Goal: Task Accomplishment & Management: Use online tool/utility

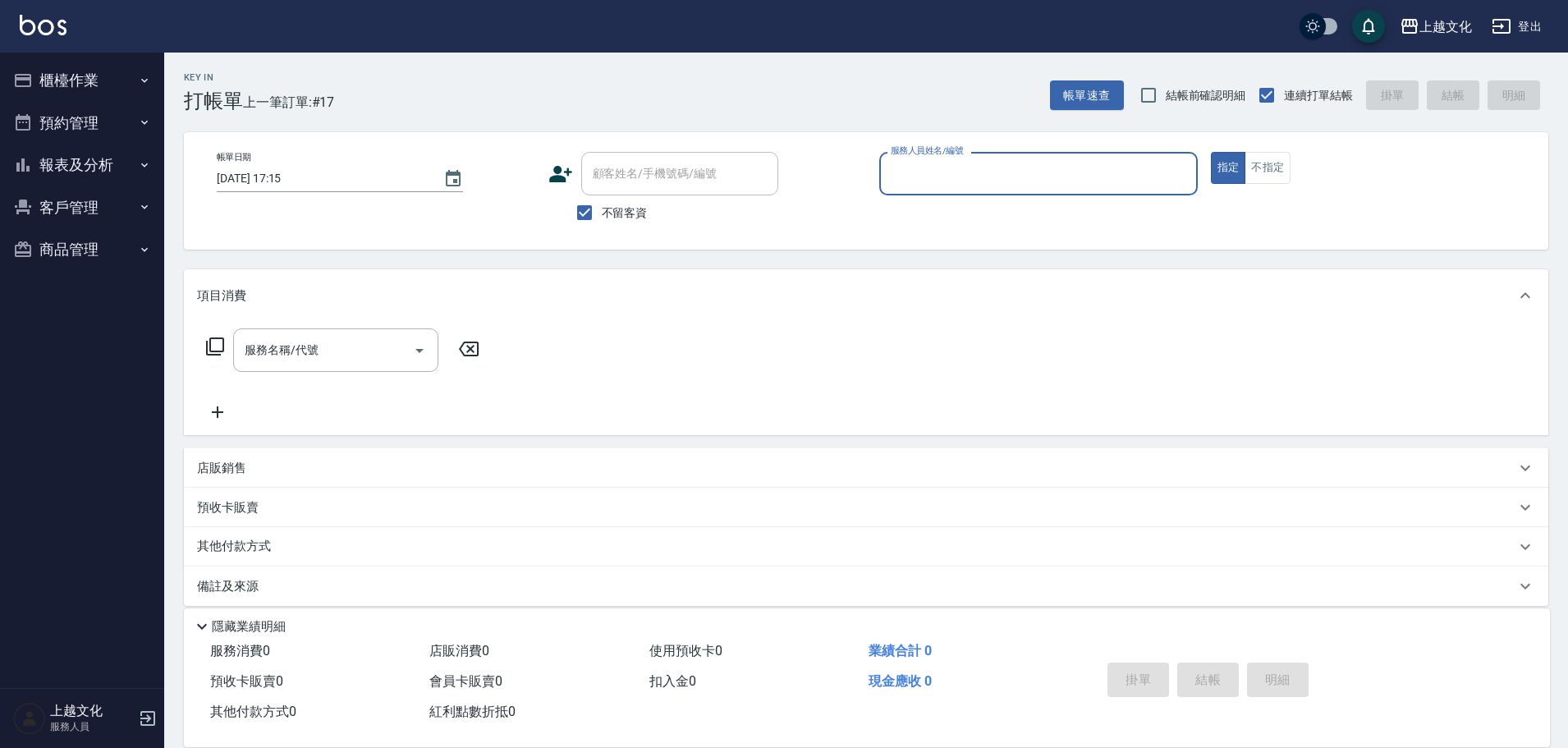
click at [976, 178] on input "服務人員姓名/編號" at bounding box center [1038, 173] width 304 height 28
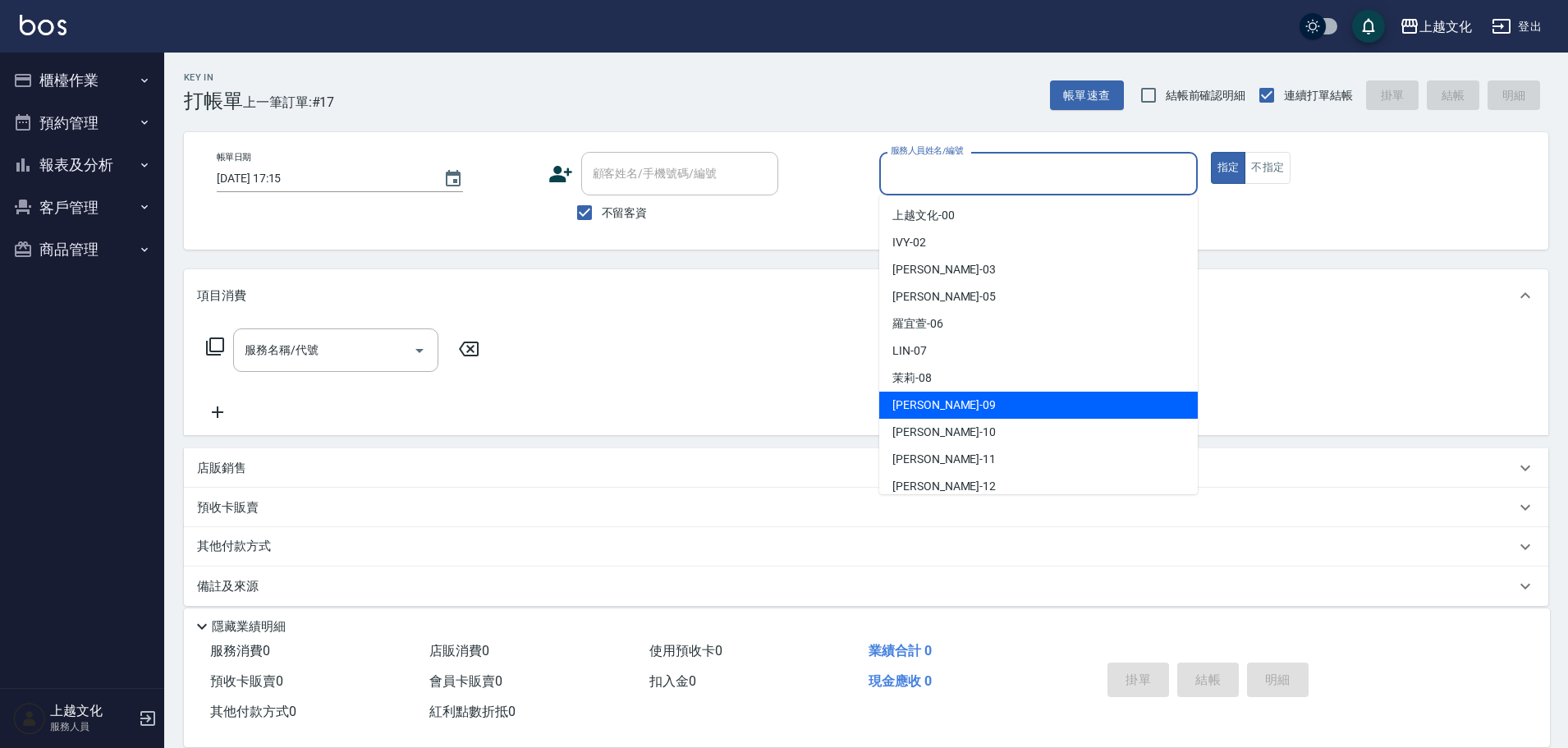
click at [994, 400] on div "[PERSON_NAME] -09" at bounding box center [1038, 405] width 318 height 27
type input "[PERSON_NAME]-09"
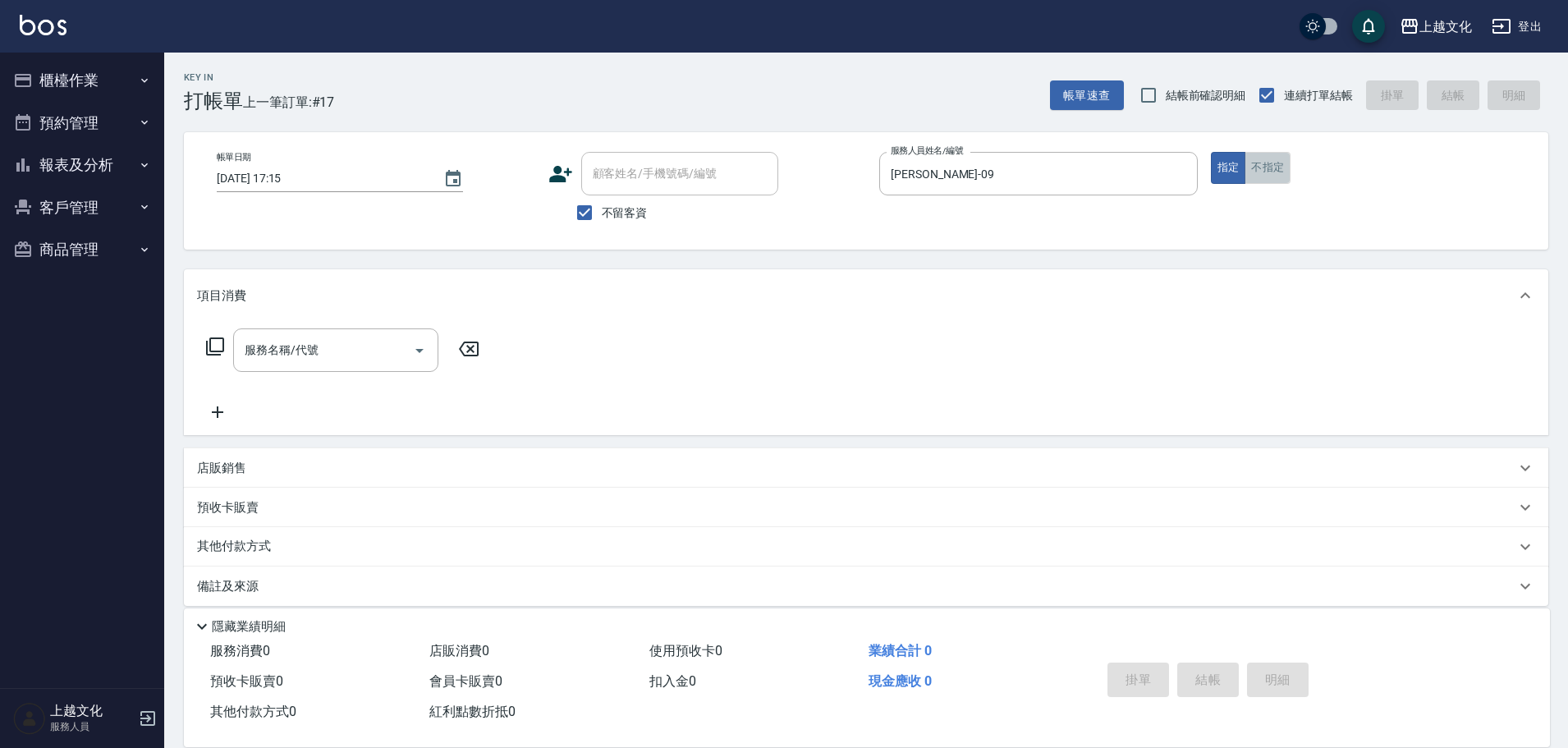
click at [1263, 174] on button "不指定" at bounding box center [1267, 167] width 46 height 32
click at [217, 347] on icon at bounding box center [215, 347] width 20 height 20
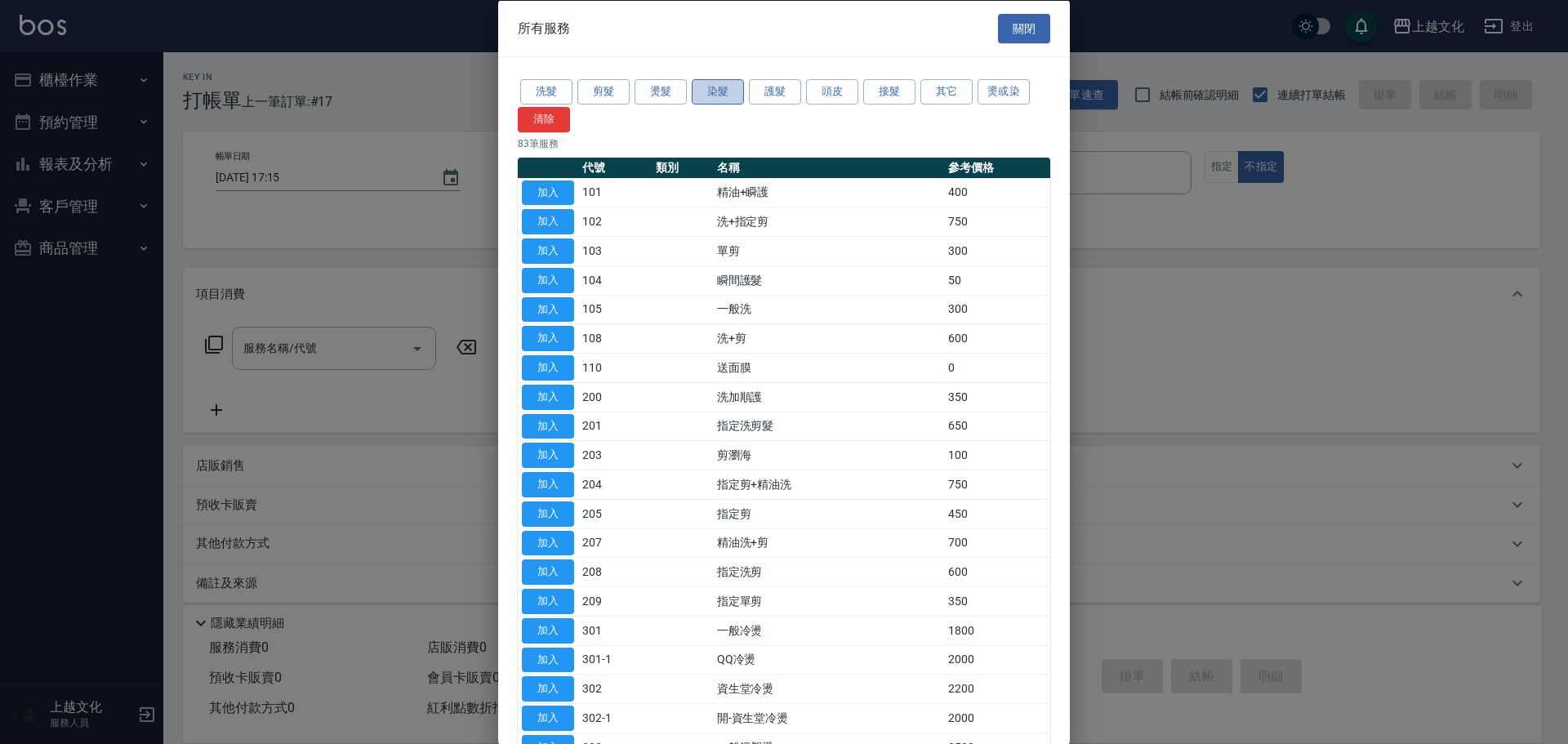
click at [708, 92] on button "染髮" at bounding box center [718, 92] width 52 height 25
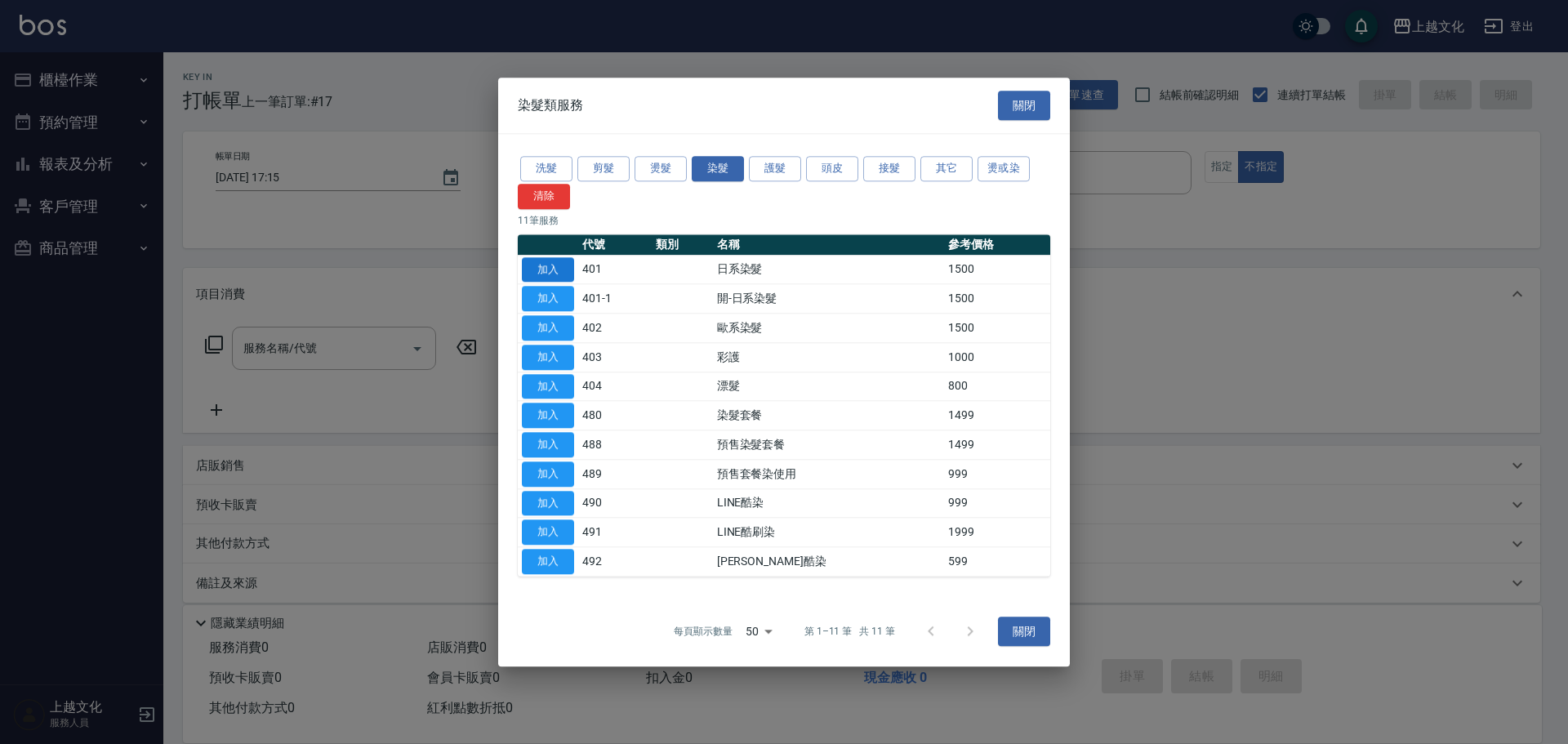
click at [551, 270] on button "加入" at bounding box center [548, 270] width 52 height 25
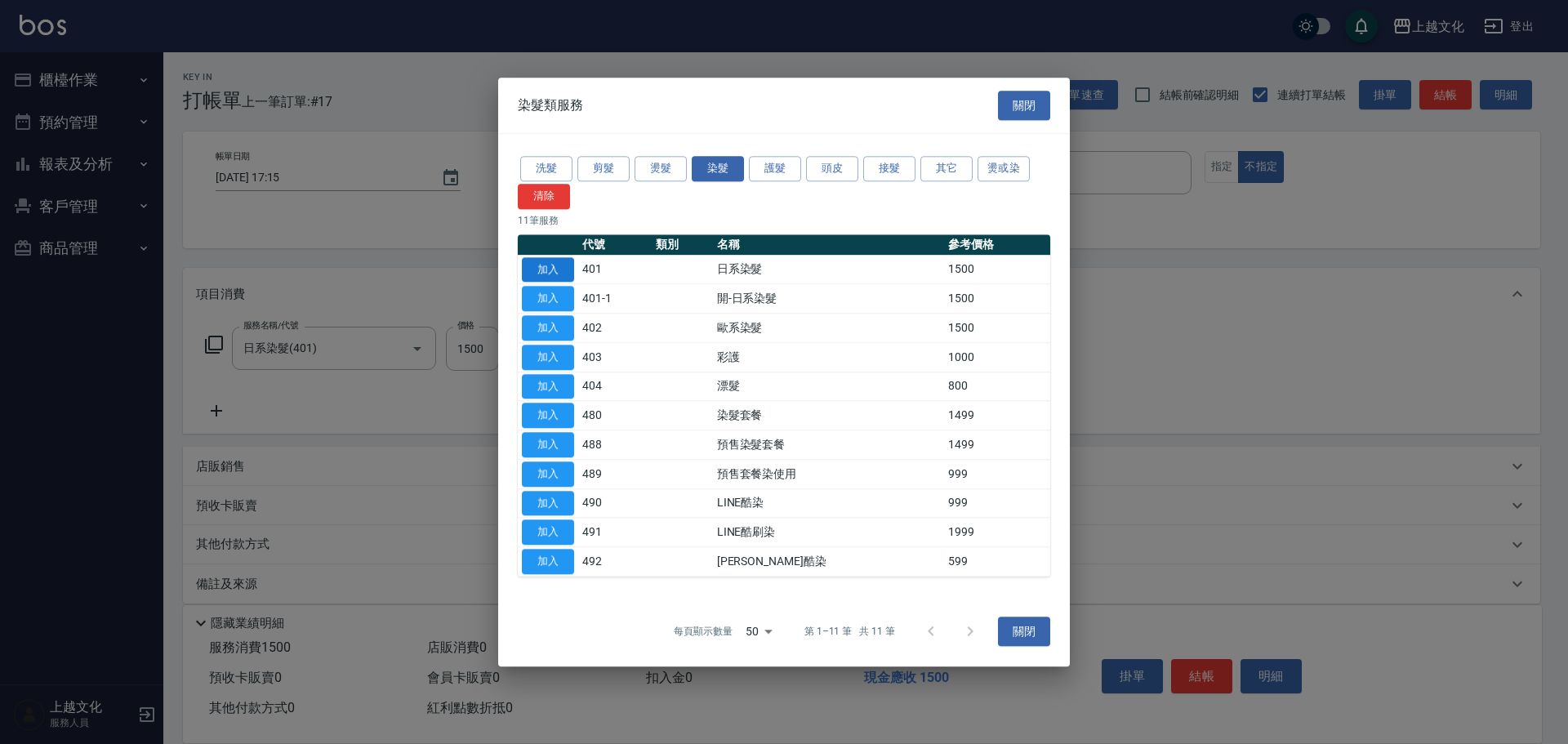
type input "日系染髮(401)"
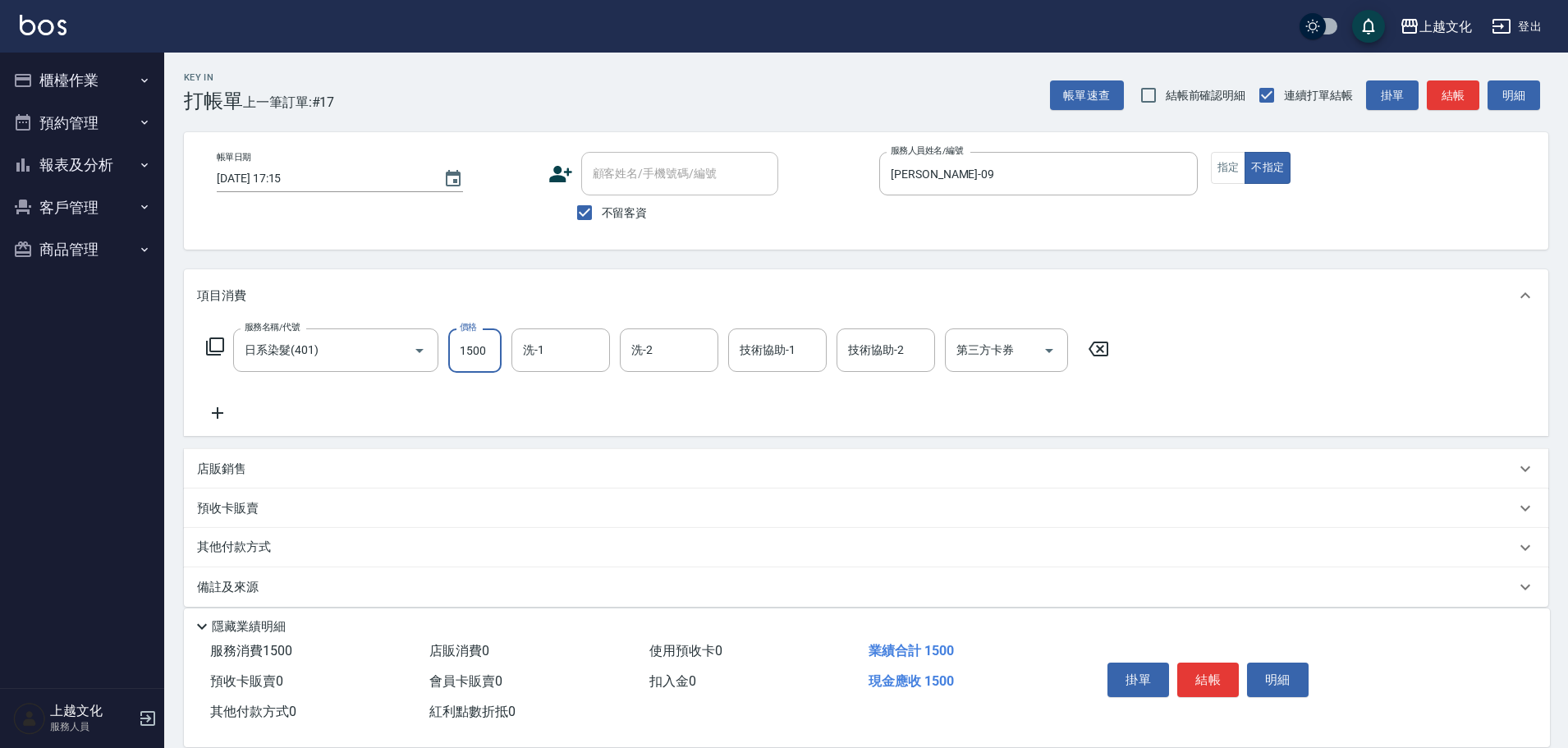
click at [478, 367] on input "1500" at bounding box center [475, 350] width 54 height 44
click at [479, 367] on input "1500" at bounding box center [475, 350] width 54 height 44
click at [491, 353] on input "19990" at bounding box center [475, 350] width 54 height 44
click at [488, 353] on input "19990" at bounding box center [475, 350] width 54 height 44
click at [487, 353] on input "19990" at bounding box center [475, 350] width 54 height 44
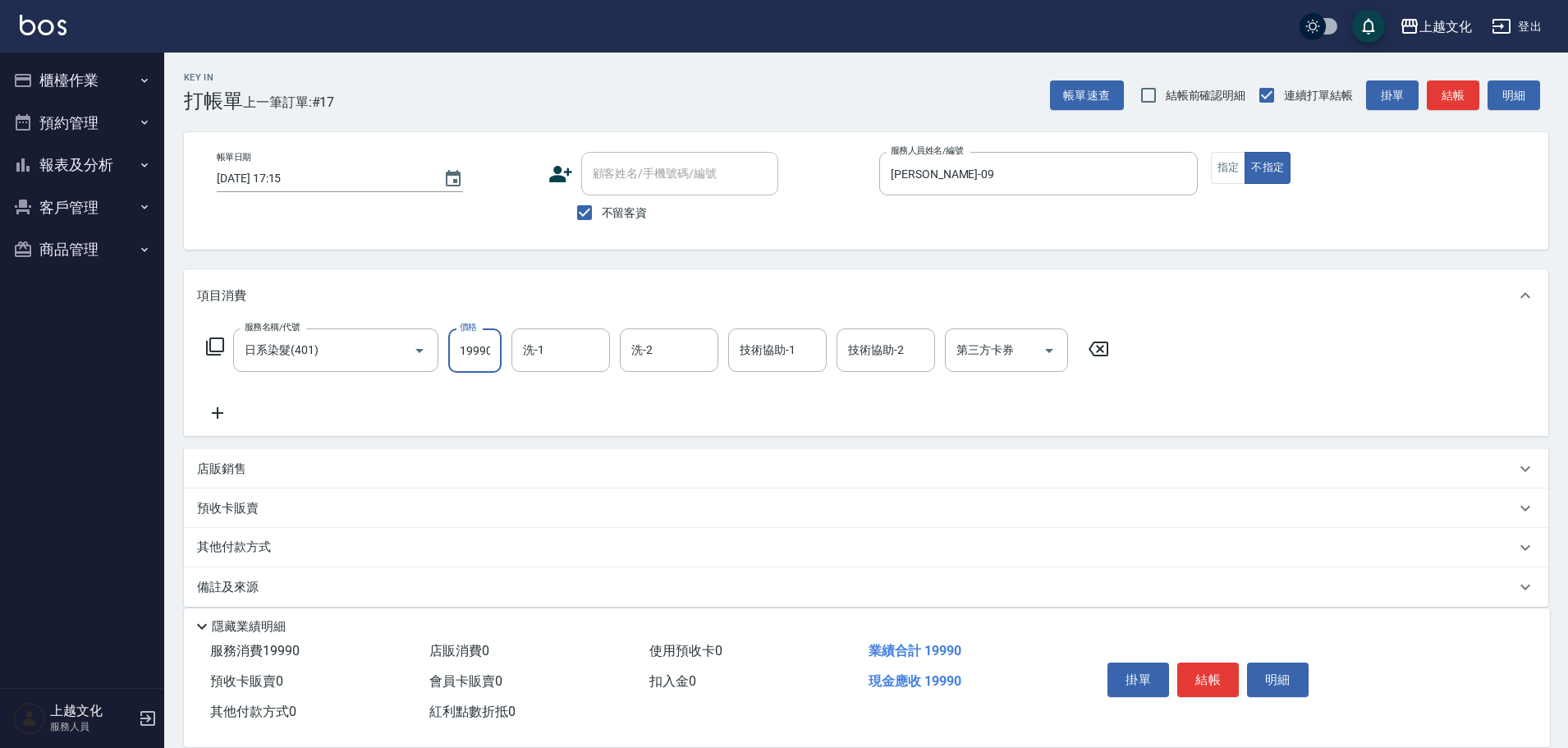
click at [487, 353] on input "19990" at bounding box center [475, 350] width 54 height 44
click at [459, 355] on input "0" at bounding box center [475, 350] width 54 height 44
type input "1999"
click at [1190, 680] on button "結帳" at bounding box center [1208, 679] width 62 height 34
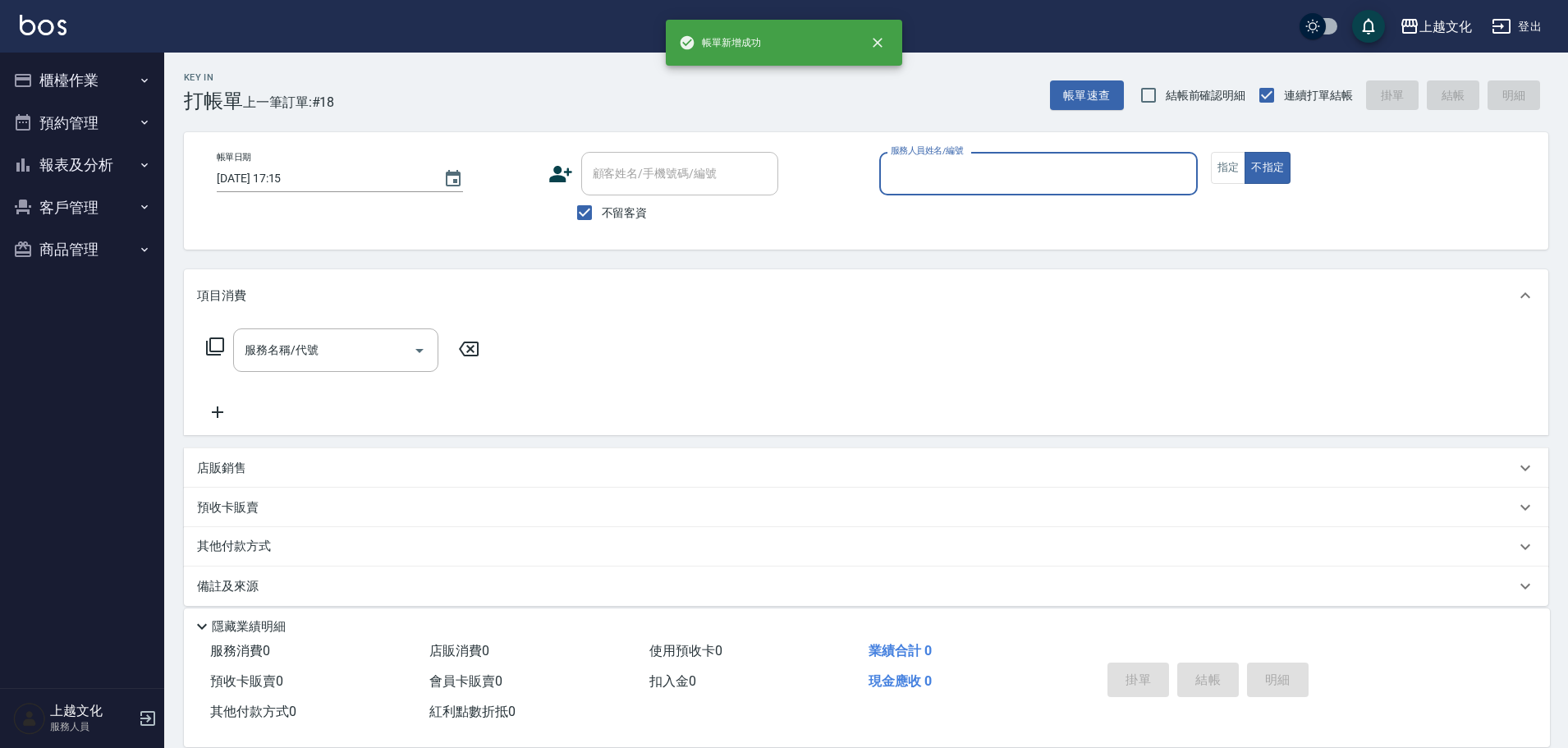
click at [986, 174] on input "服務人員姓名/編號" at bounding box center [1038, 173] width 304 height 28
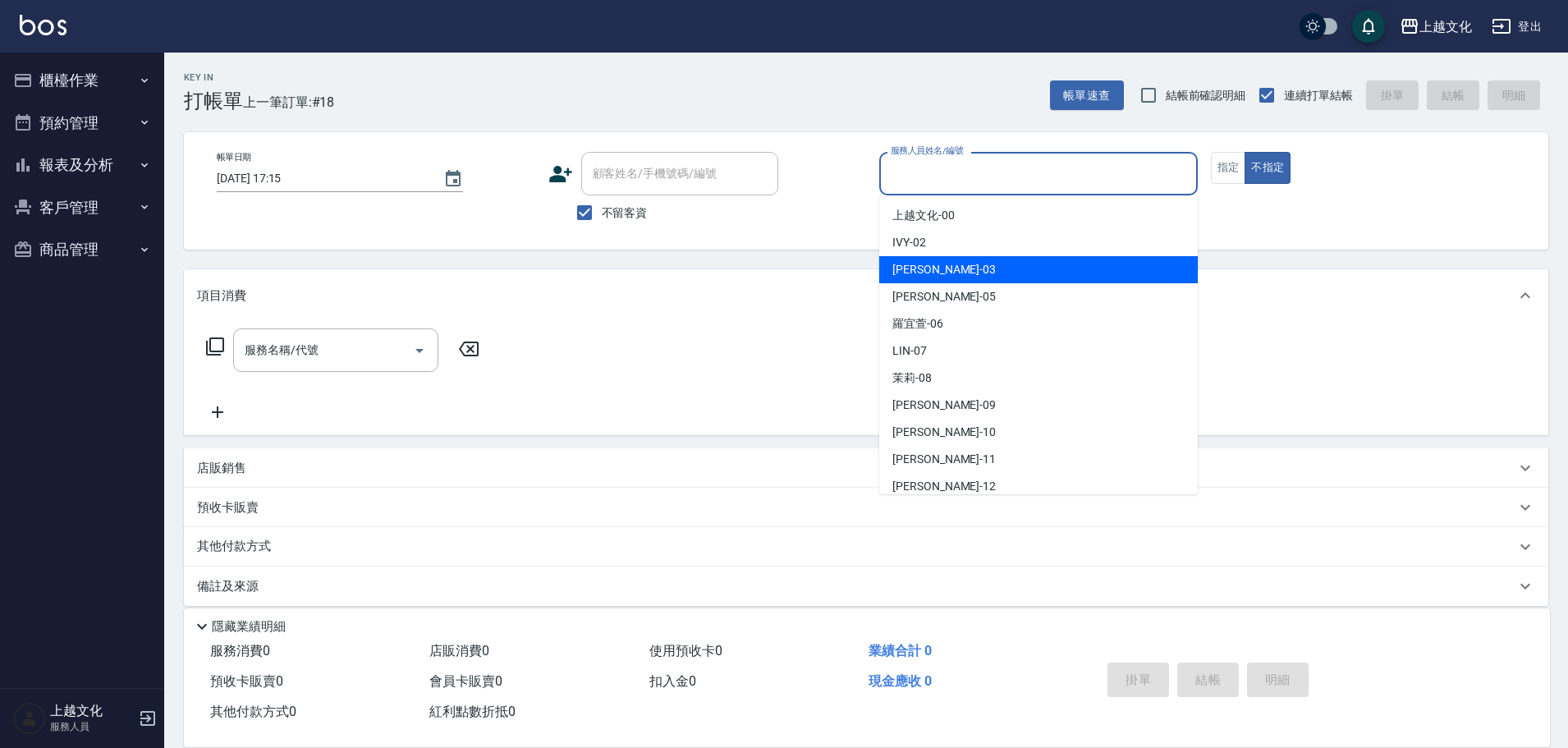
click at [938, 262] on div "[PERSON_NAME] -03" at bounding box center [1038, 270] width 318 height 27
type input "[PERSON_NAME]-03"
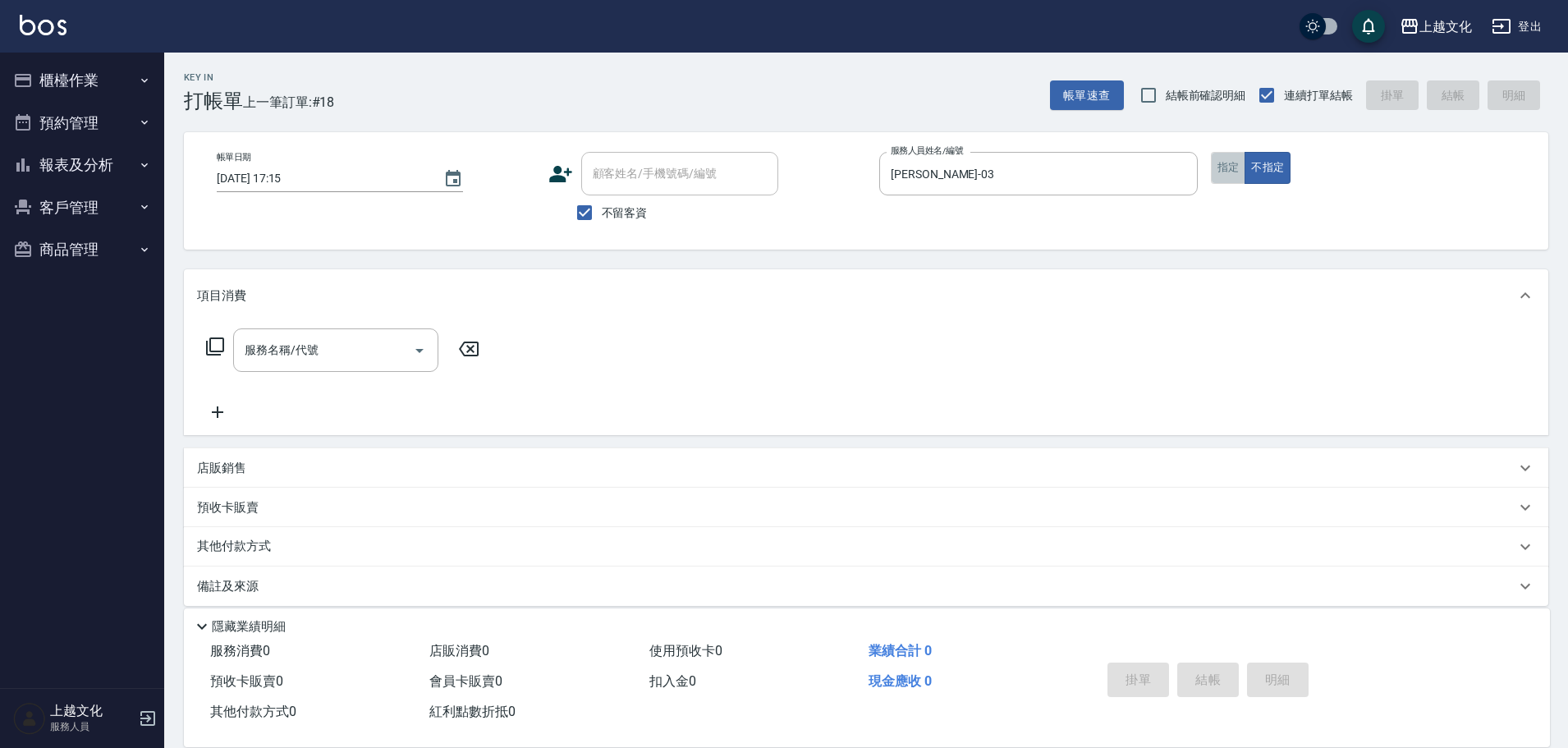
click at [1232, 175] on button "指定" at bounding box center [1229, 167] width 35 height 32
click at [337, 355] on input "服務名稱/代號" at bounding box center [323, 350] width 166 height 28
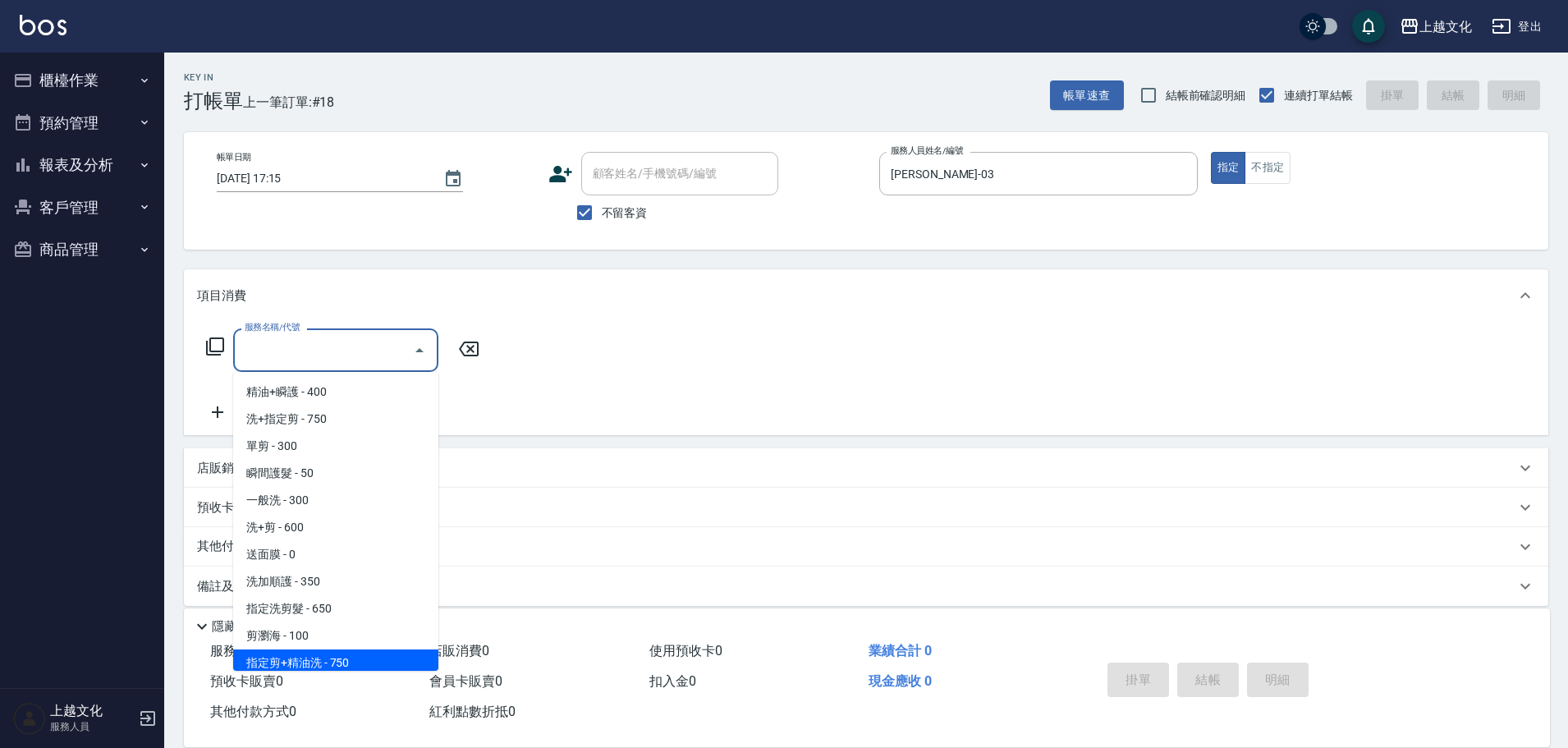
click at [359, 653] on span "指定剪+精油洗 - 750" at bounding box center [336, 663] width 205 height 27
type input "指定剪+精油洗(204)"
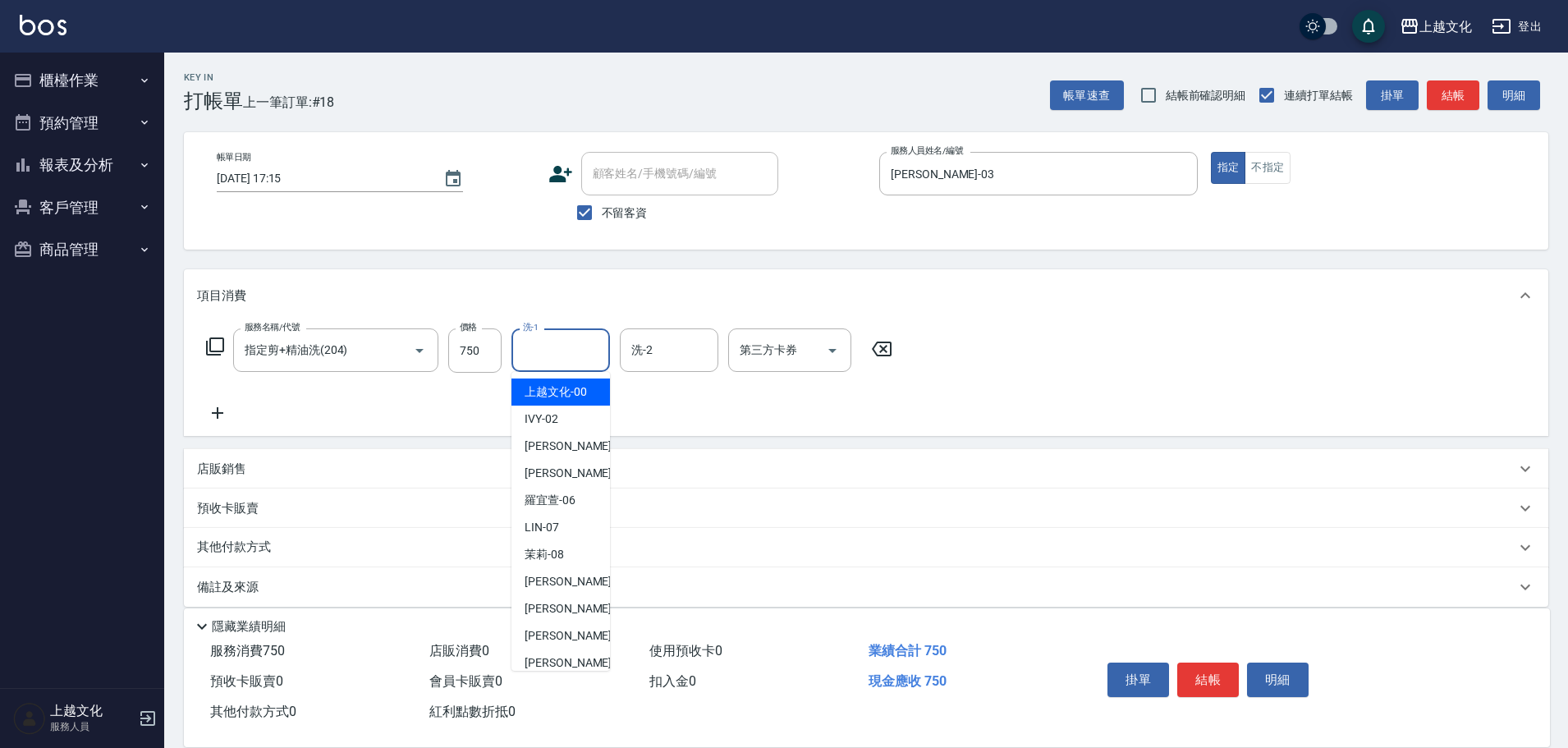
click at [537, 347] on input "洗-1" at bounding box center [561, 350] width 84 height 28
click at [545, 631] on span "[PERSON_NAME] -11" at bounding box center [576, 636] width 104 height 18
type input "[PERSON_NAME]-11"
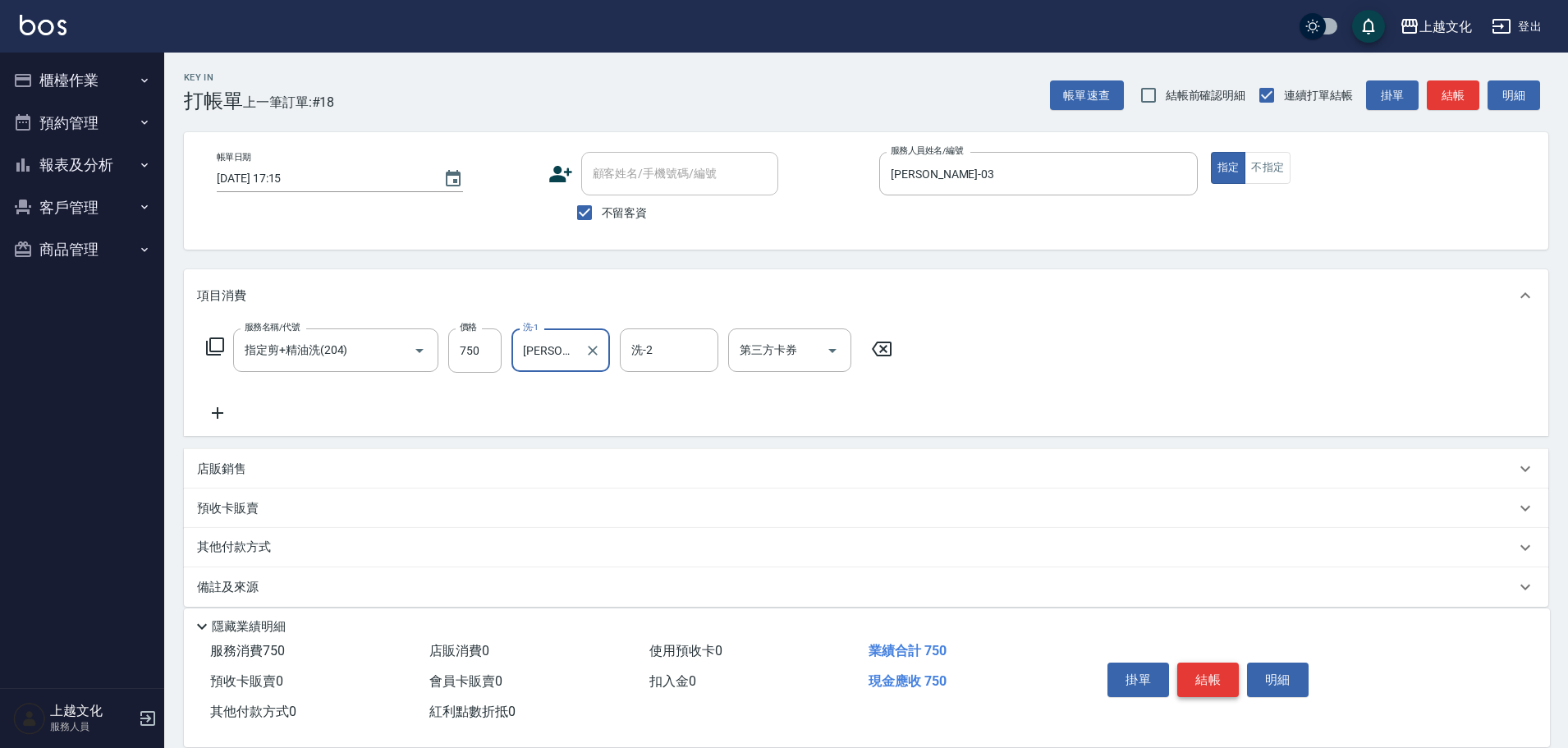
click at [1215, 674] on button "結帳" at bounding box center [1208, 679] width 62 height 34
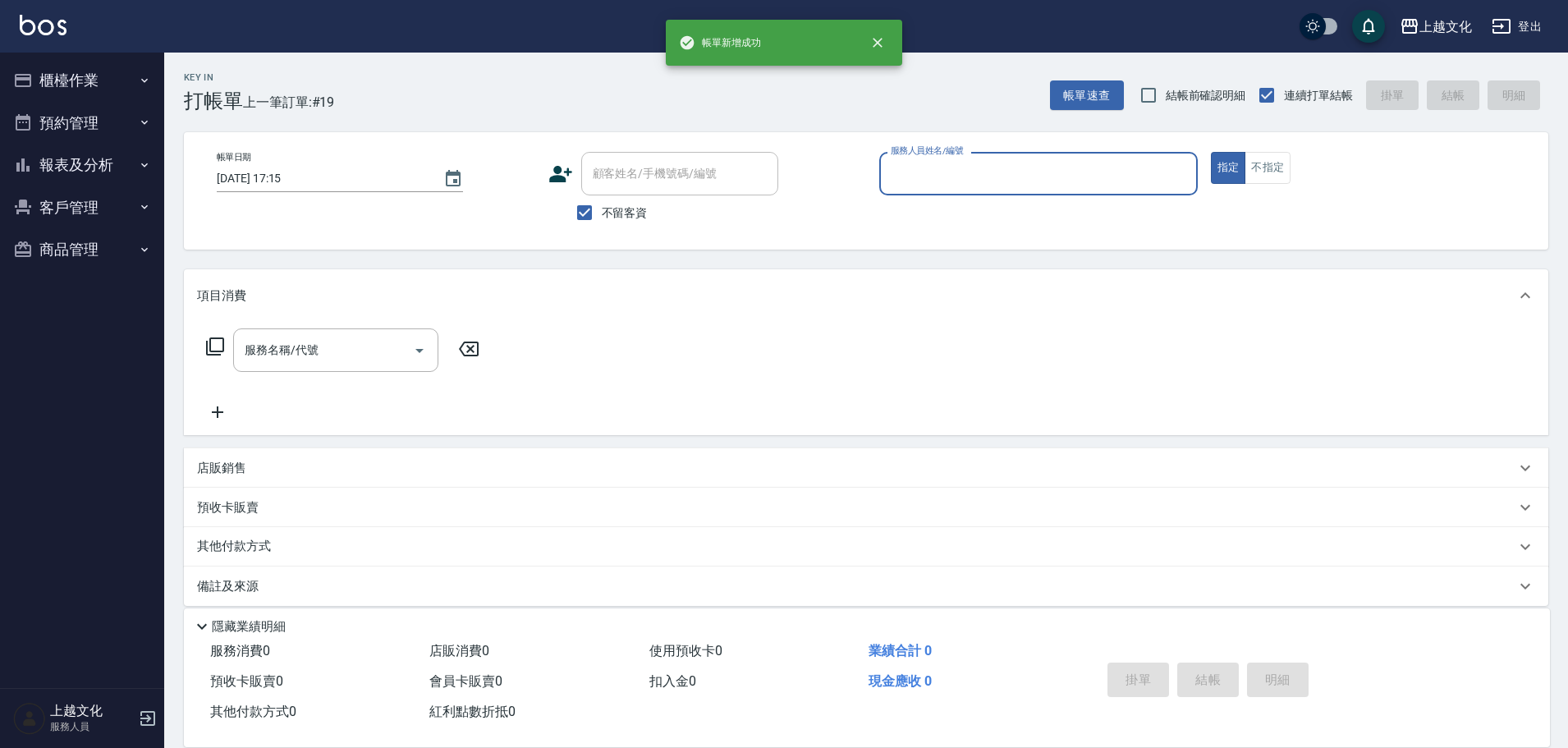
drag, startPoint x: 978, startPoint y: 181, endPoint x: 987, endPoint y: 187, distance: 10.8
click at [978, 182] on input "服務人員姓名/編號" at bounding box center [1038, 173] width 304 height 28
click at [984, 185] on input "服務人員姓名/編號" at bounding box center [1038, 173] width 304 height 28
click at [984, 167] on input "服務人員姓名/編號" at bounding box center [1038, 173] width 304 height 28
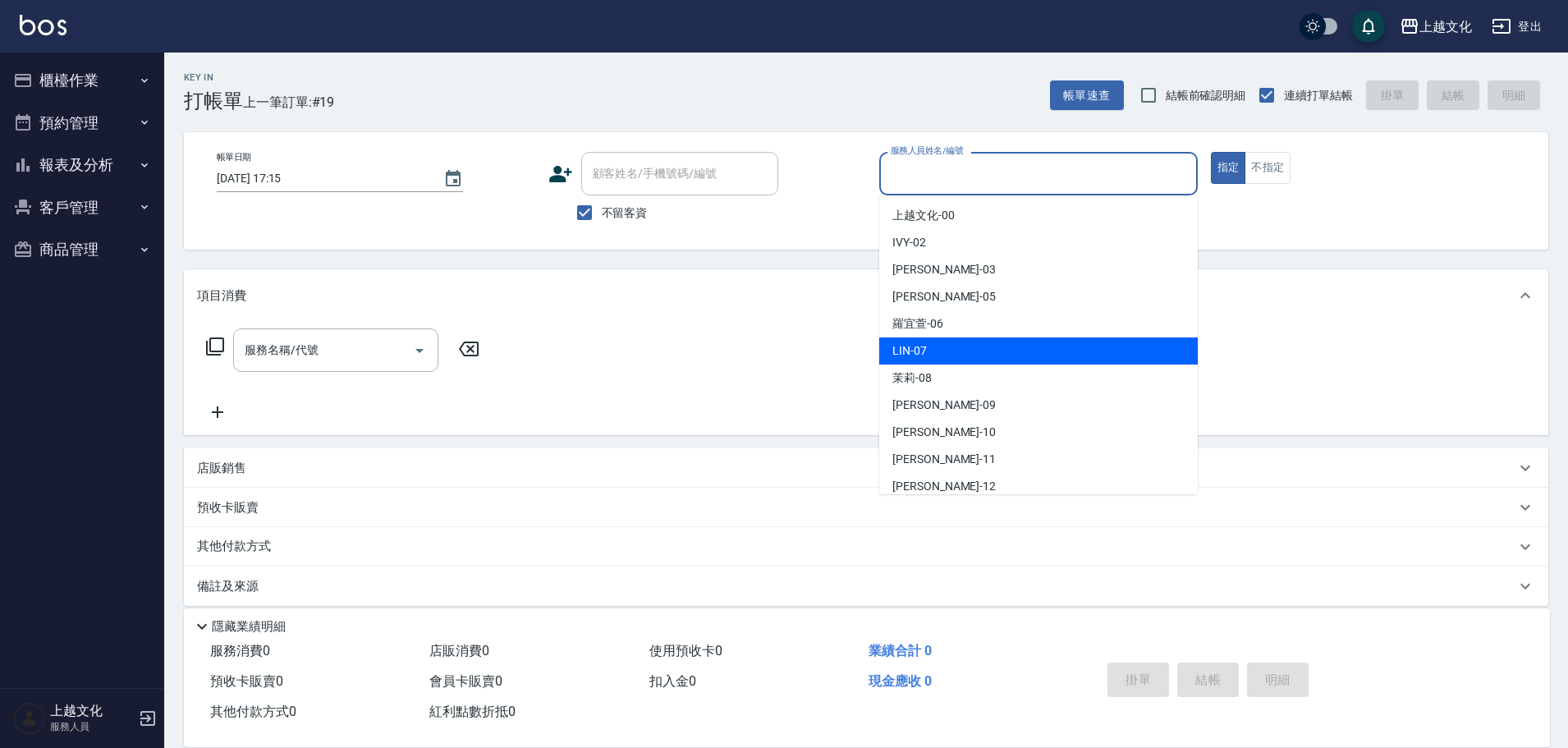
click at [970, 353] on div "[PERSON_NAME] -07" at bounding box center [1038, 351] width 318 height 27
type input "[PERSON_NAME]-07"
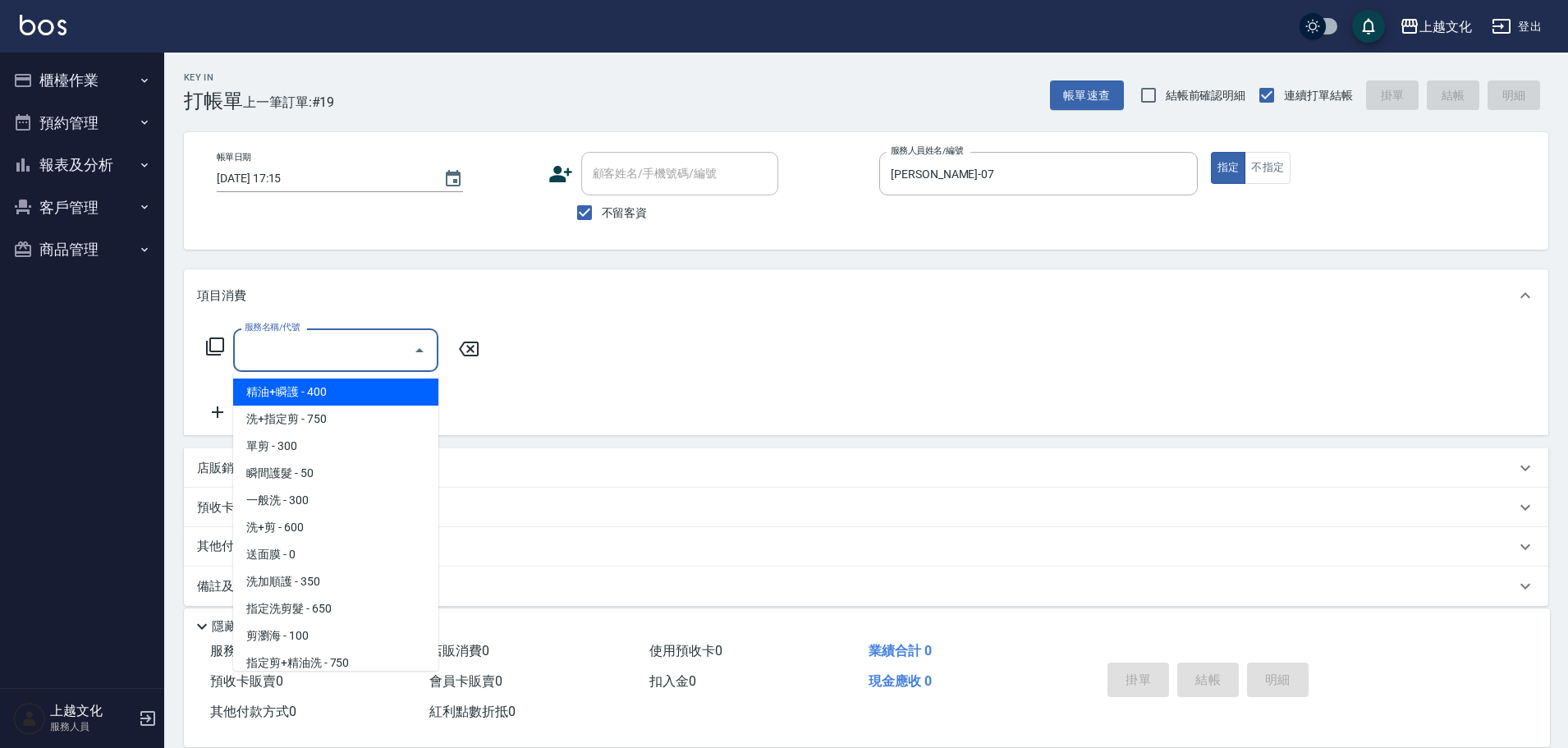
click at [321, 352] on input "服務名稱/代號" at bounding box center [323, 350] width 166 height 28
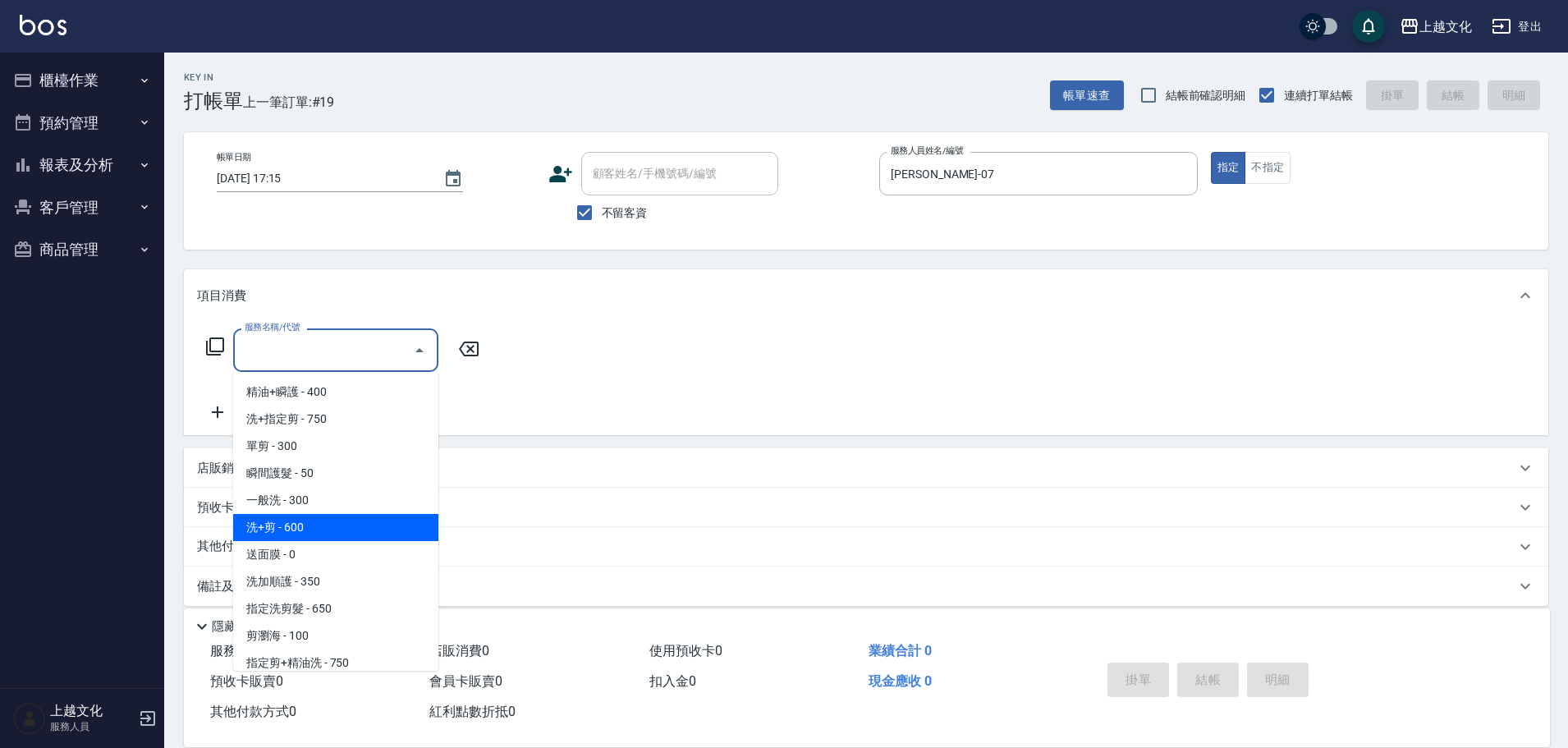
click at [296, 528] on span "洗+剪 - 600" at bounding box center [336, 527] width 205 height 27
type input "洗+剪(108)"
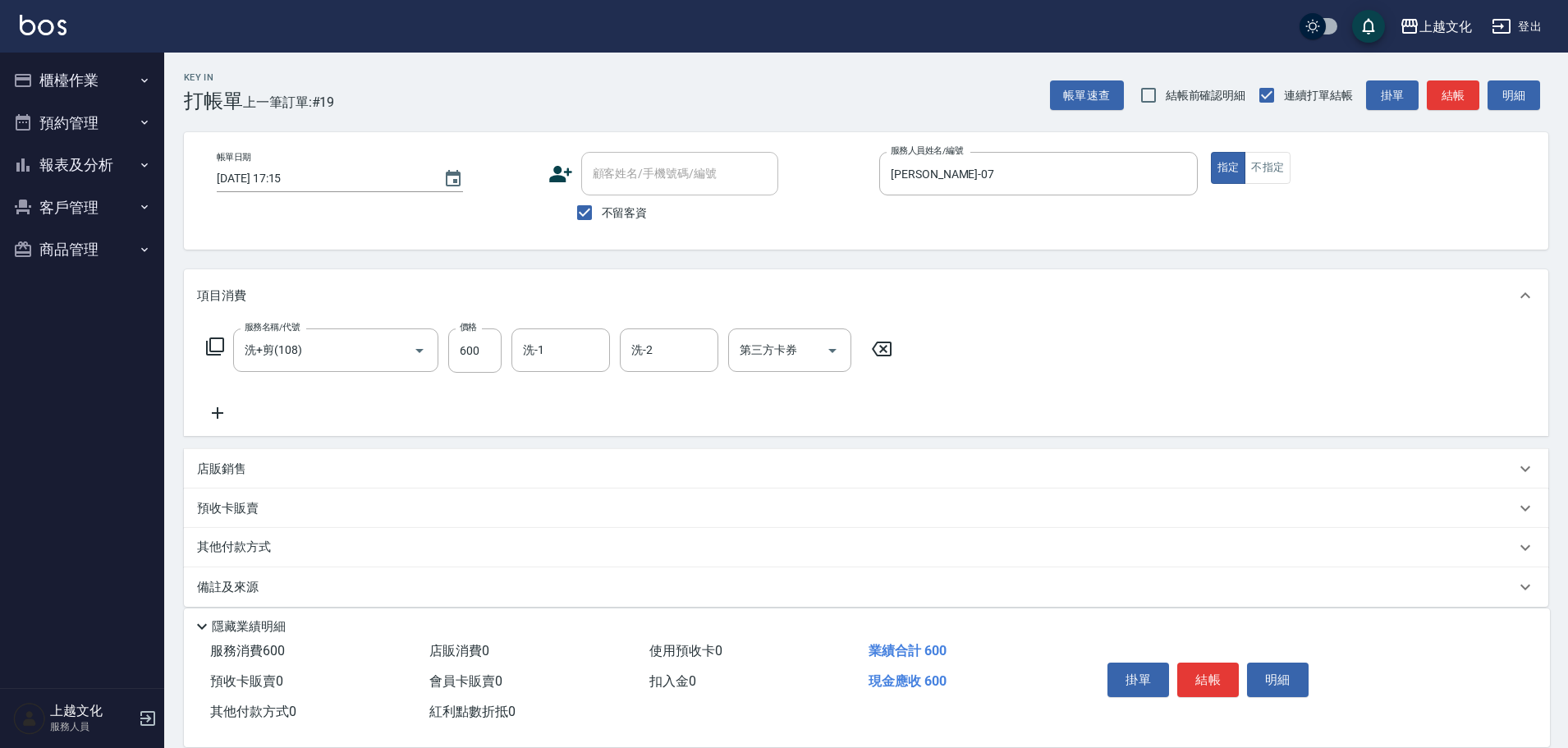
click at [226, 471] on p "店販銷售" at bounding box center [222, 470] width 49 height 18
click at [236, 522] on input "服務人員姓名/編號" at bounding box center [258, 529] width 108 height 28
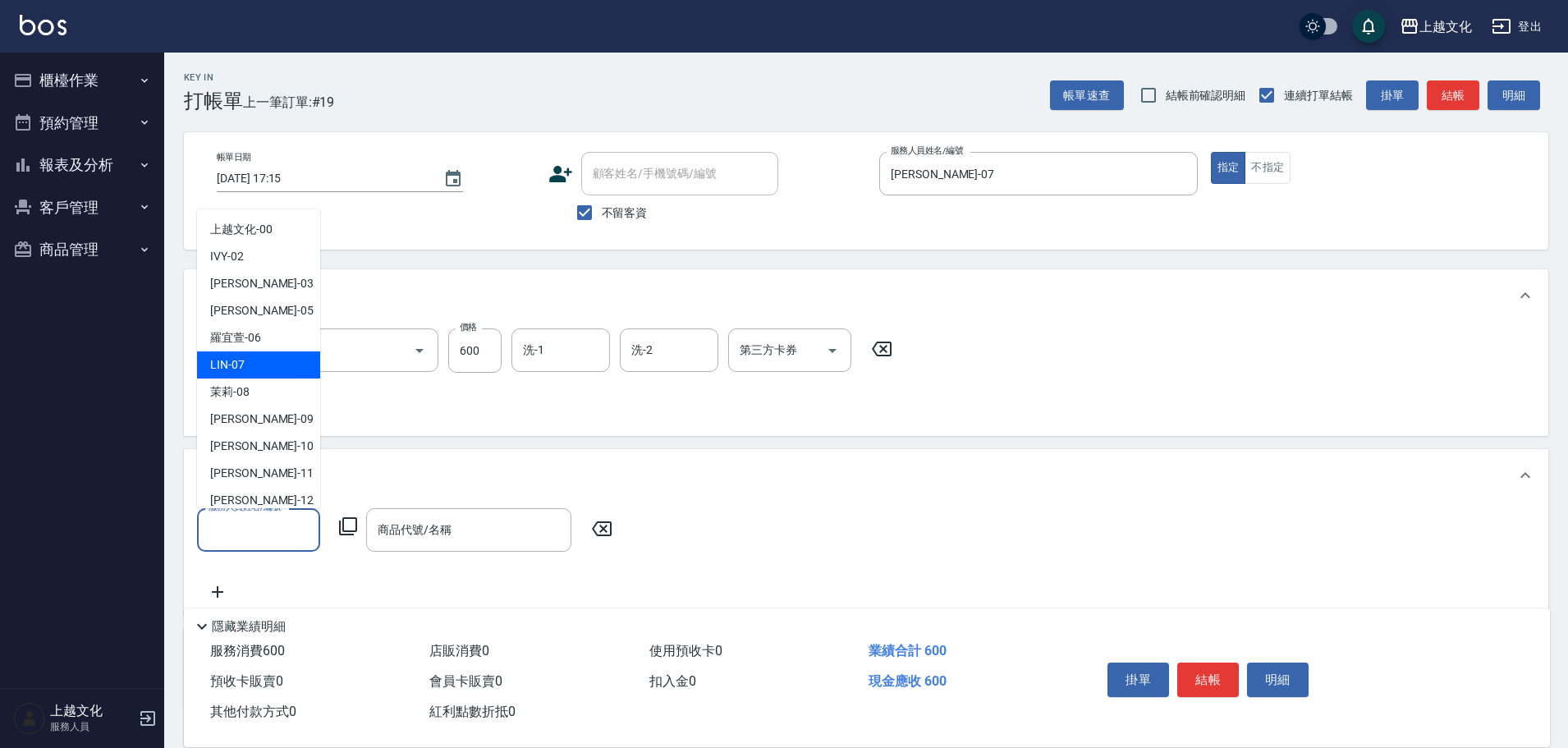
click at [248, 358] on div "[PERSON_NAME] -07" at bounding box center [259, 365] width 123 height 27
type input "[PERSON_NAME]-07"
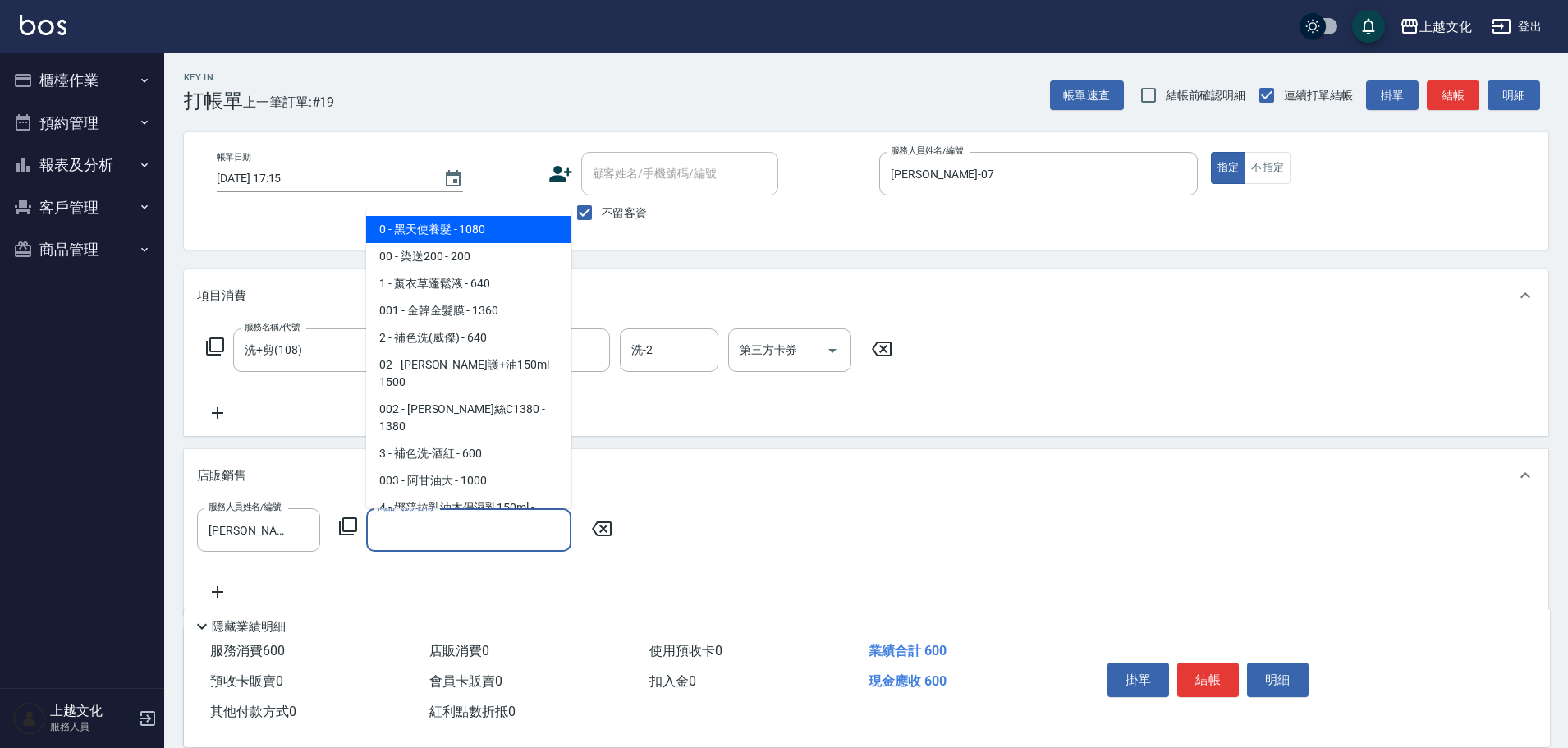
click at [450, 532] on input "商品代號/名稱" at bounding box center [468, 529] width 191 height 28
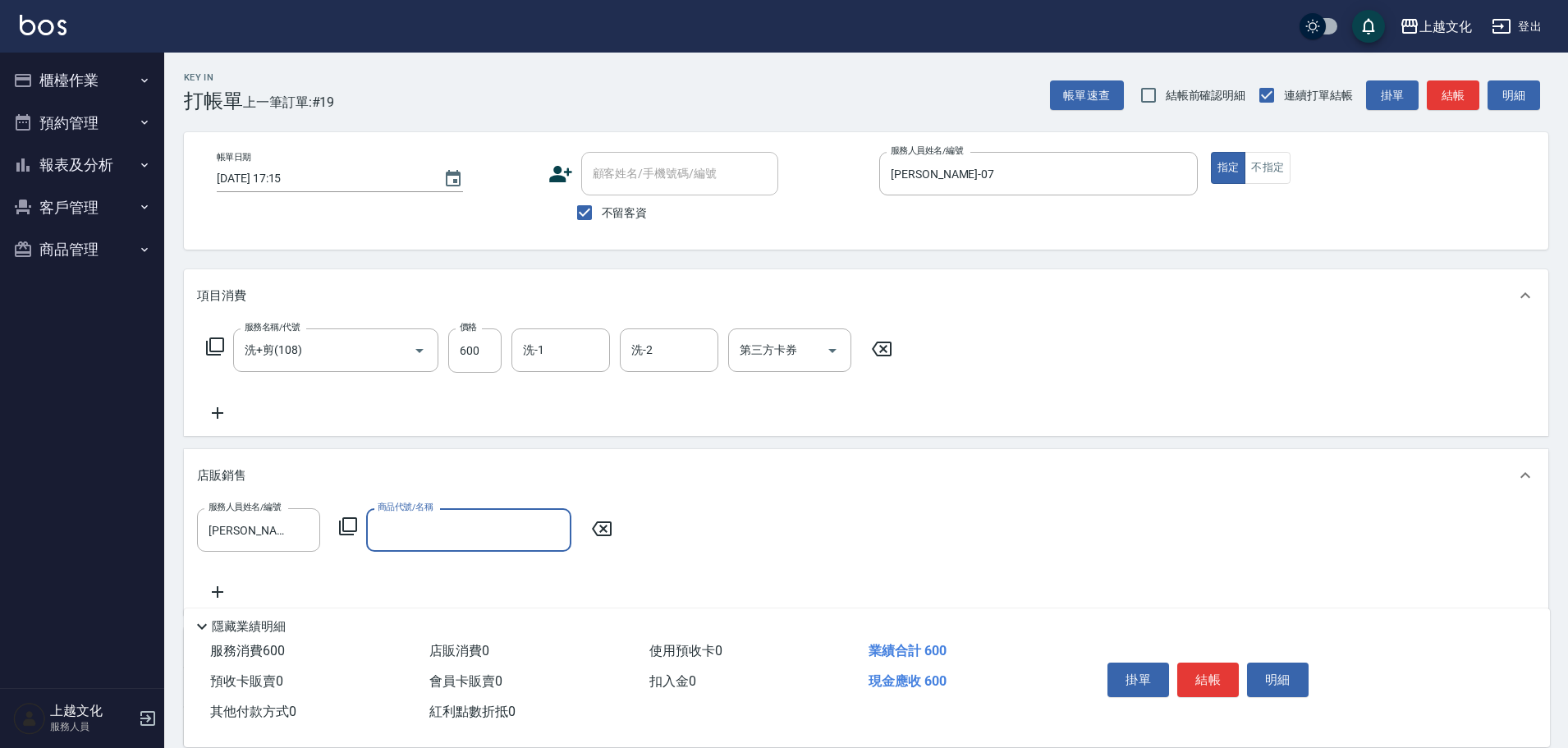
click at [460, 531] on input "商品代號/名稱" at bounding box center [468, 529] width 191 height 28
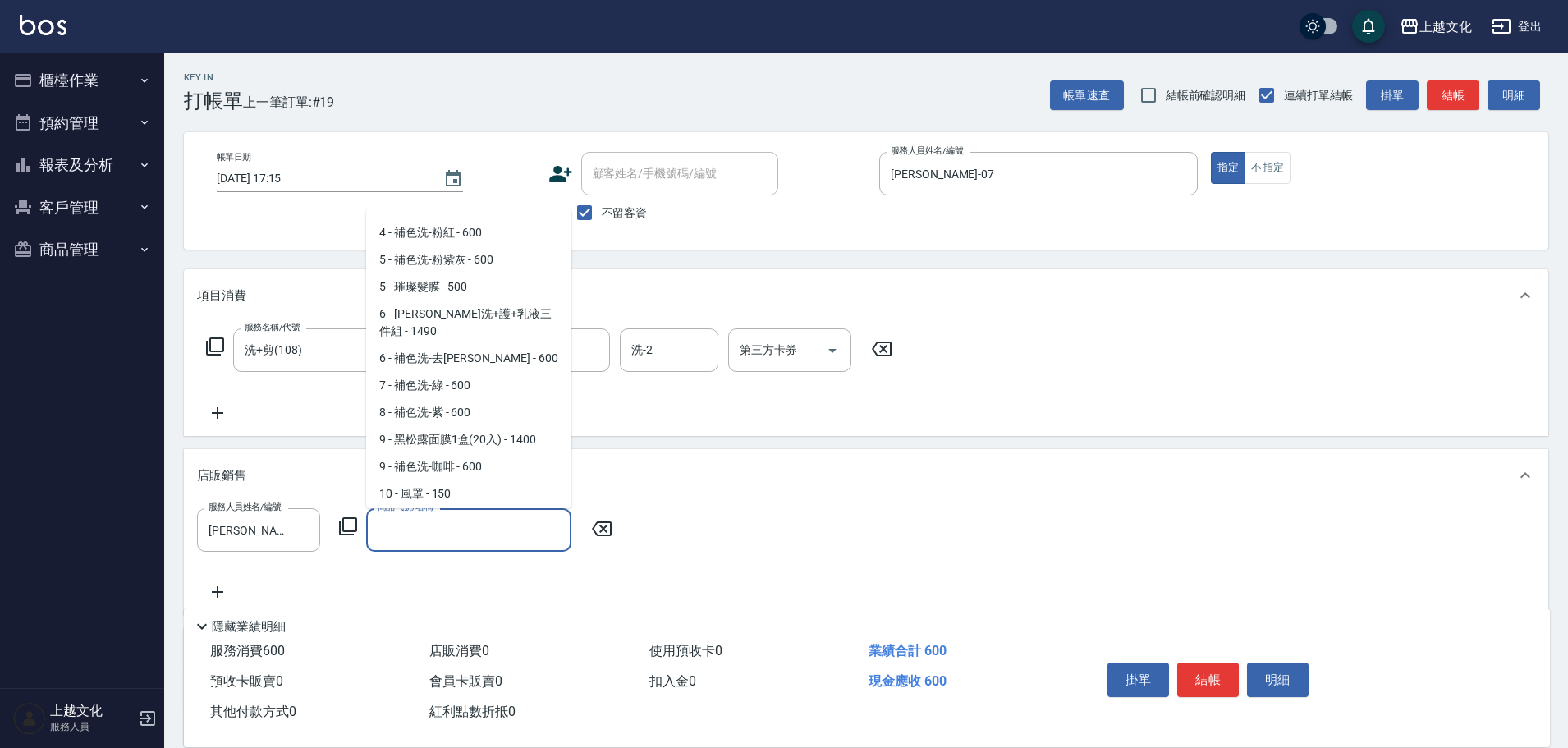
scroll to position [328, 0]
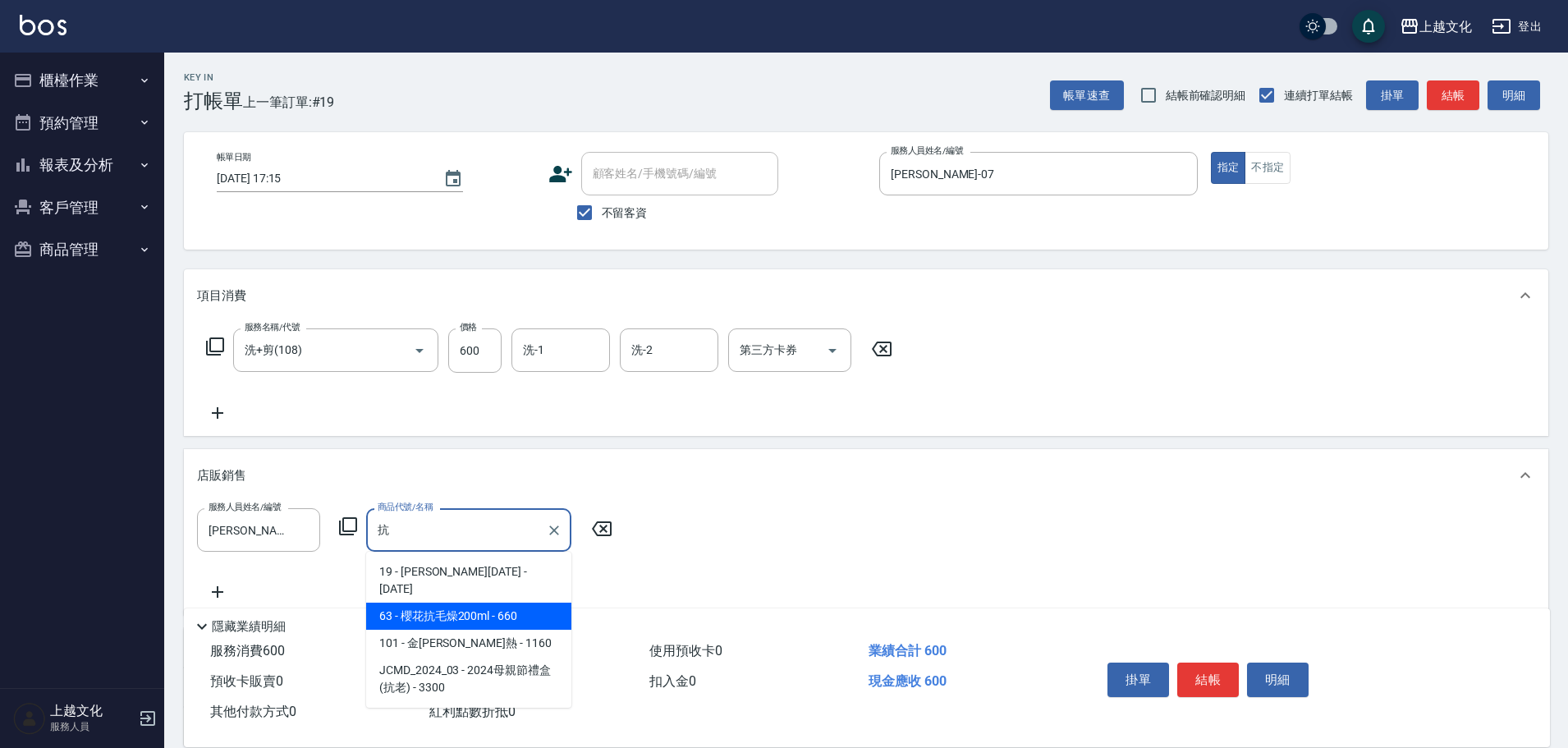
click at [474, 603] on span "63 - 櫻花抗毛燥200ml - 660" at bounding box center [469, 616] width 205 height 27
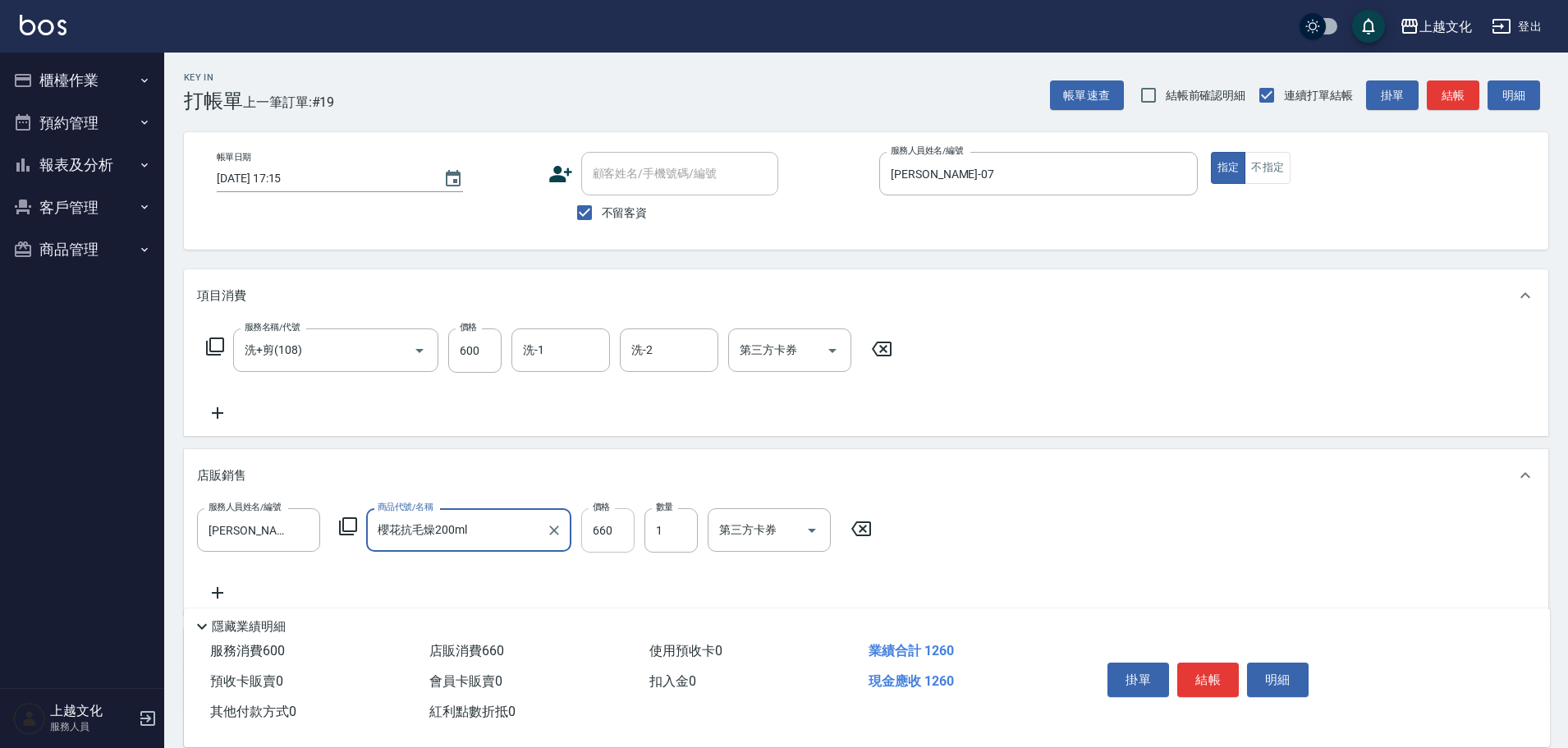
type input "櫻花抗毛燥200ml"
click at [626, 546] on input "660" at bounding box center [608, 529] width 54 height 44
click at [507, 532] on input "櫻花抗毛燥200ml" at bounding box center [456, 529] width 166 height 28
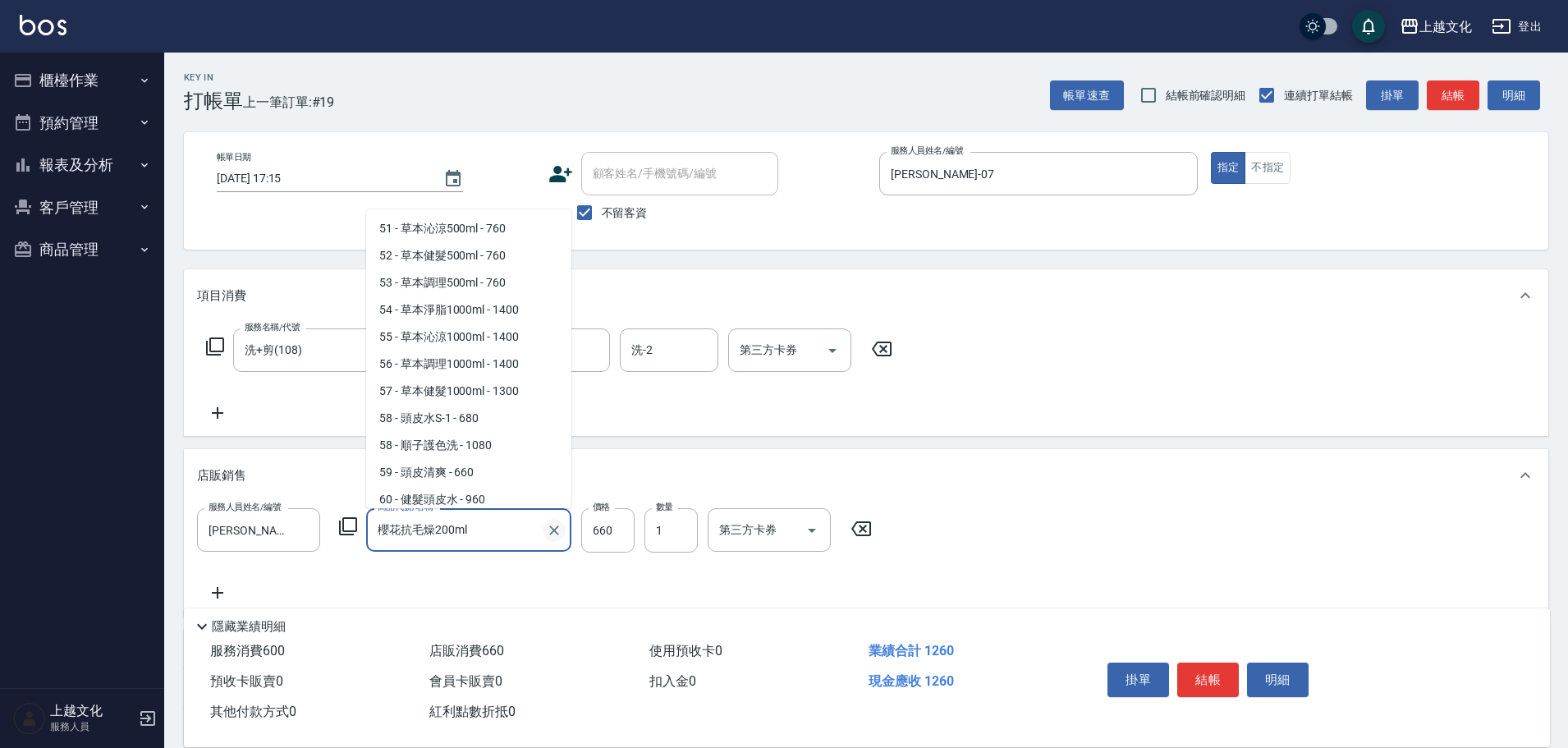
click at [552, 528] on icon "Clear" at bounding box center [554, 530] width 17 height 17
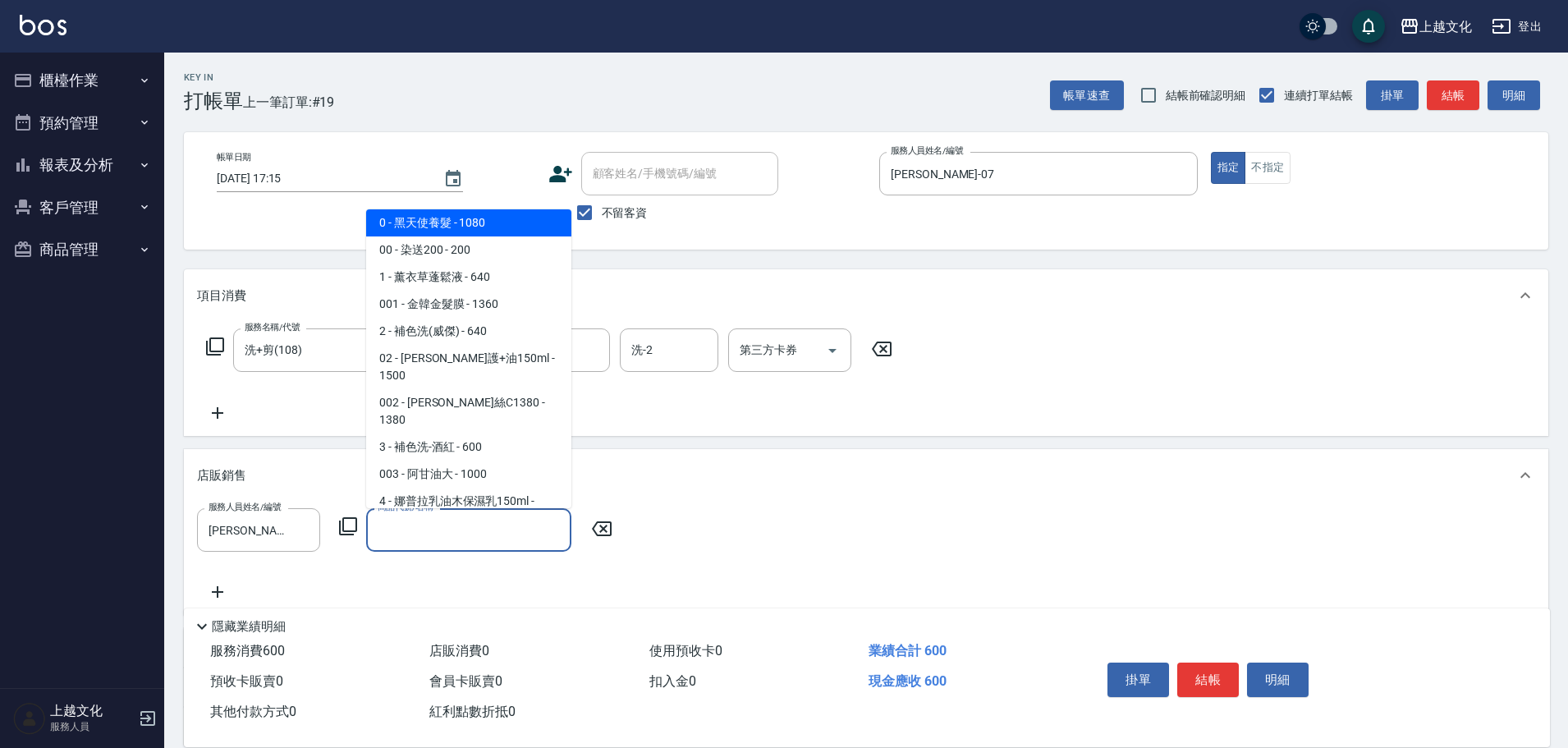
click at [487, 529] on input "商品代號/名稱" at bounding box center [468, 529] width 191 height 28
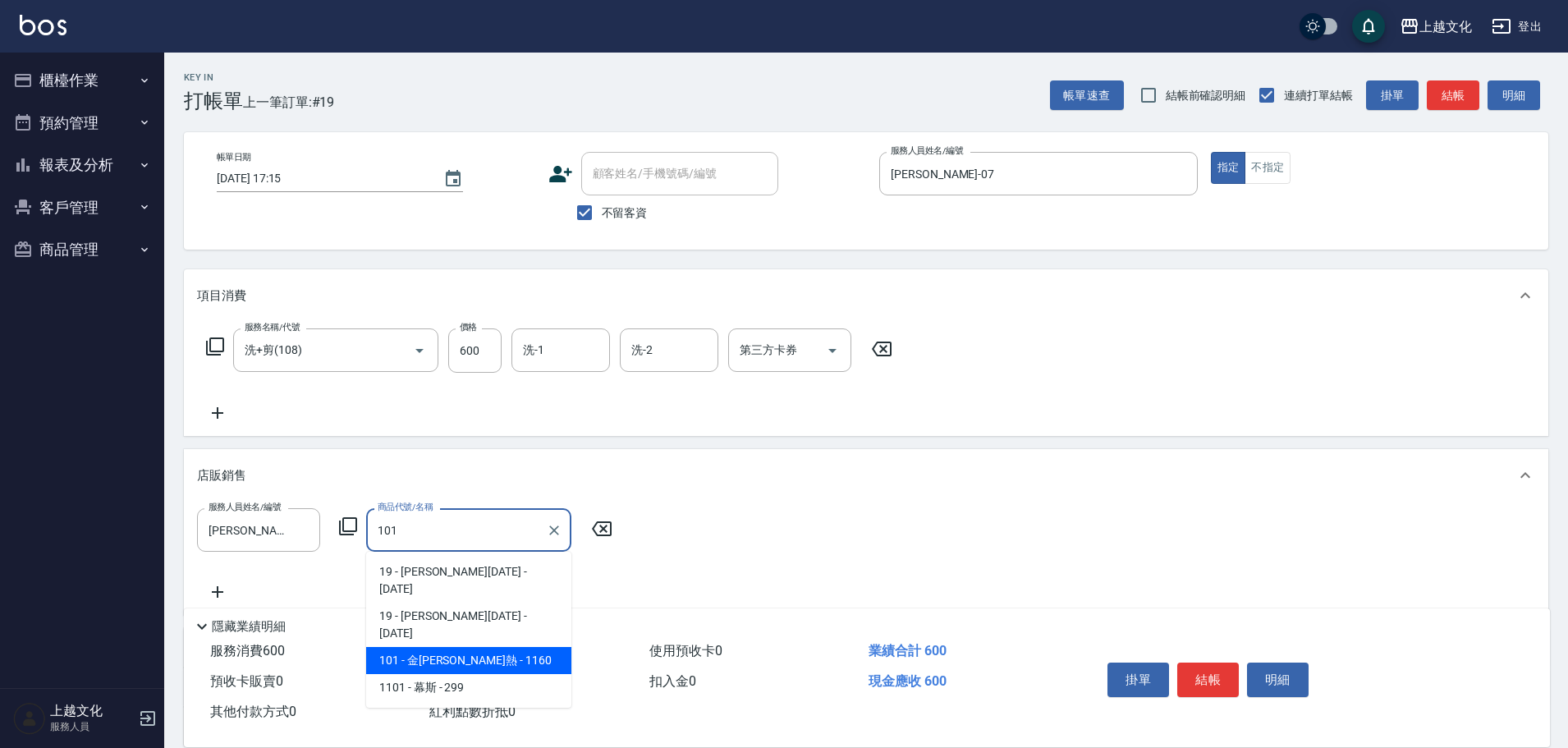
type input "金[PERSON_NAME]熱"
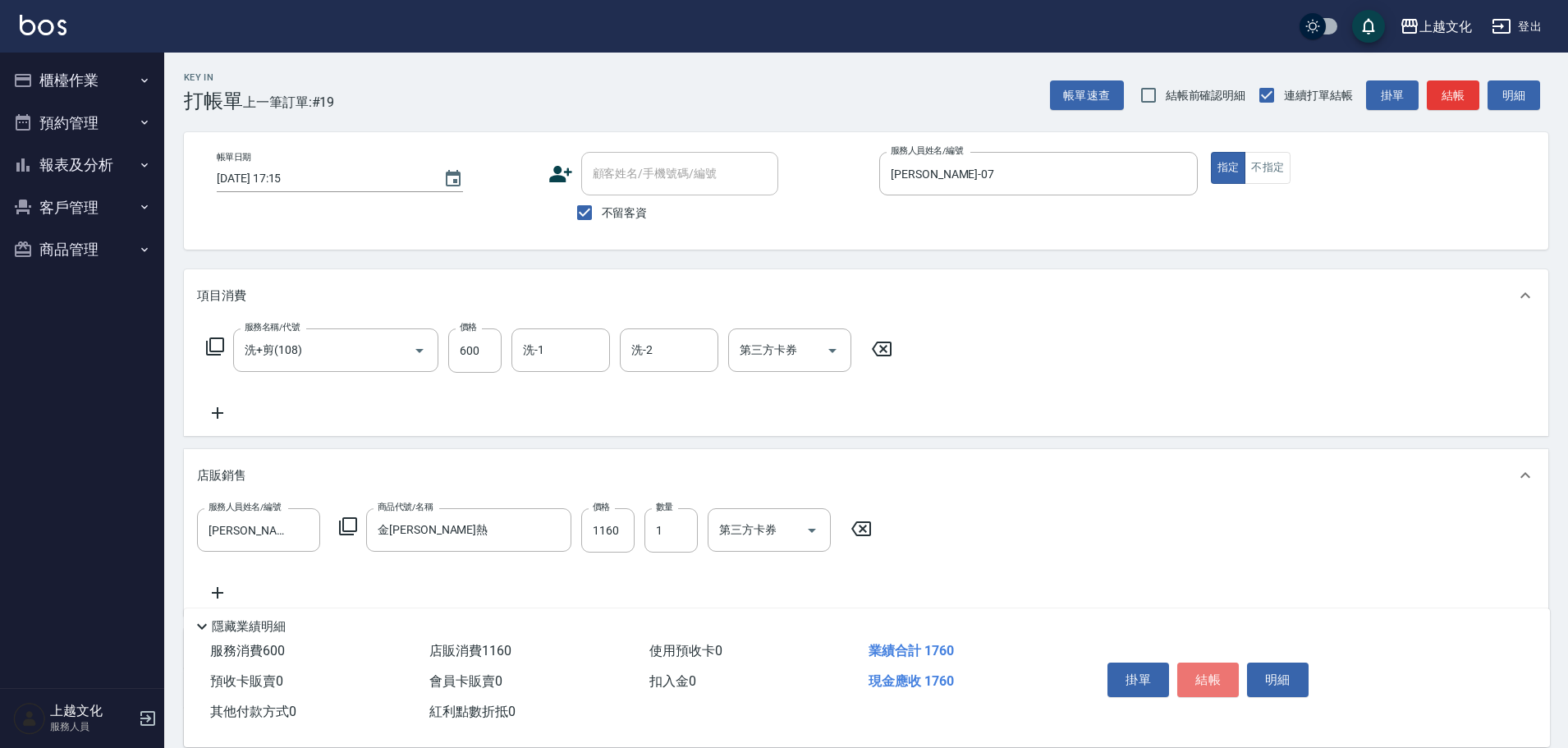
click at [1221, 670] on button "結帳" at bounding box center [1208, 679] width 62 height 34
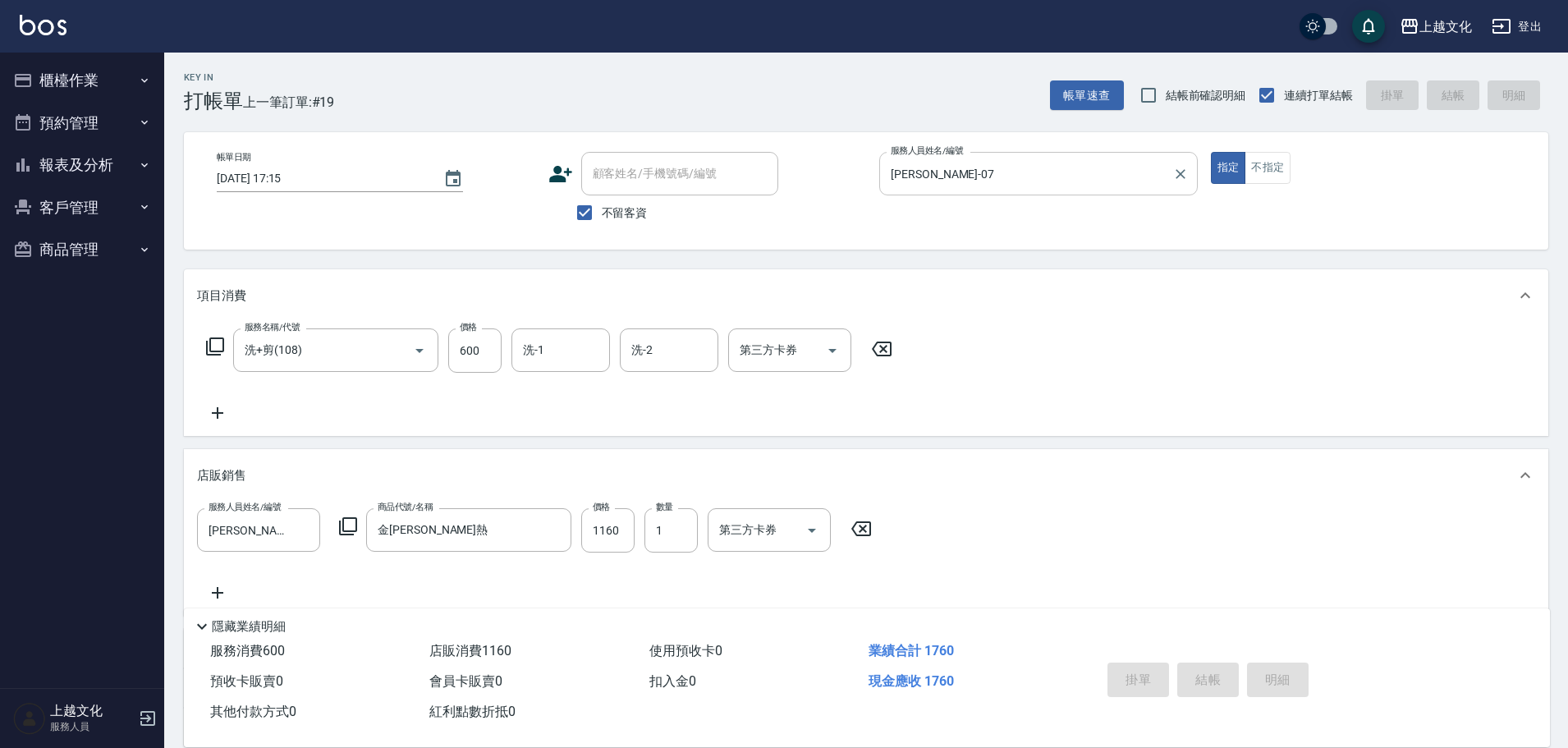
type input "[DATE] 17:16"
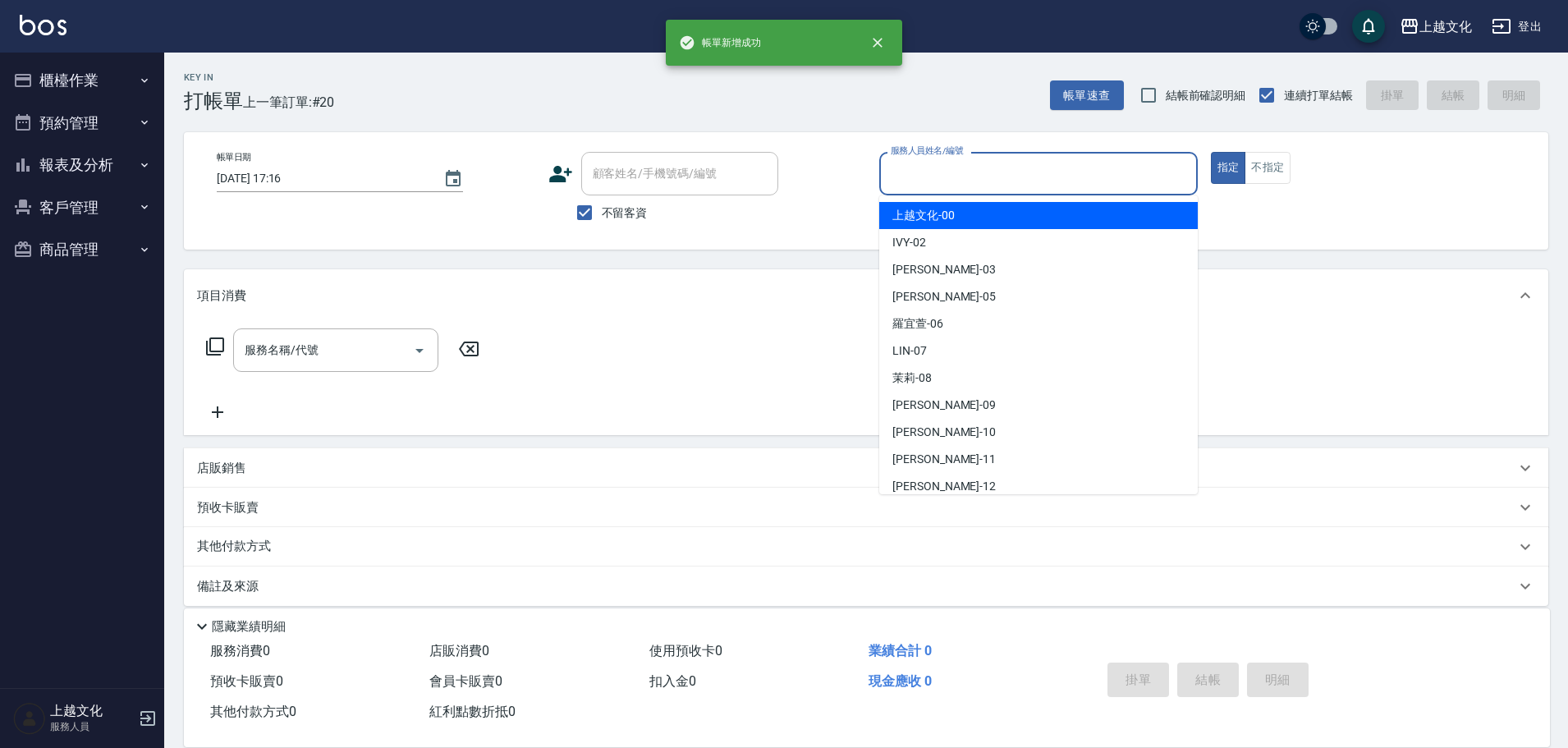
click at [1042, 180] on input "服務人員姓名/編號" at bounding box center [1038, 173] width 304 height 28
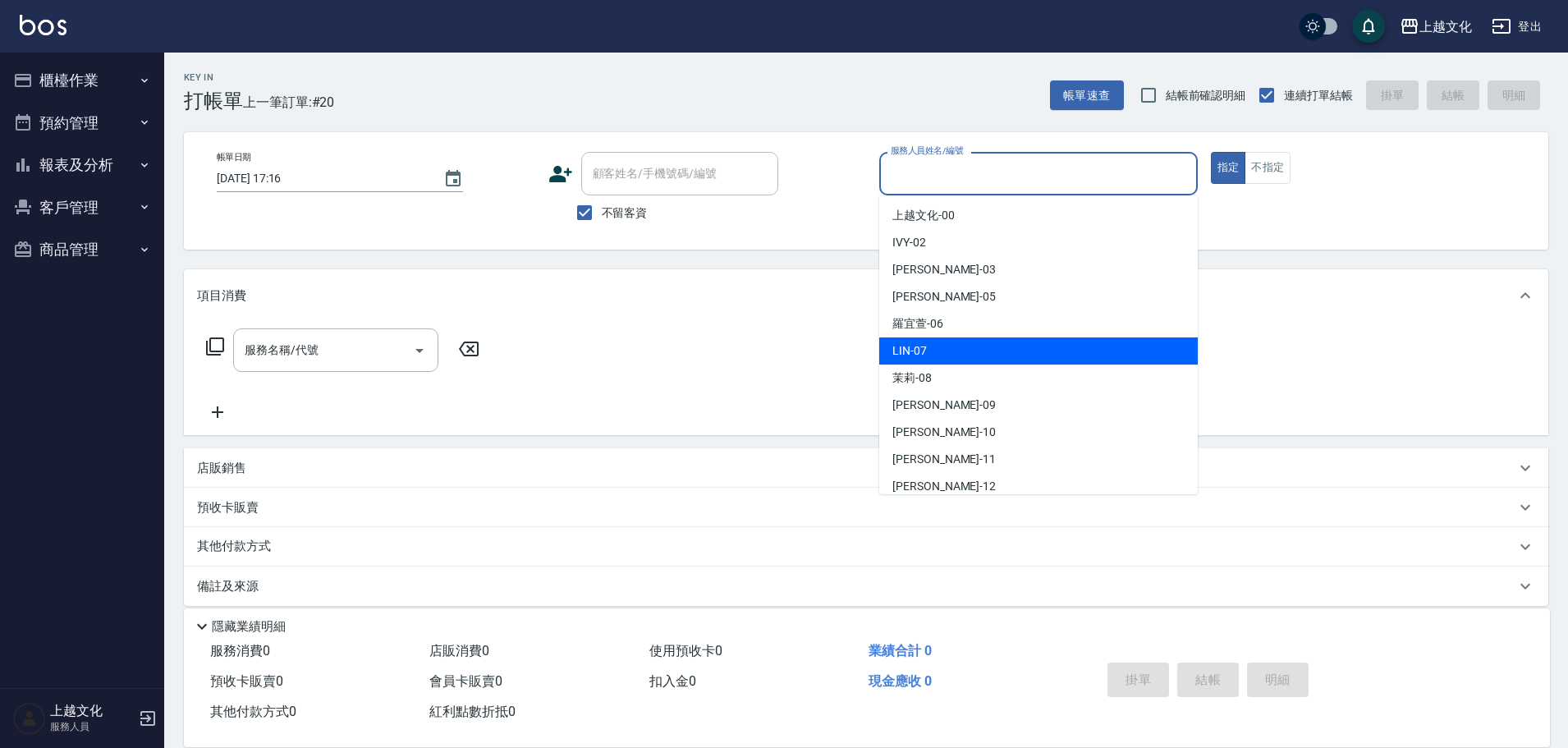
click at [991, 344] on div "[PERSON_NAME] -07" at bounding box center [1038, 351] width 318 height 27
type input "[PERSON_NAME]-07"
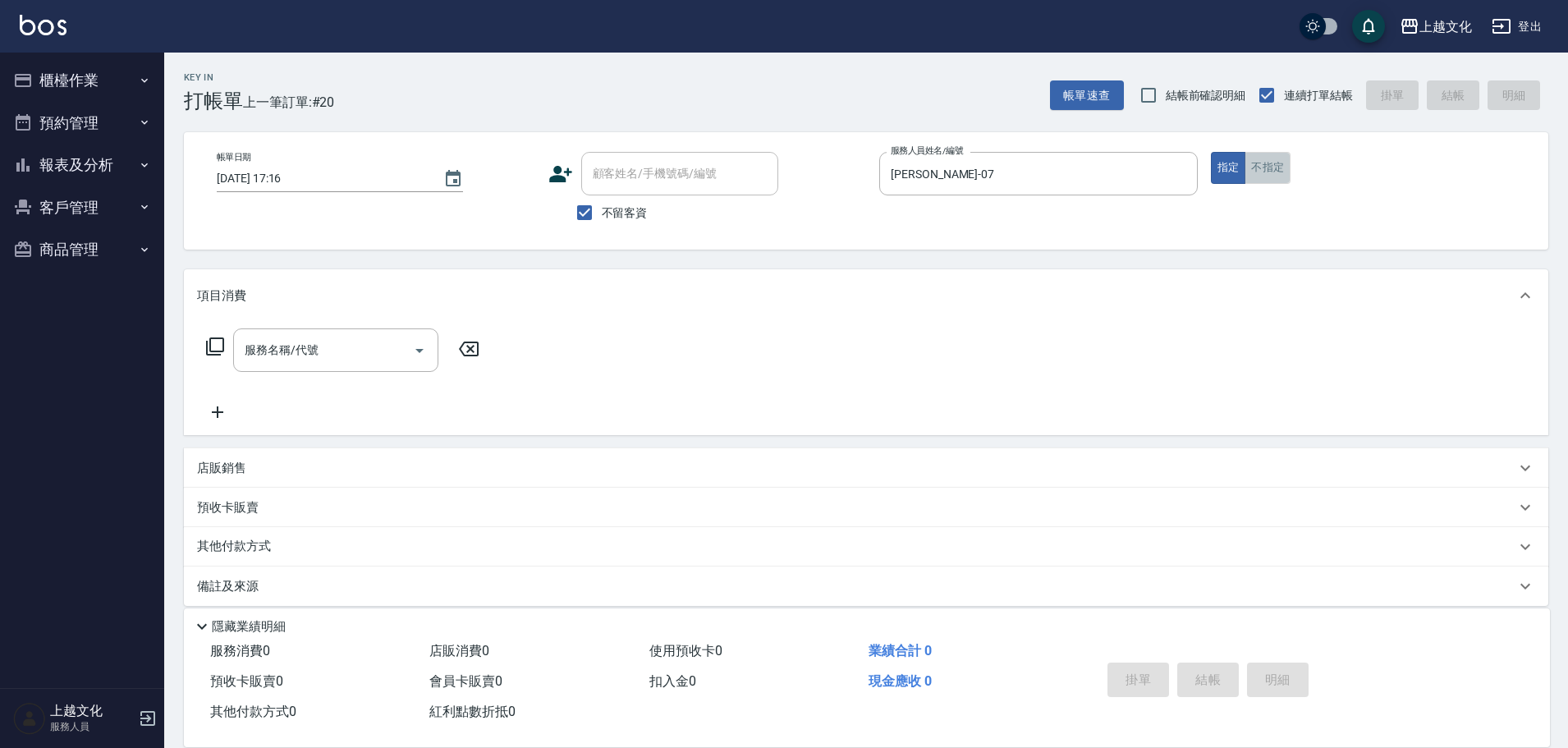
click at [1263, 161] on button "不指定" at bounding box center [1267, 167] width 46 height 32
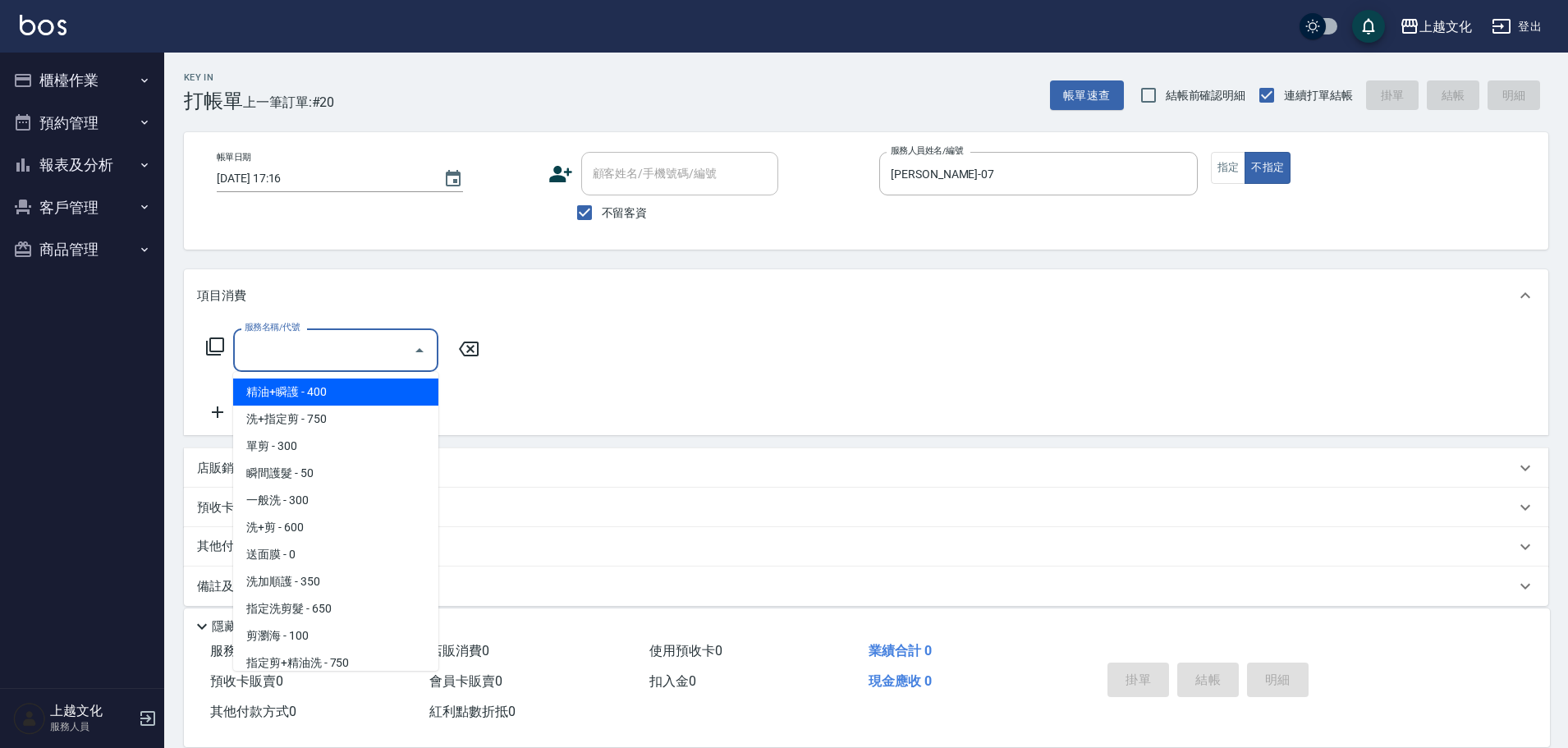
click at [391, 348] on input "服務名稱/代號" at bounding box center [323, 350] width 166 height 28
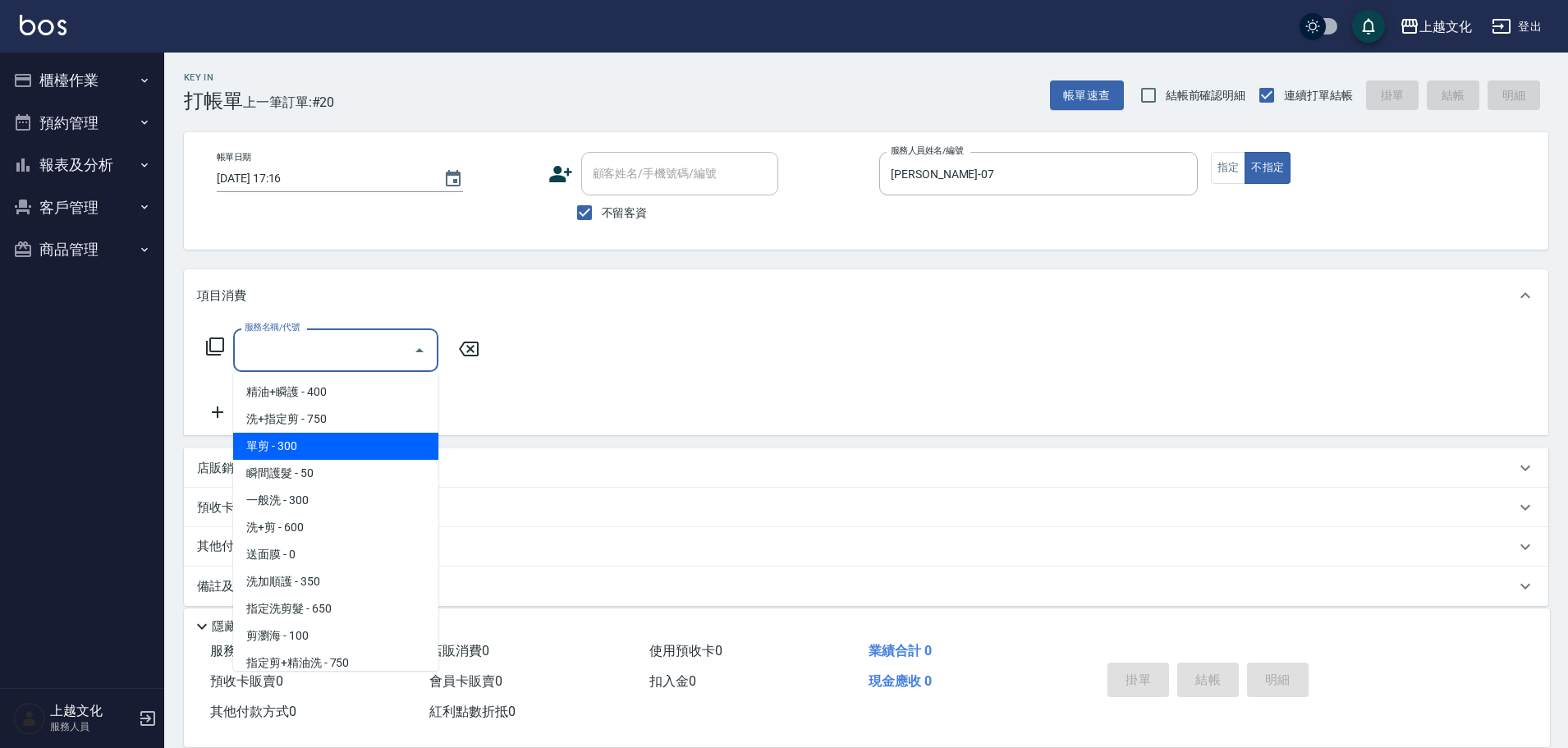
click at [310, 445] on span "單剪 - 300" at bounding box center [336, 446] width 205 height 27
type input "單剪(103)"
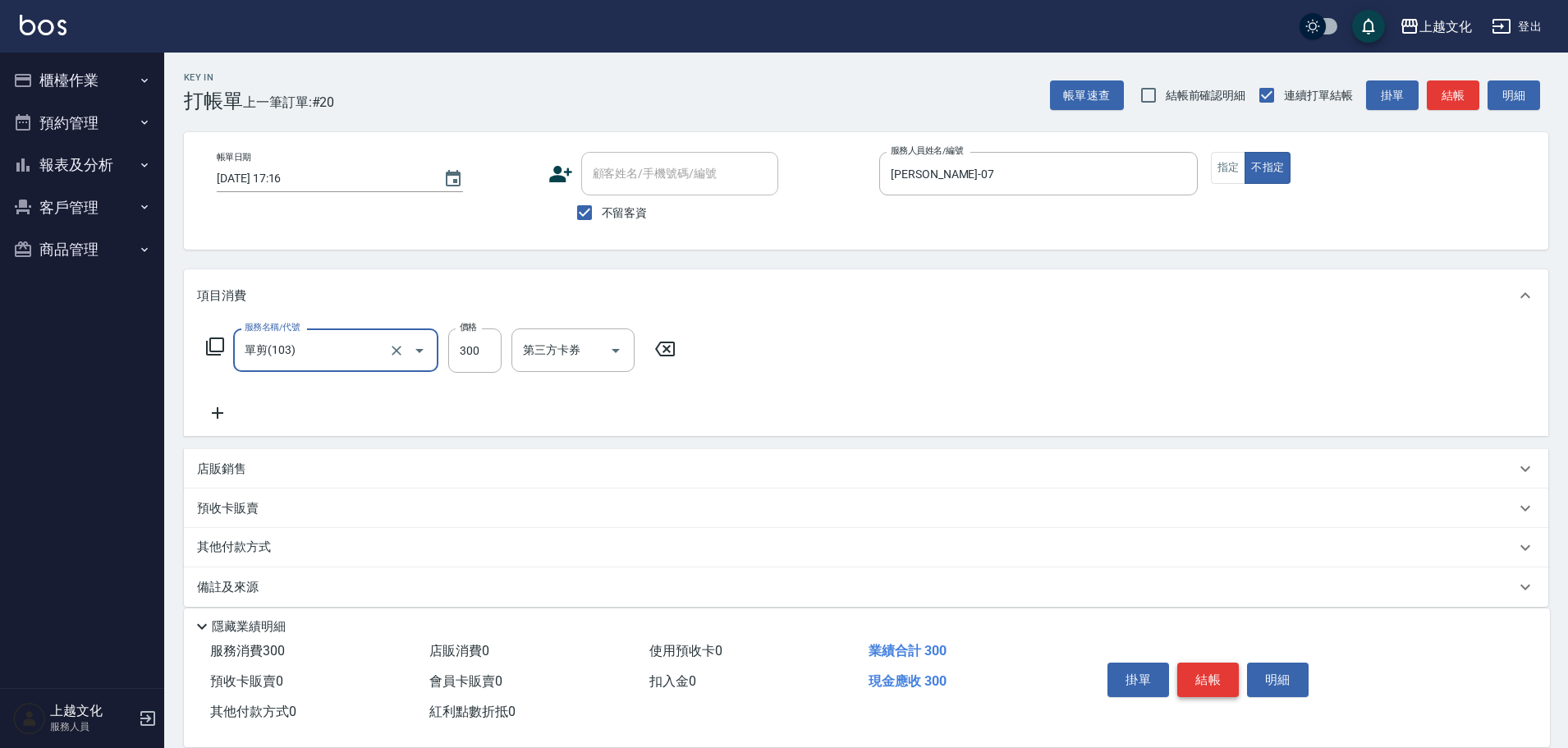
click at [1213, 662] on button "結帳" at bounding box center [1208, 679] width 62 height 34
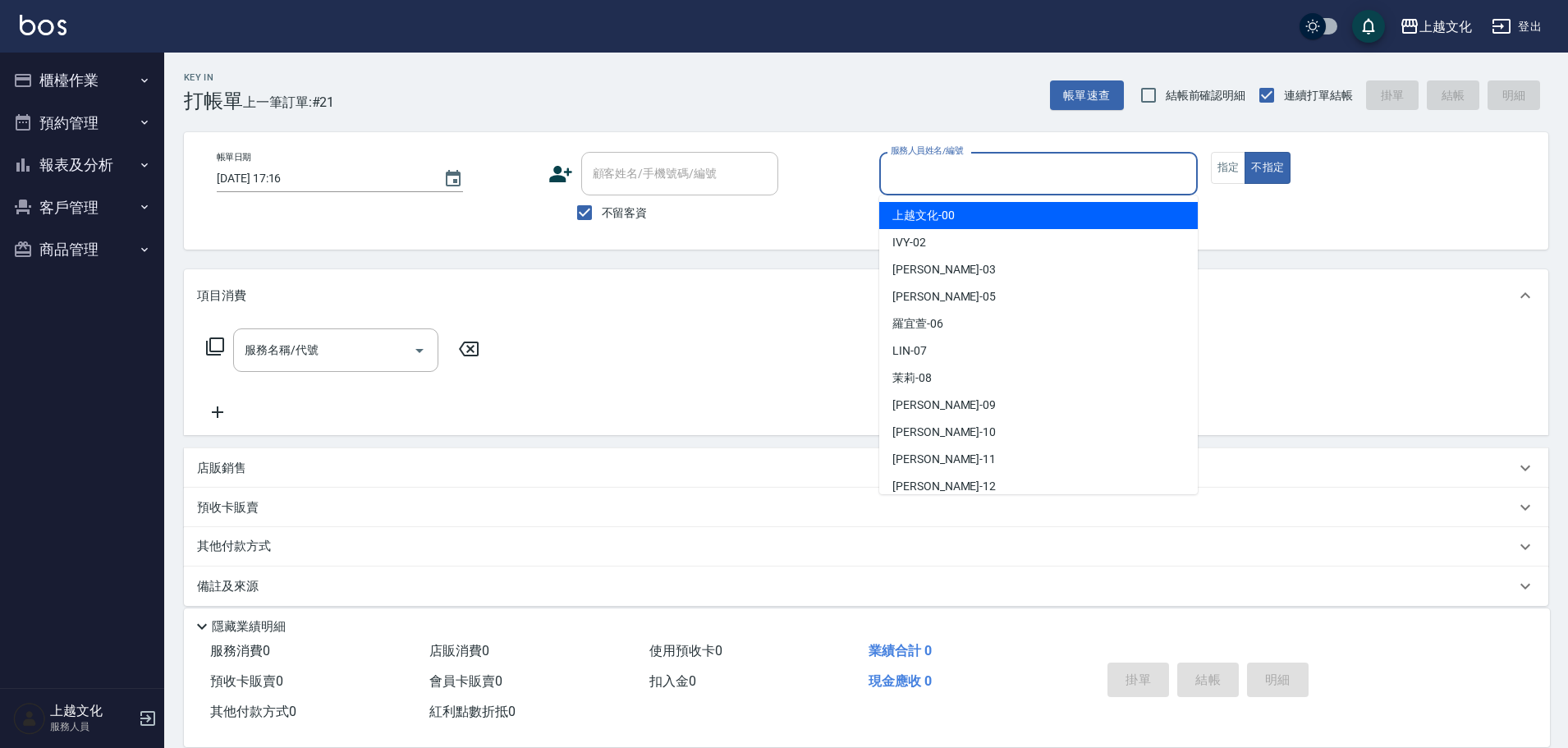
click at [929, 180] on input "服務人員姓名/編號" at bounding box center [1038, 173] width 304 height 28
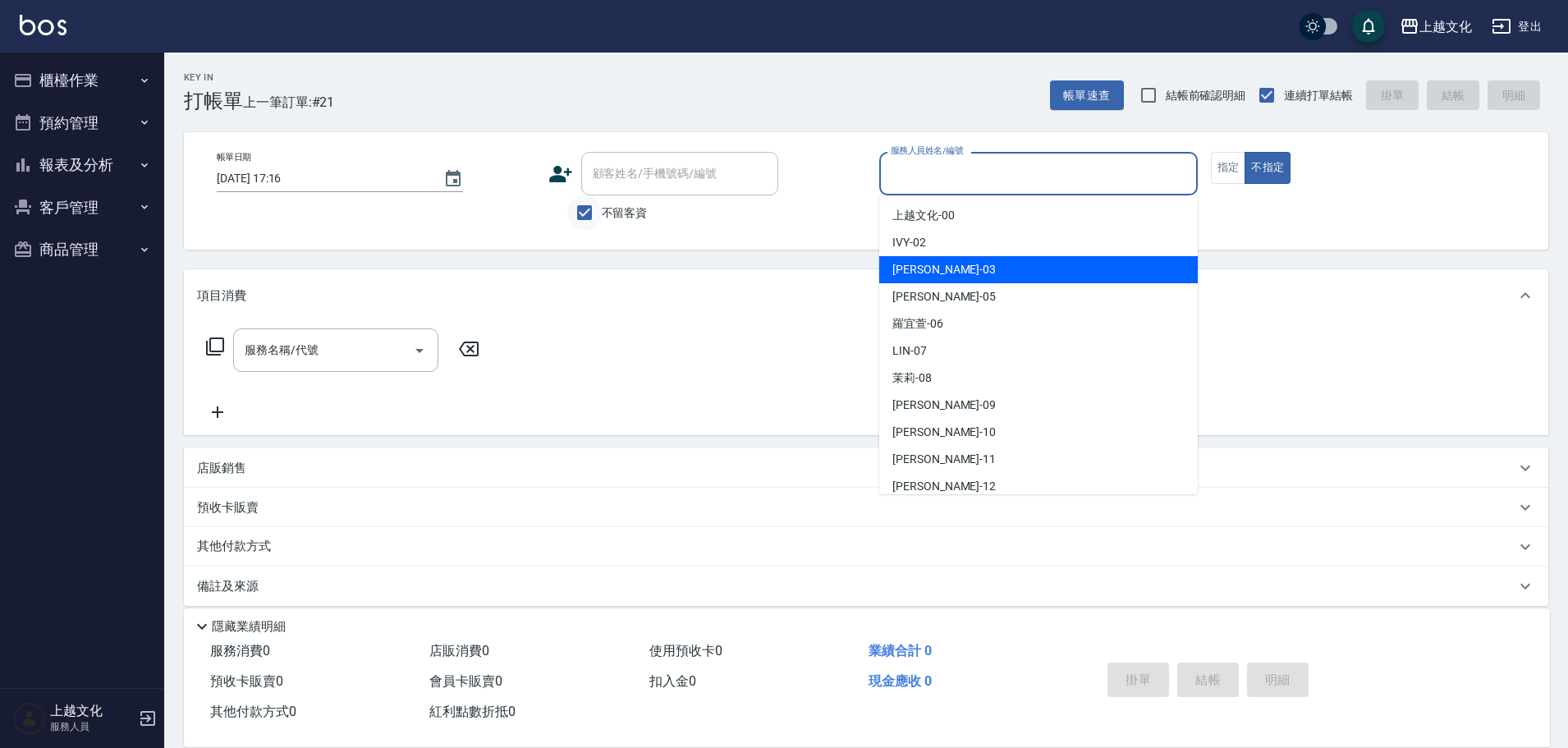
click at [586, 208] on input "不留客資" at bounding box center [584, 212] width 34 height 34
checkbox input "false"
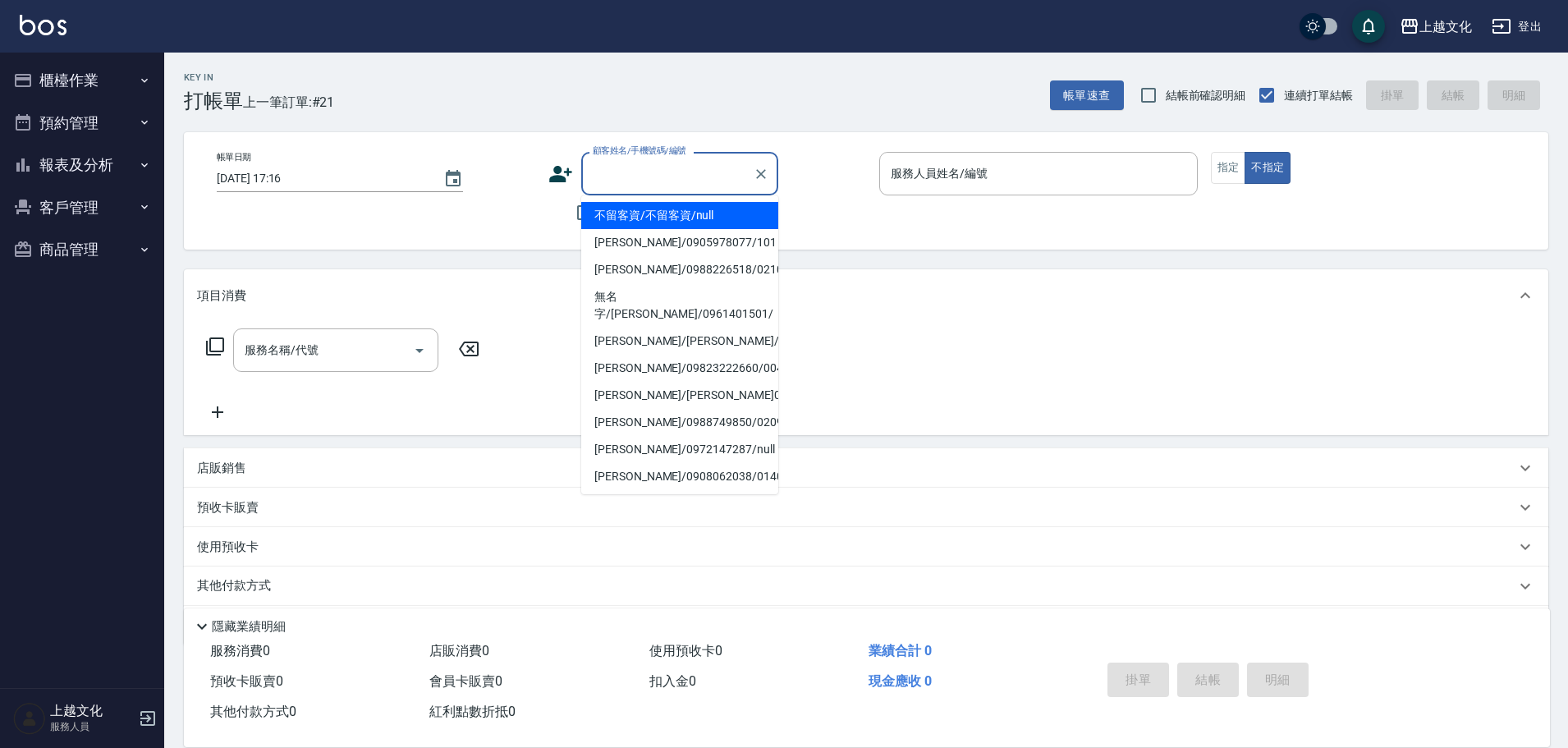
click at [604, 180] on input "顧客姓名/手機號碼/編號" at bounding box center [667, 173] width 157 height 28
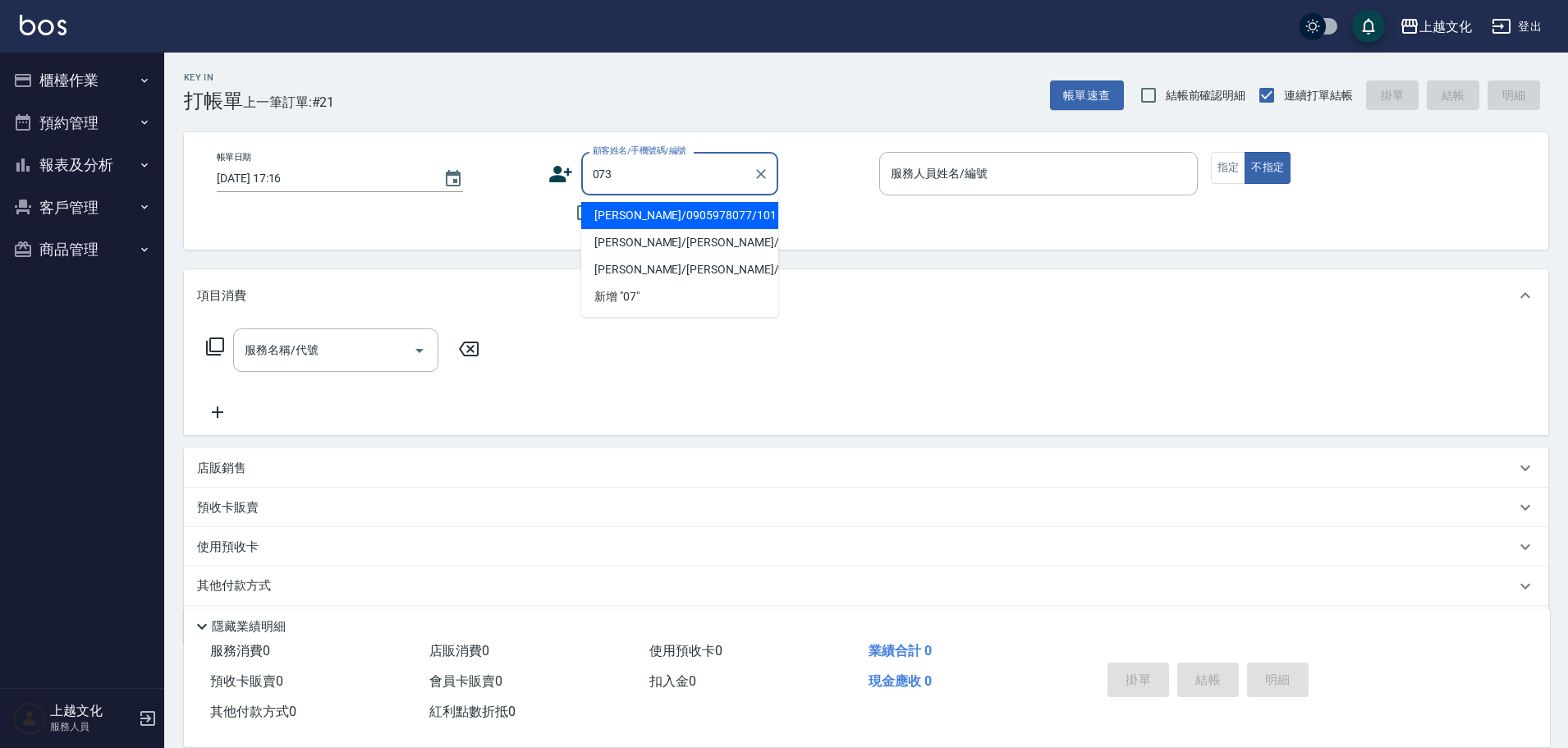
type input "[PERSON_NAME]/[PERSON_NAME]/0910738368/046"
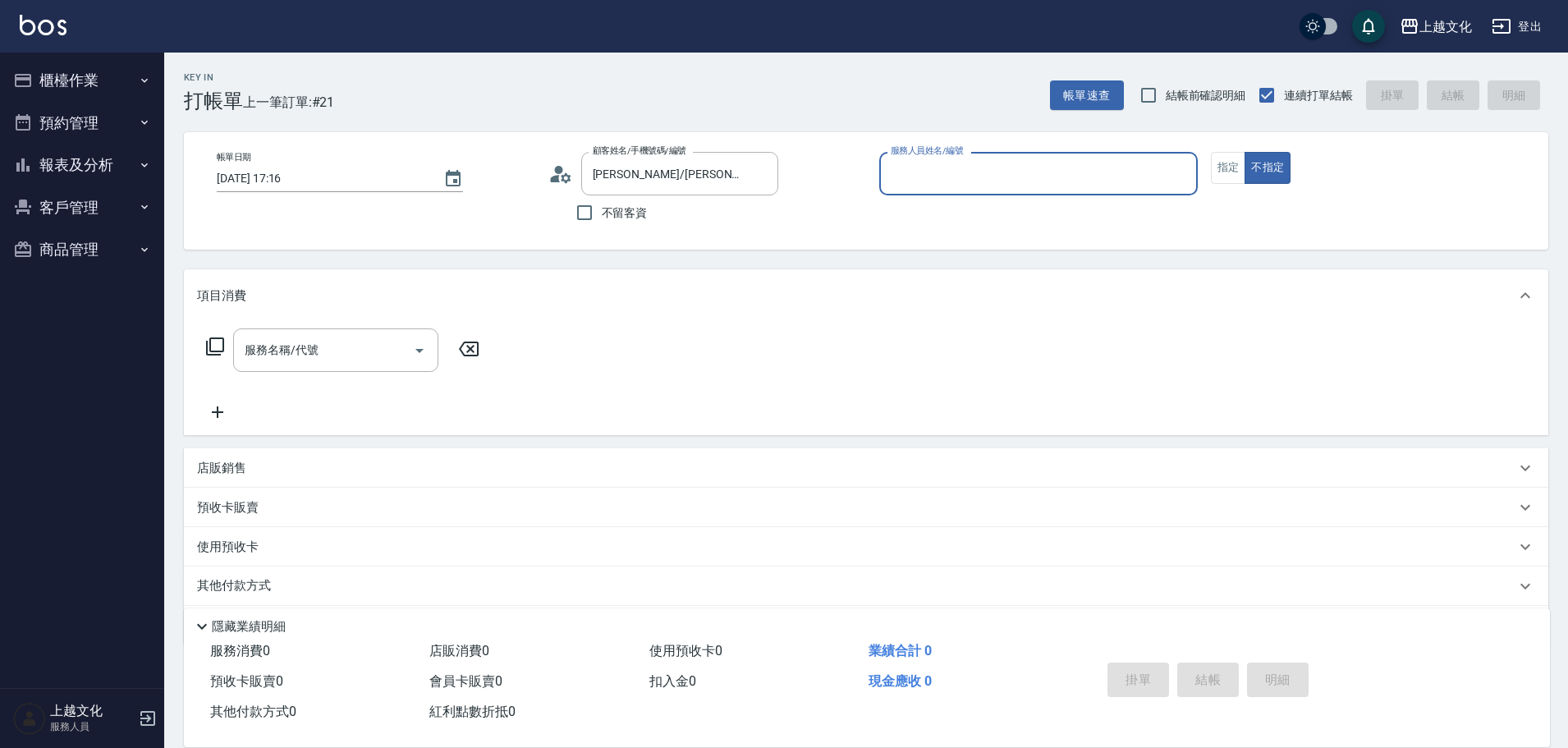
type input "茉莉-08"
type input "[PERSON_NAME]/0930597636/073"
click at [1038, 169] on input "茉莉-08" at bounding box center [1027, 173] width 279 height 28
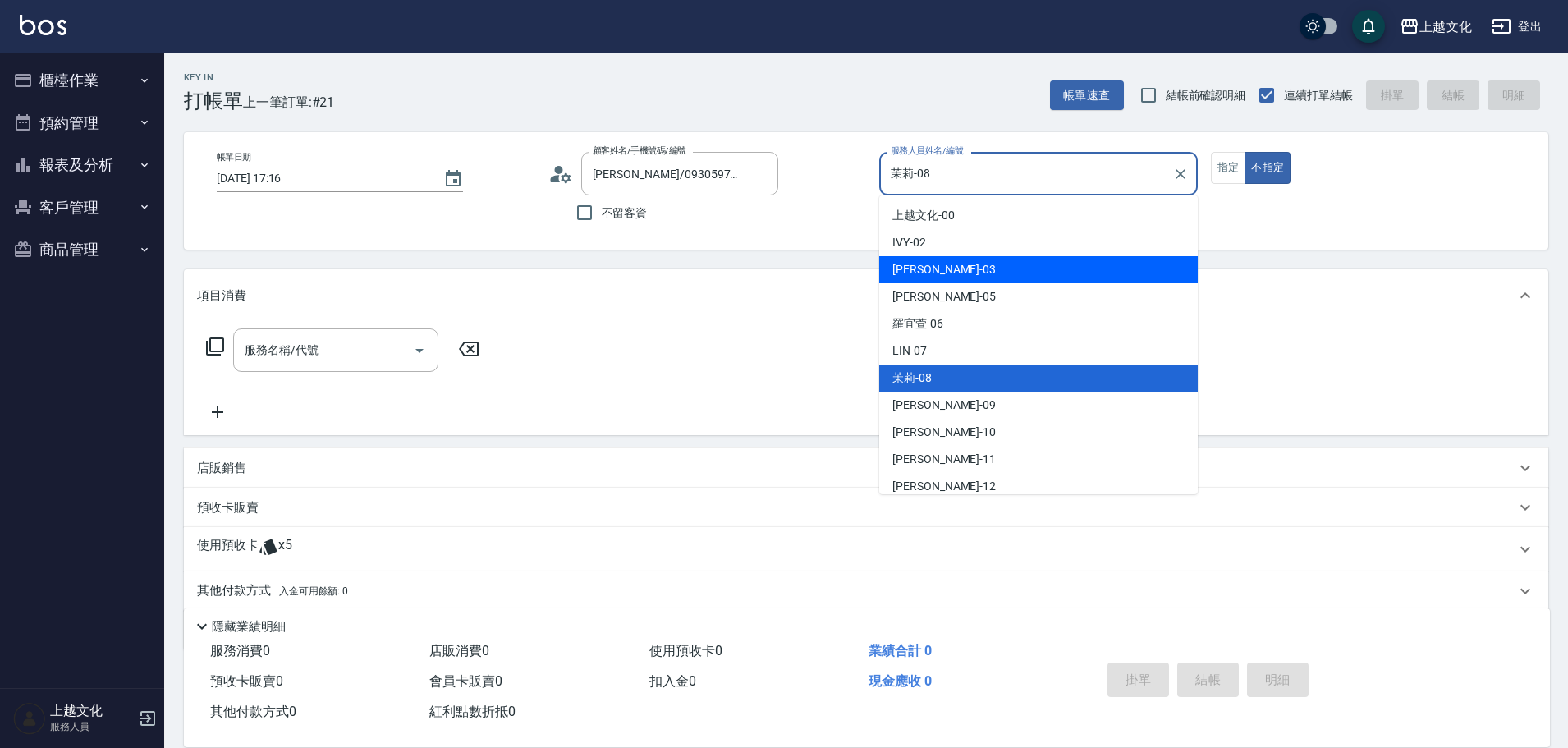
click at [966, 276] on div "[PERSON_NAME] -03" at bounding box center [1038, 270] width 318 height 27
type input "[PERSON_NAME]-03"
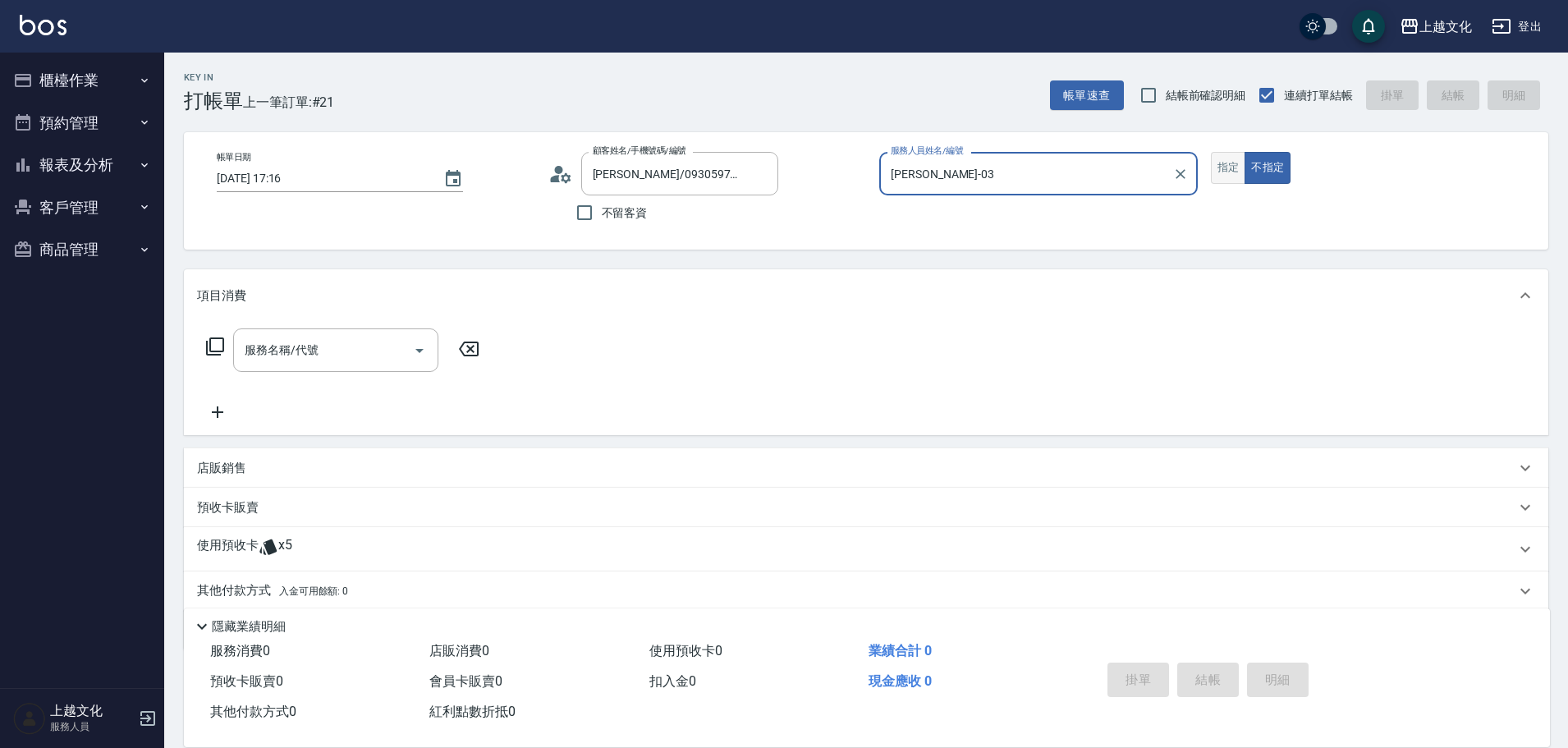
click at [1243, 167] on div "指定 不指定" at bounding box center [1371, 167] width 318 height 32
click at [1217, 165] on button "指定" at bounding box center [1229, 167] width 35 height 32
click at [224, 544] on p "使用預收卡" at bounding box center [228, 549] width 62 height 24
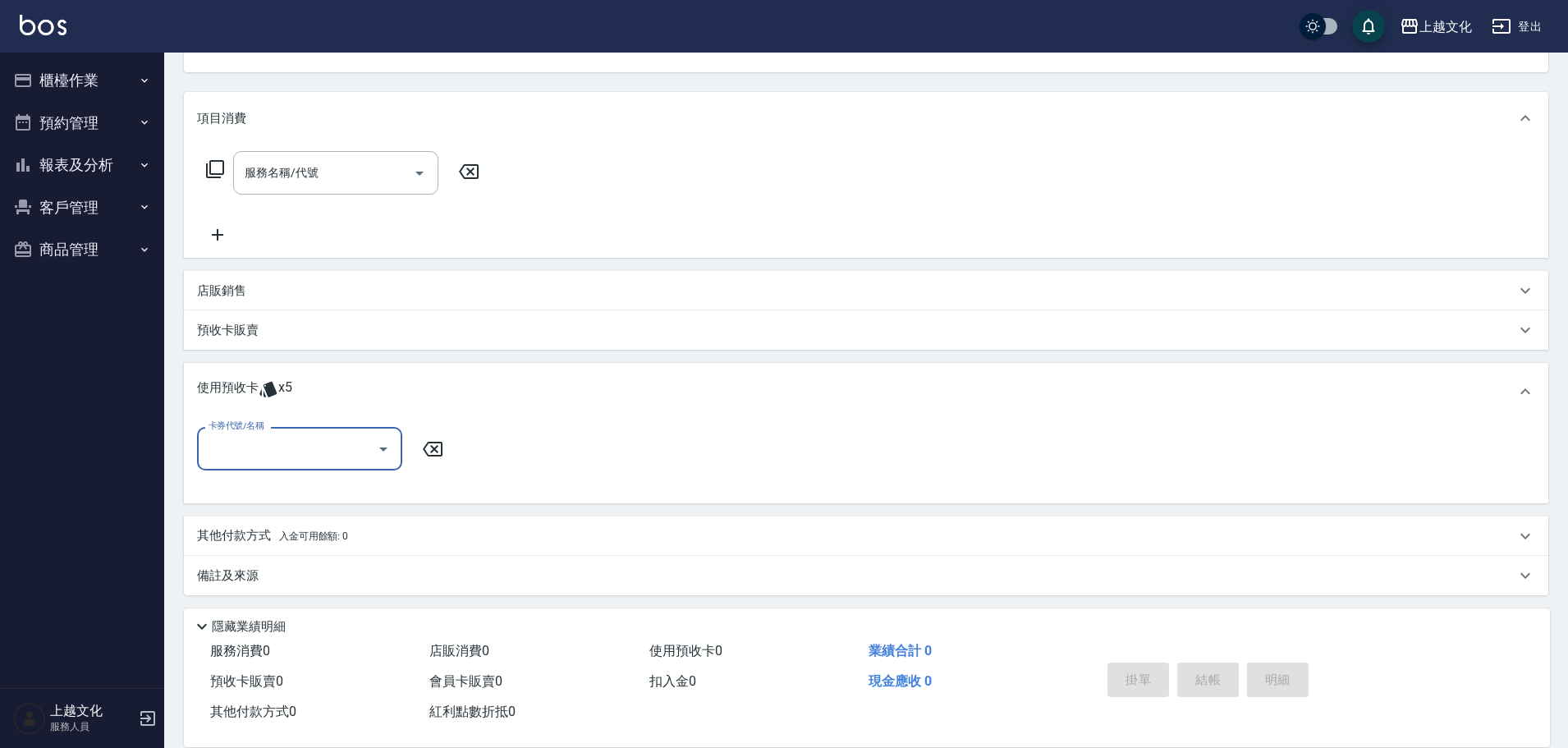
scroll to position [183, 0]
click at [264, 450] on input "卡券代號/名稱" at bounding box center [287, 443] width 166 height 28
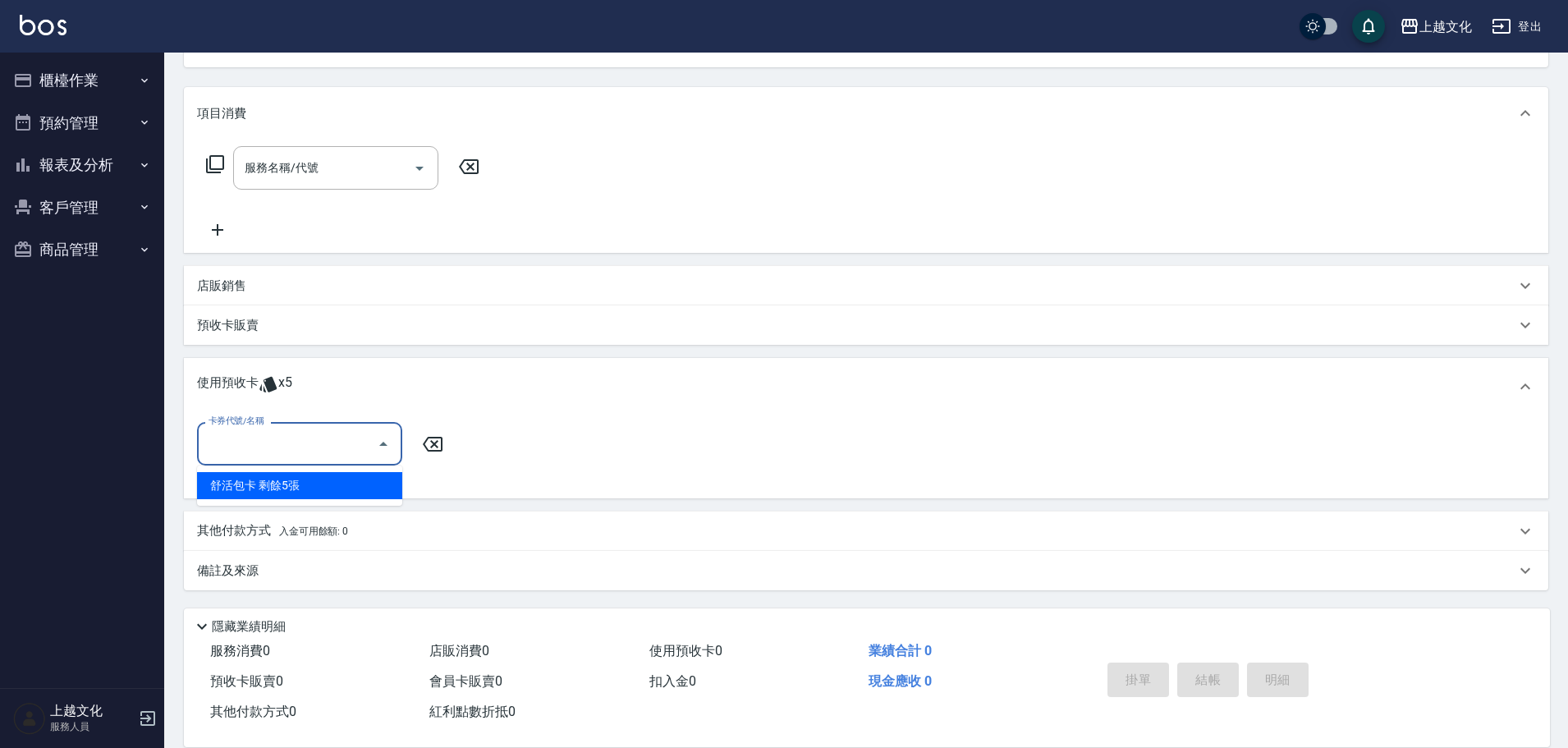
click at [278, 480] on div "舒活包卡 剩餘5張" at bounding box center [300, 485] width 205 height 27
click at [278, 480] on div "卡券代號/名稱 卡券代號/名稱" at bounding box center [867, 453] width 1338 height 63
type input "舒活包卡"
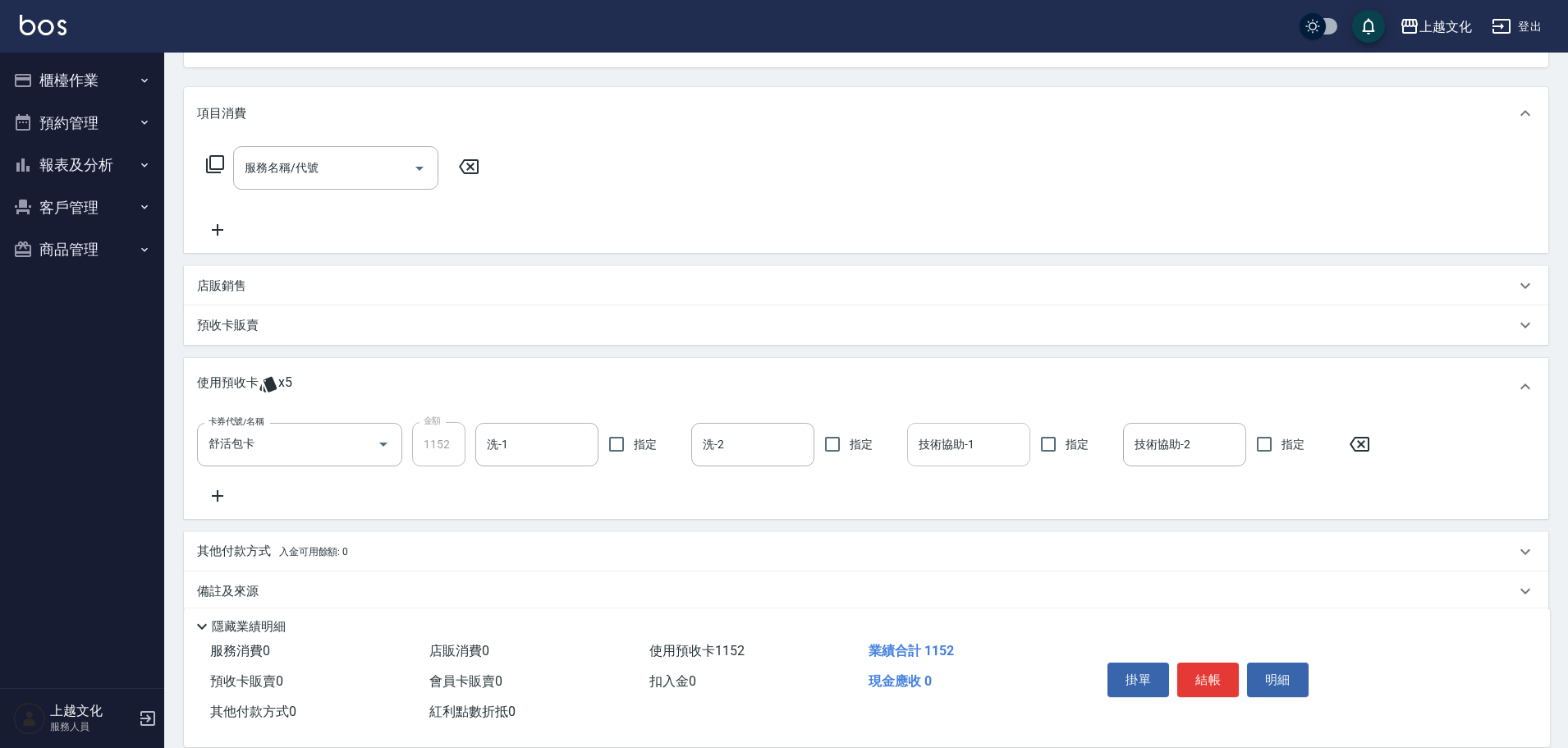
click at [980, 448] on input "技術協助-1" at bounding box center [968, 443] width 108 height 28
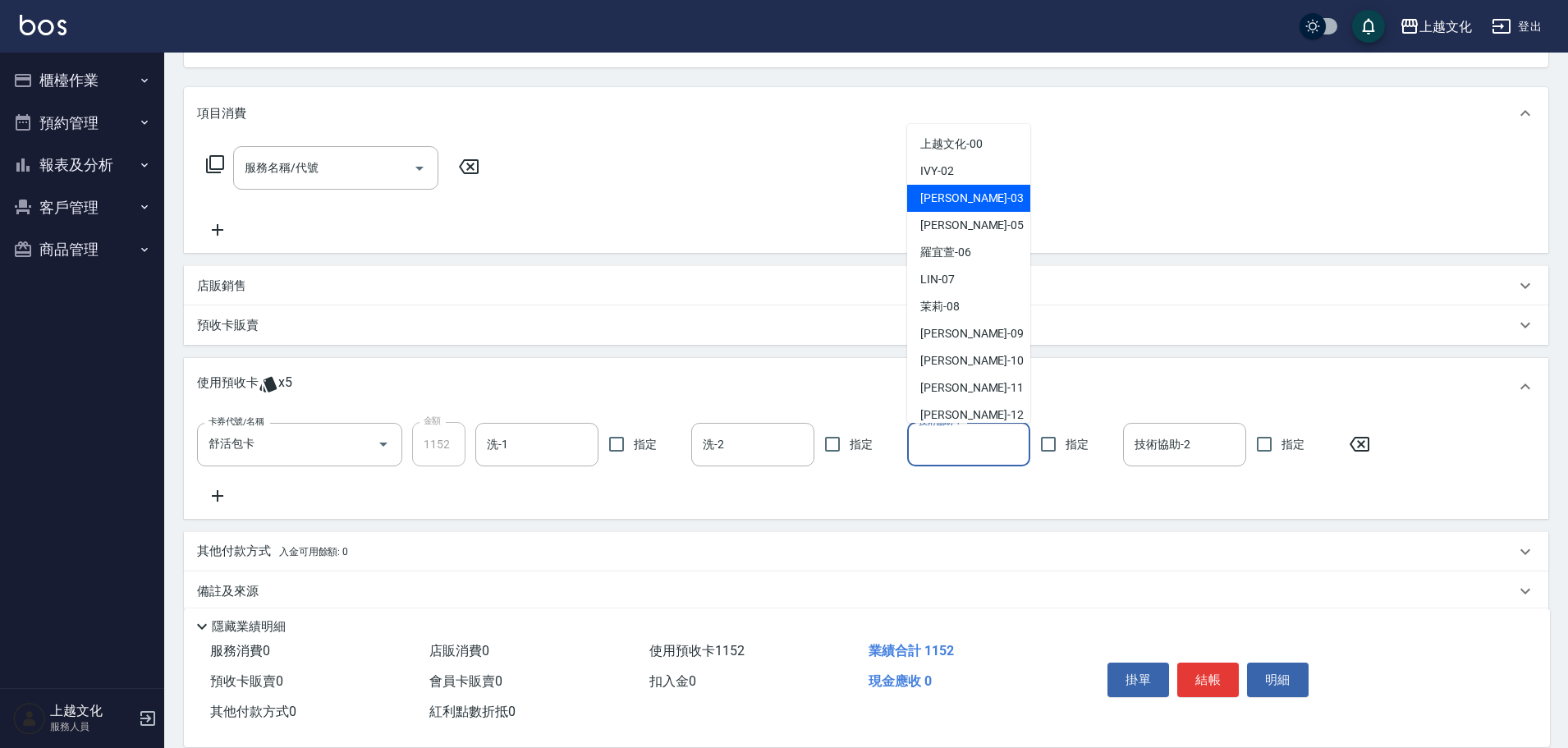
click at [1012, 199] on div "[PERSON_NAME] -03" at bounding box center [969, 198] width 123 height 27
type input "[PERSON_NAME]-03"
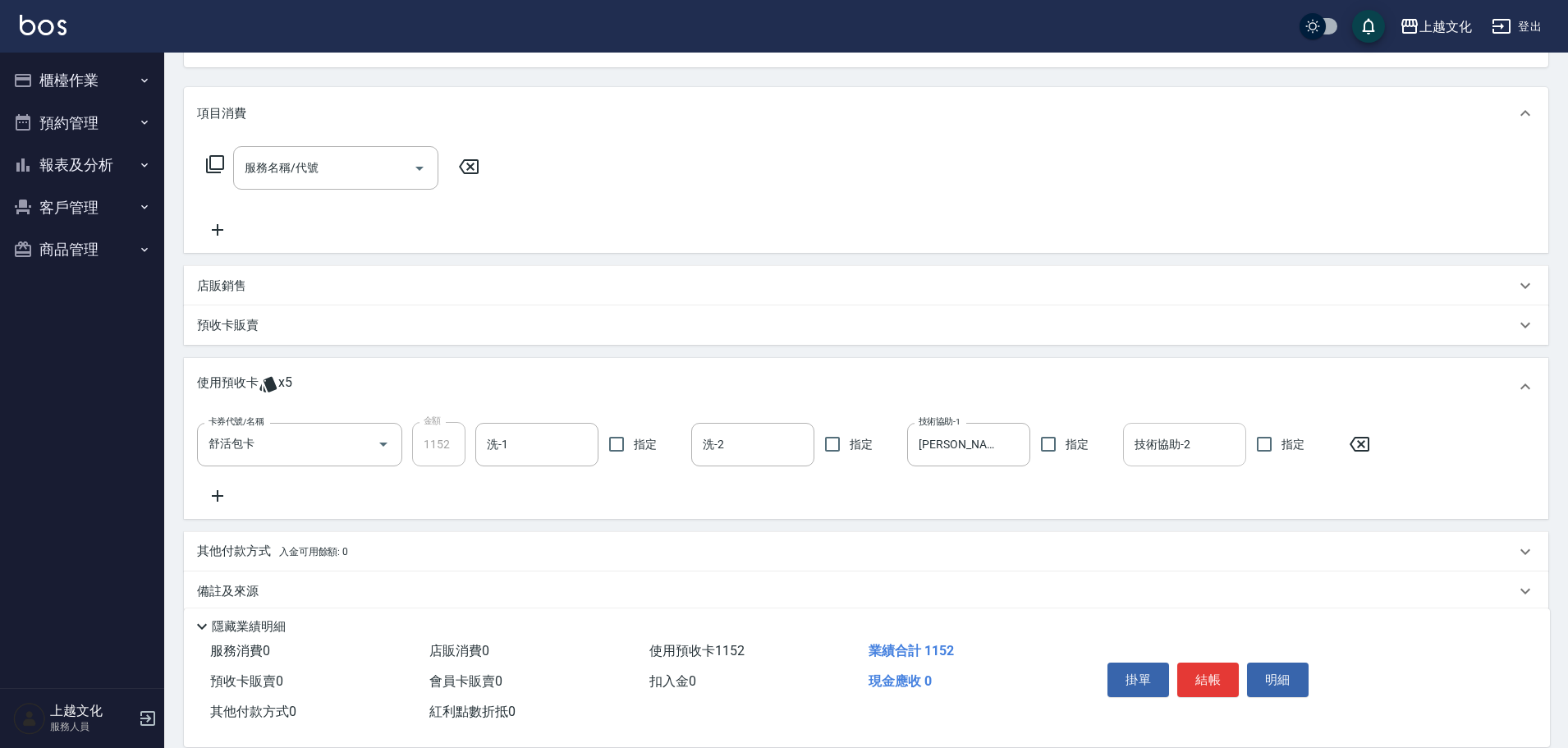
click at [1182, 432] on input "技術協助-2" at bounding box center [1184, 443] width 108 height 28
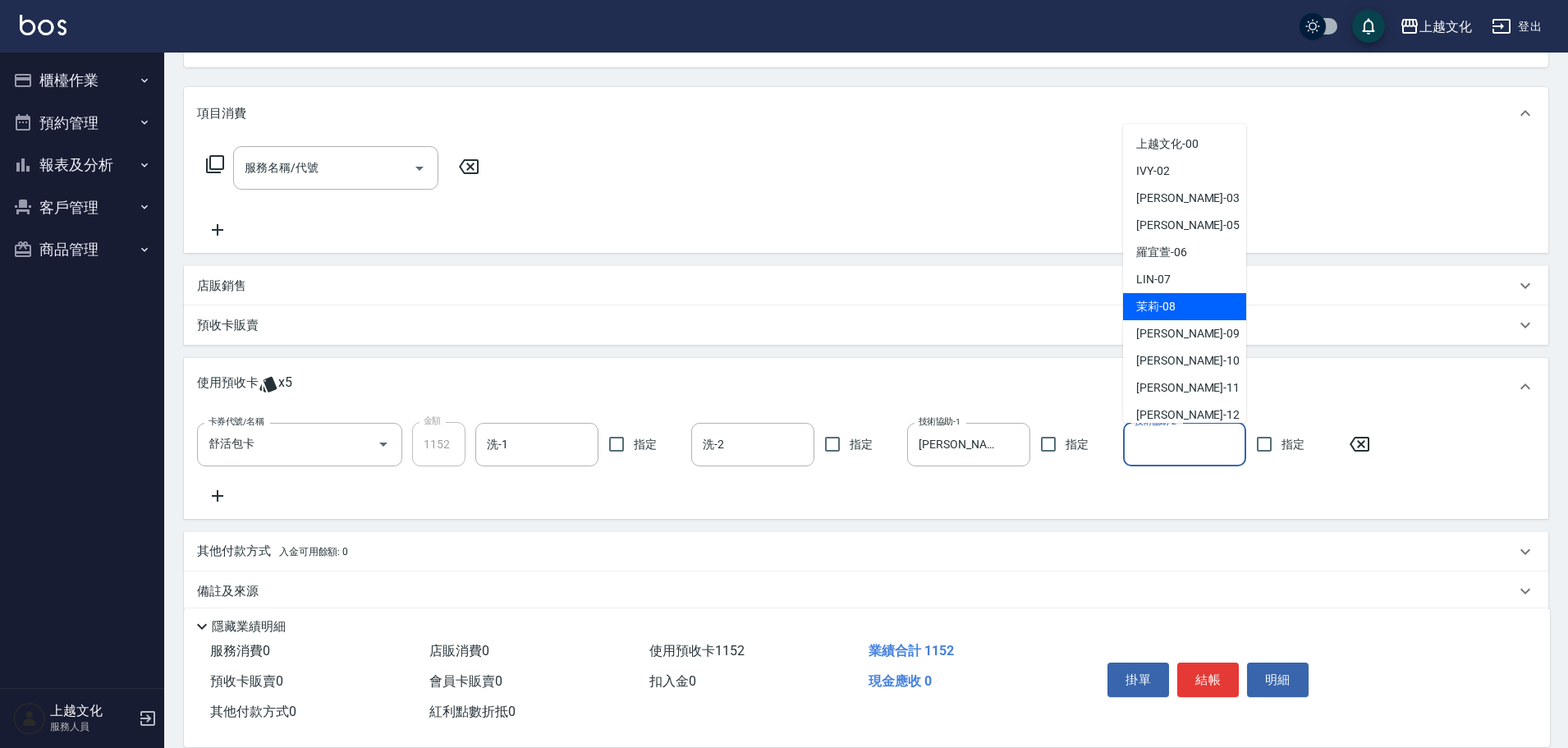
click at [1181, 309] on div "茉莉 -08" at bounding box center [1185, 307] width 123 height 27
type input "茉莉-08"
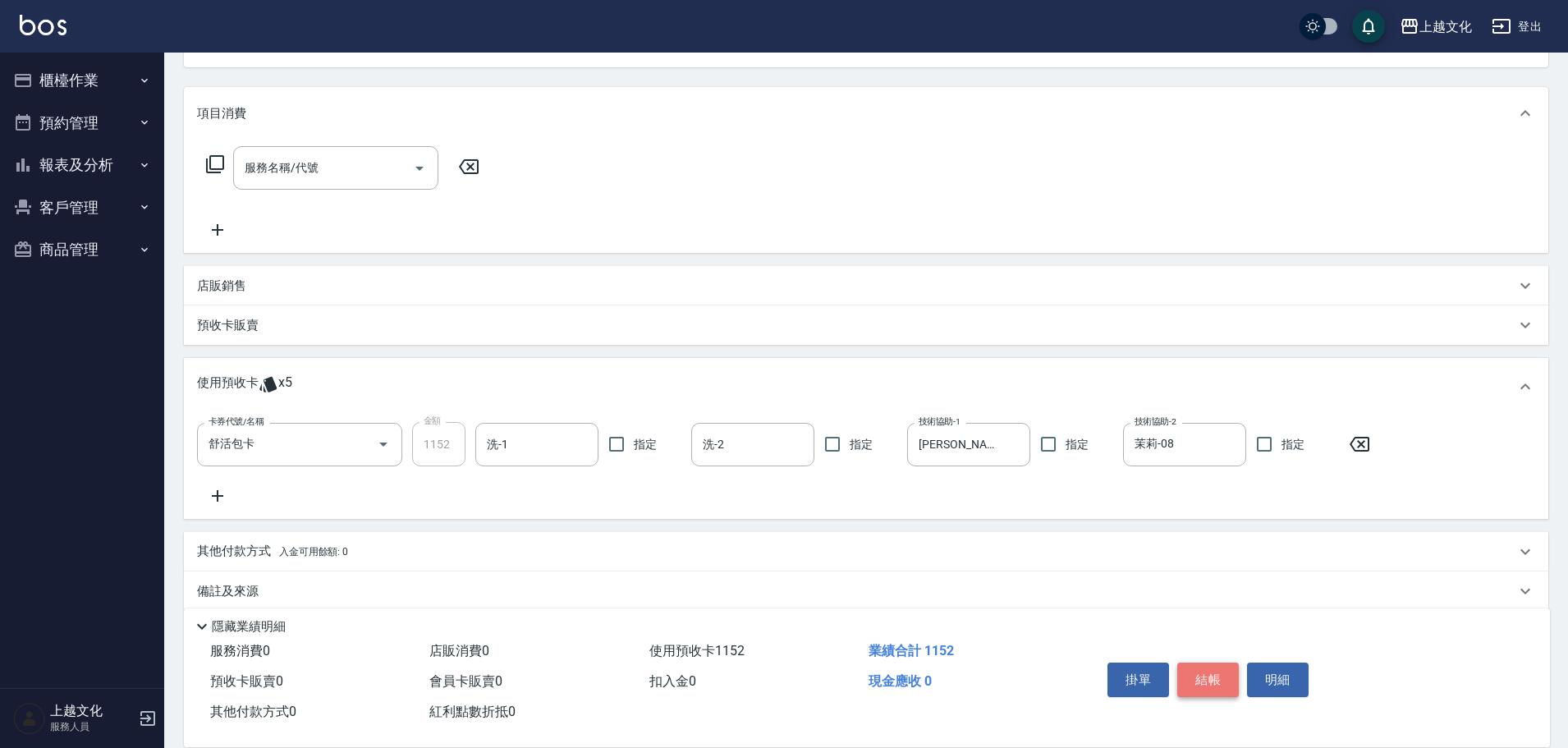
click at [1210, 677] on button "結帳" at bounding box center [1208, 679] width 62 height 34
type input "[DATE] 17:17"
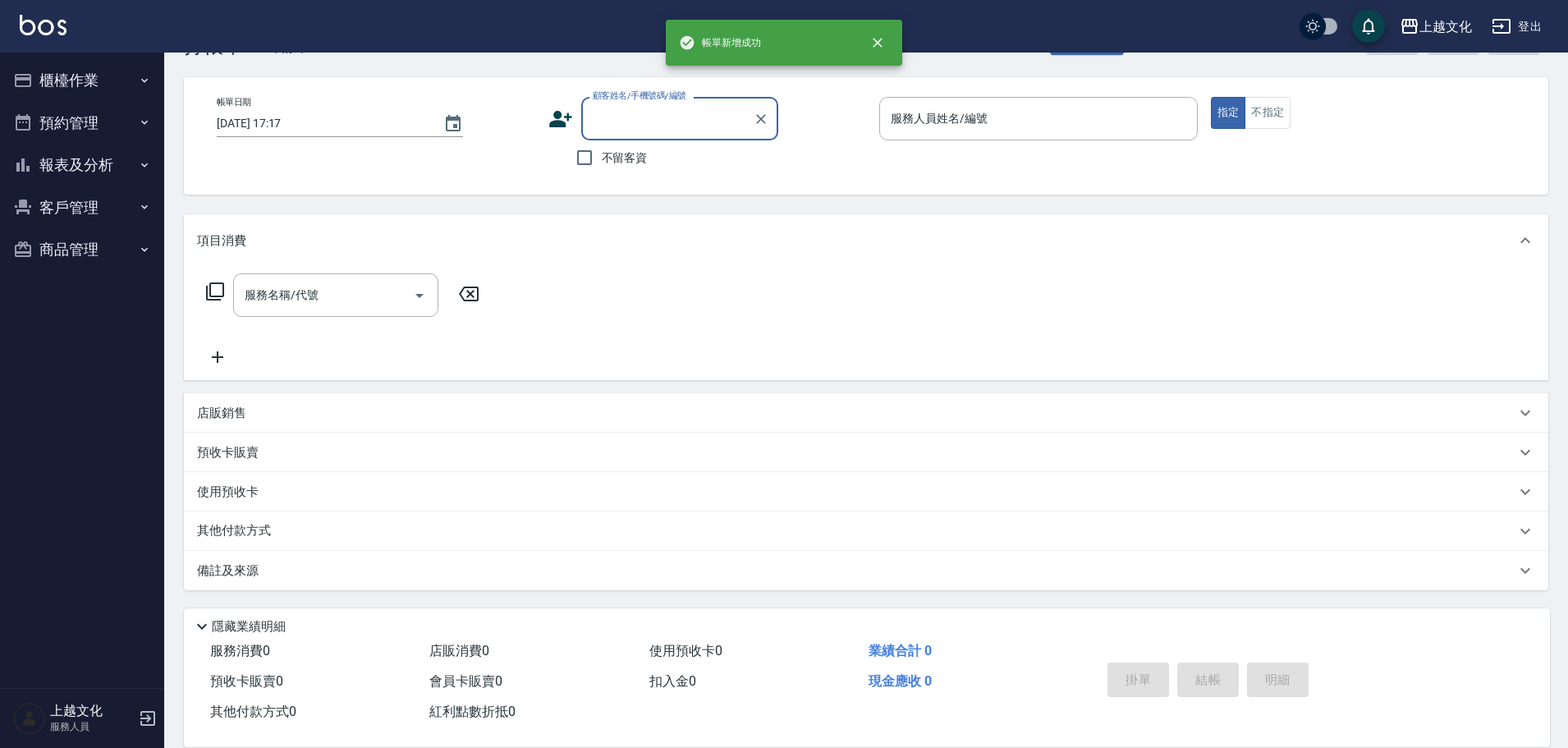
scroll to position [55, 0]
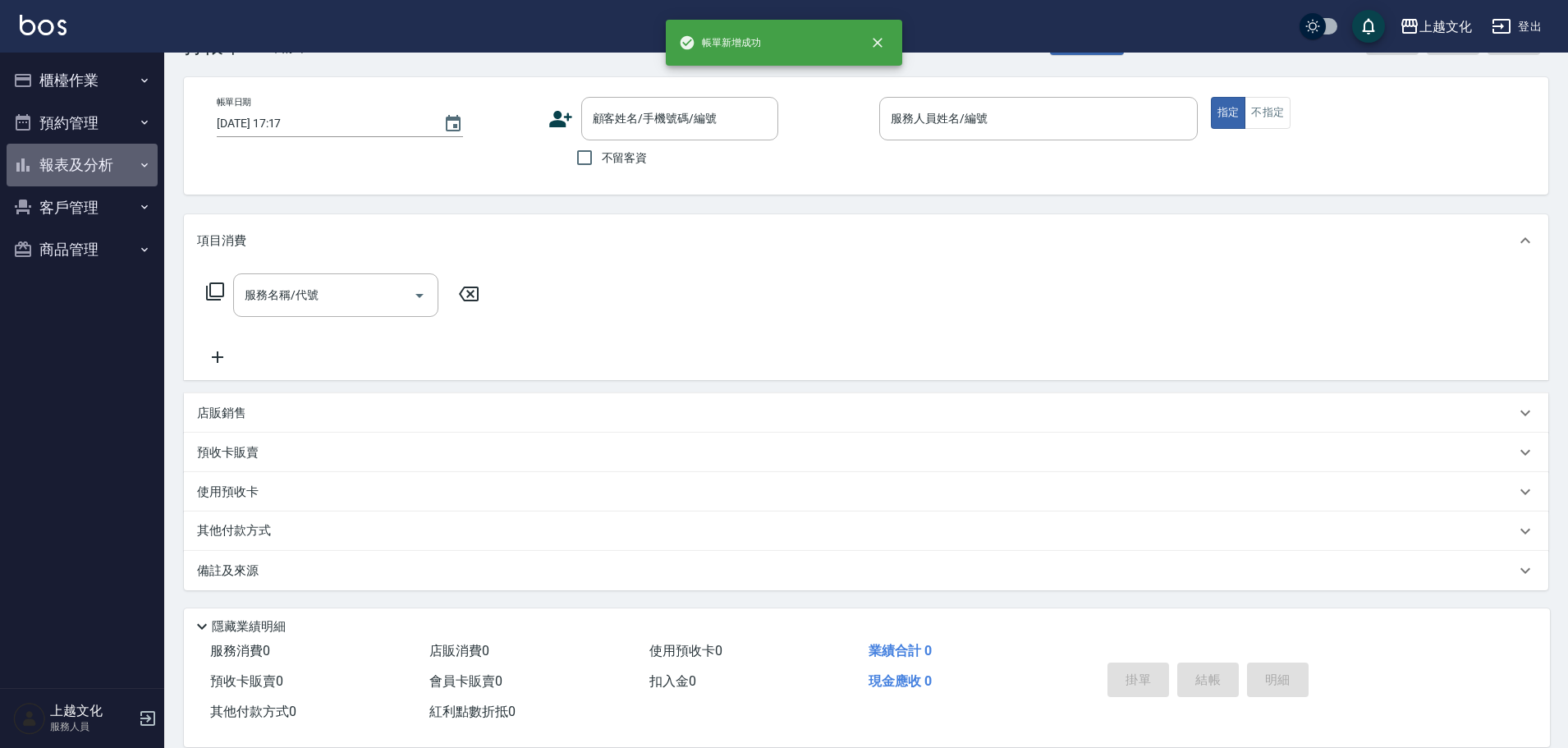
click at [65, 156] on button "報表及分析" at bounding box center [82, 165] width 151 height 43
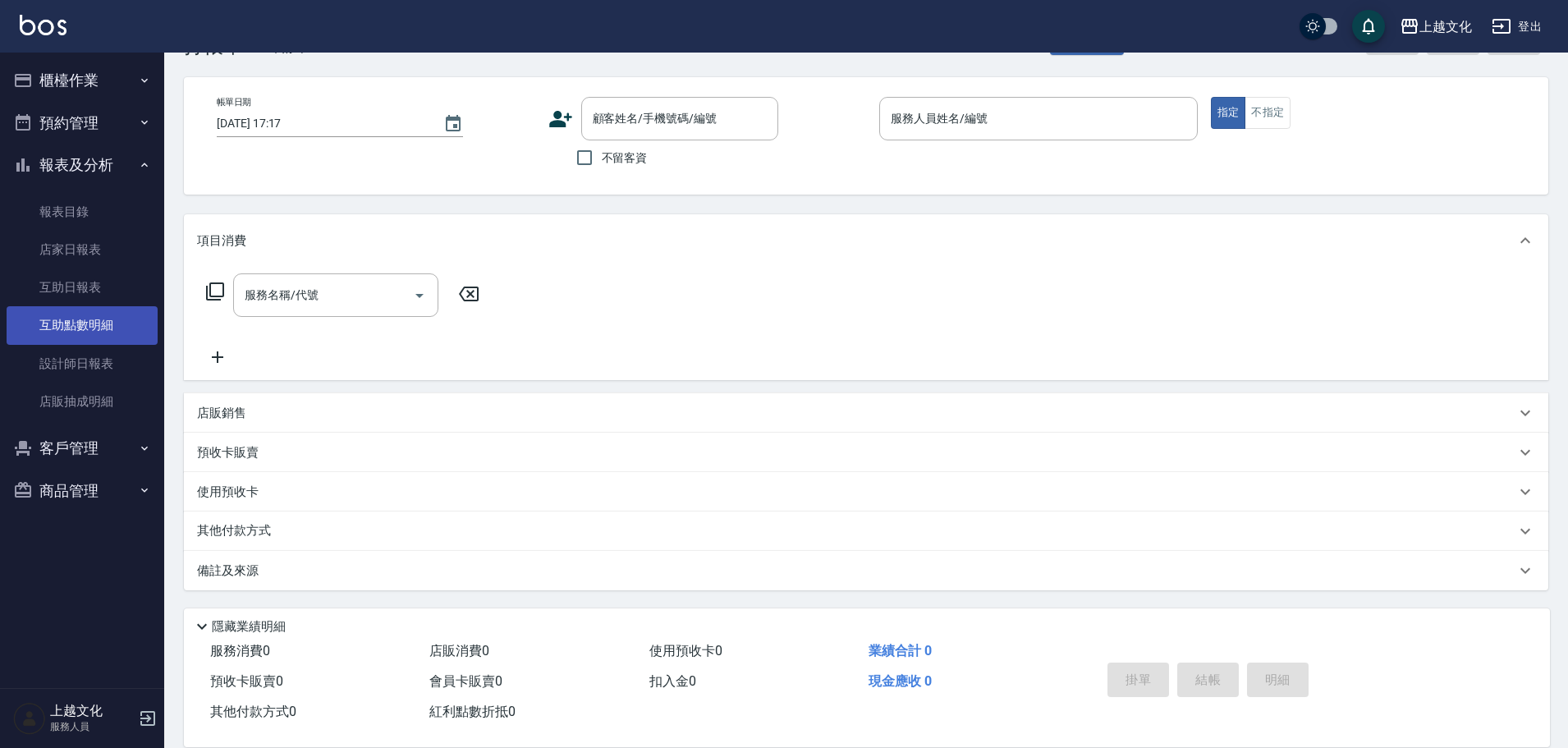
click at [99, 323] on link "互助點數明細" at bounding box center [82, 325] width 151 height 38
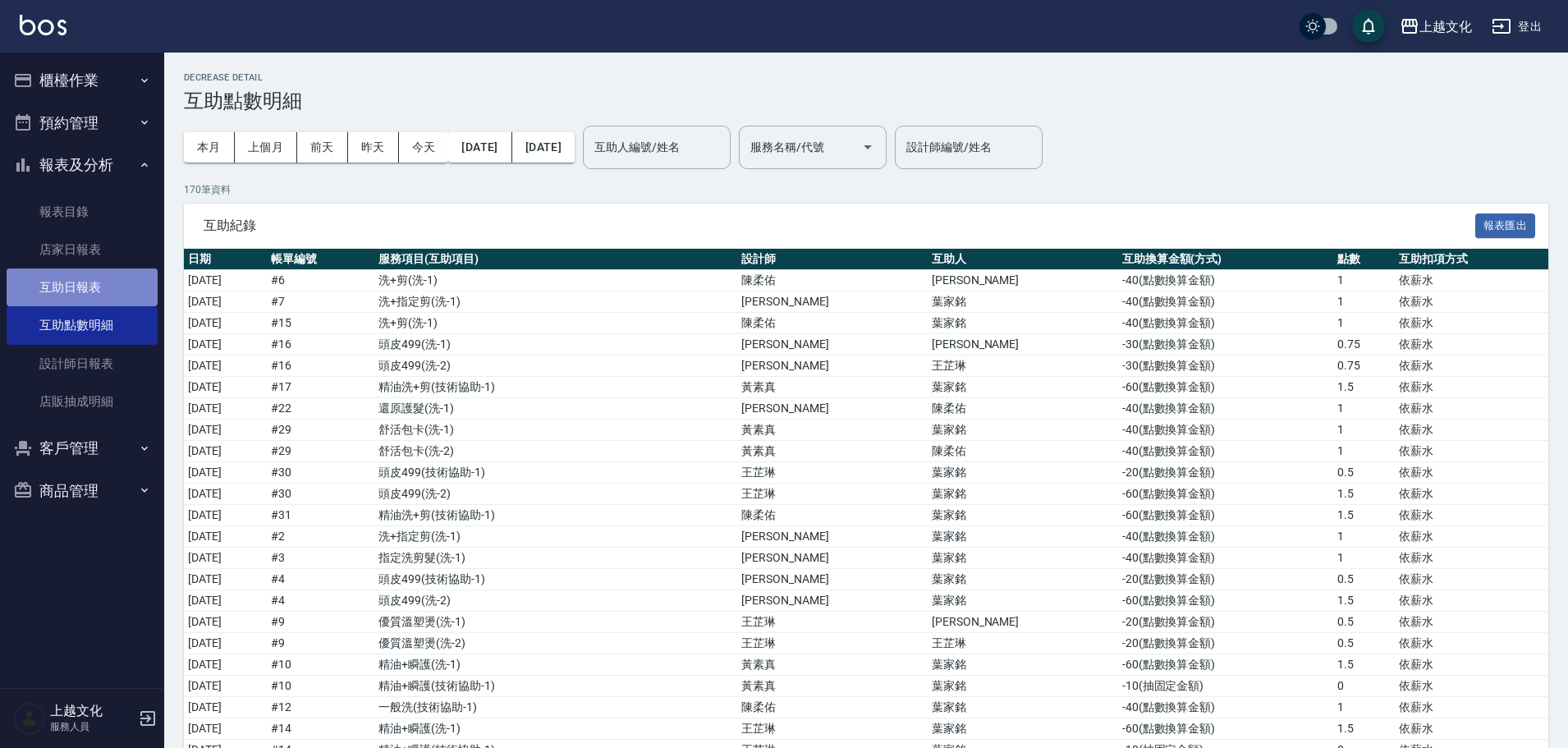
click at [51, 299] on link "互助日報表" at bounding box center [82, 287] width 151 height 38
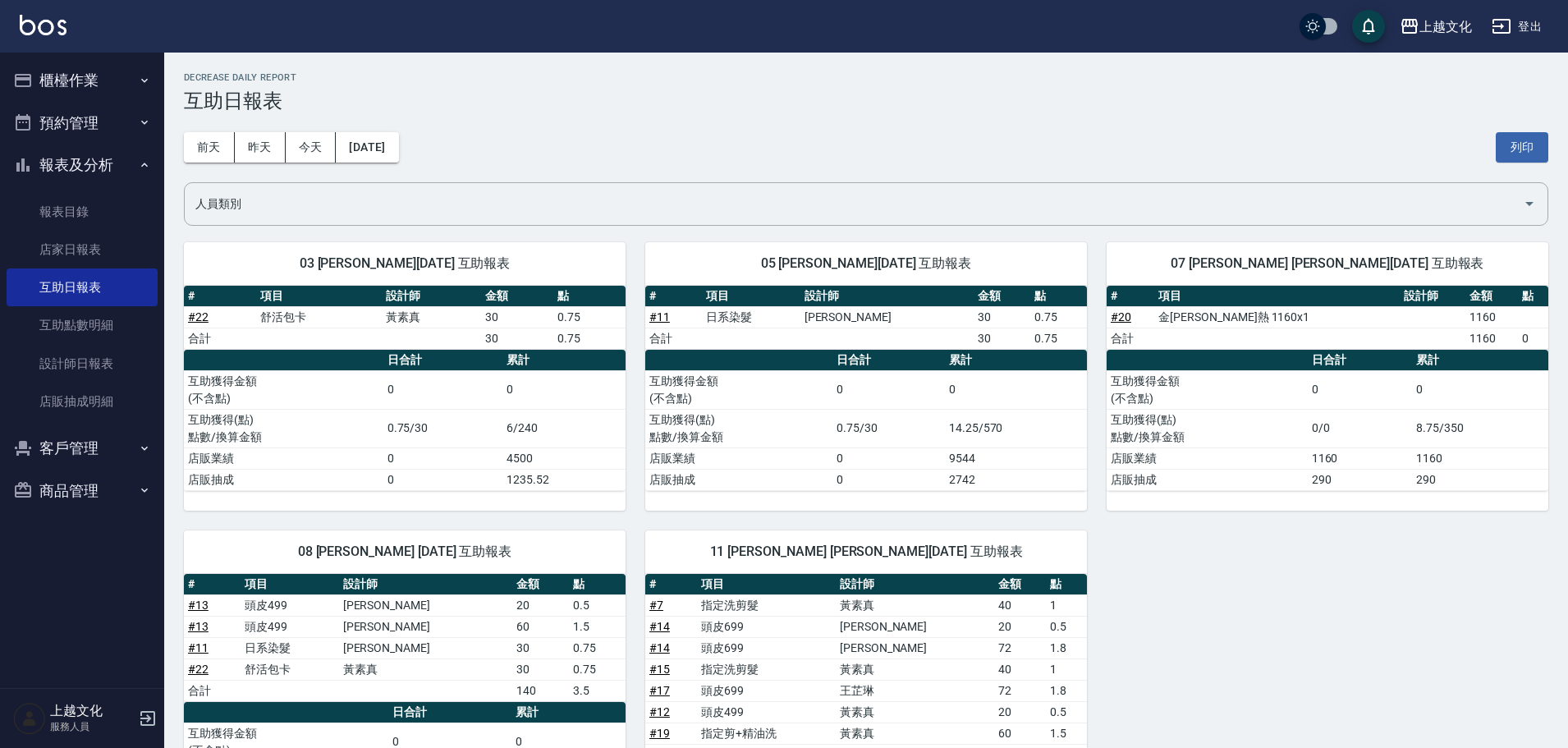
scroll to position [198, 0]
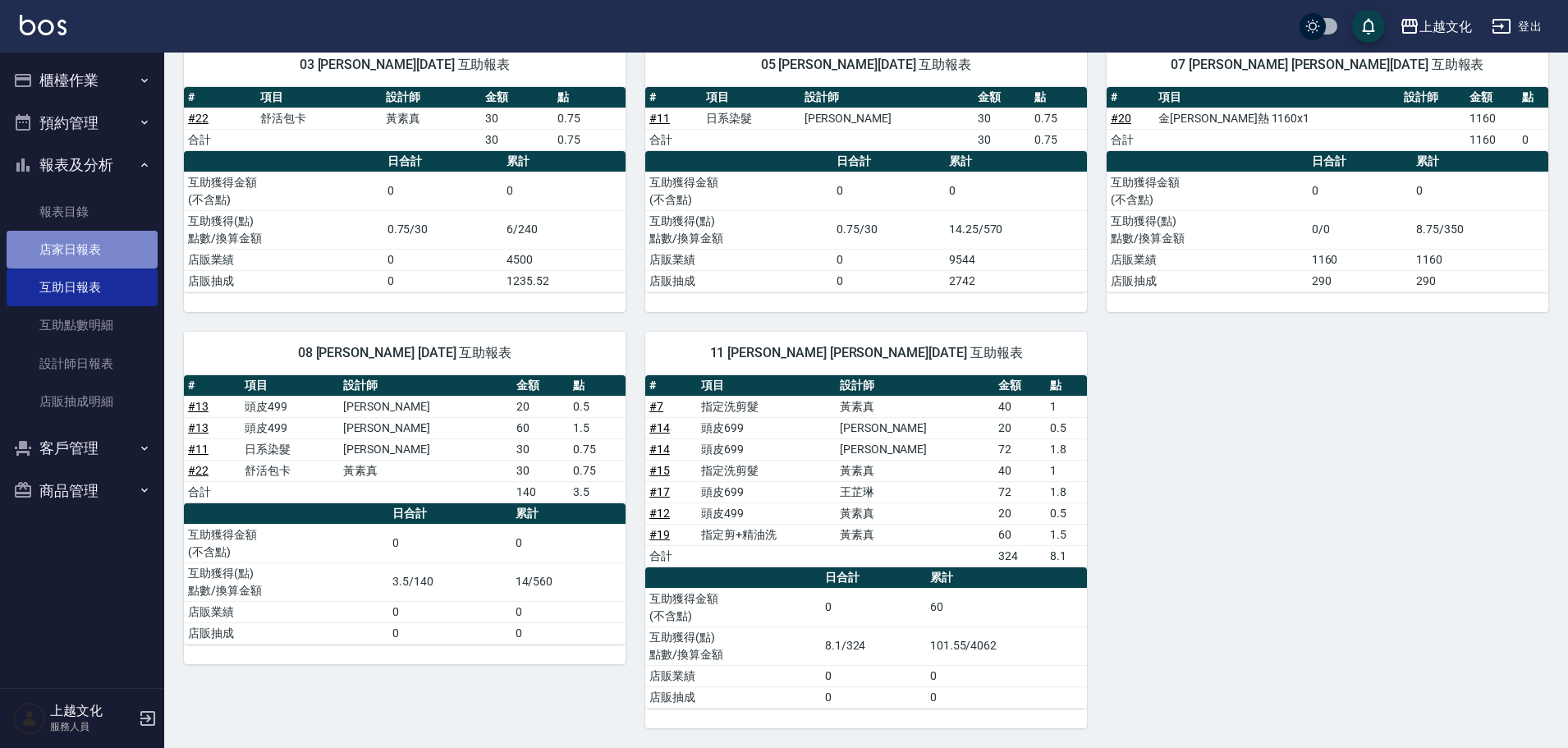
click at [39, 245] on link "店家日報表" at bounding box center [82, 249] width 151 height 38
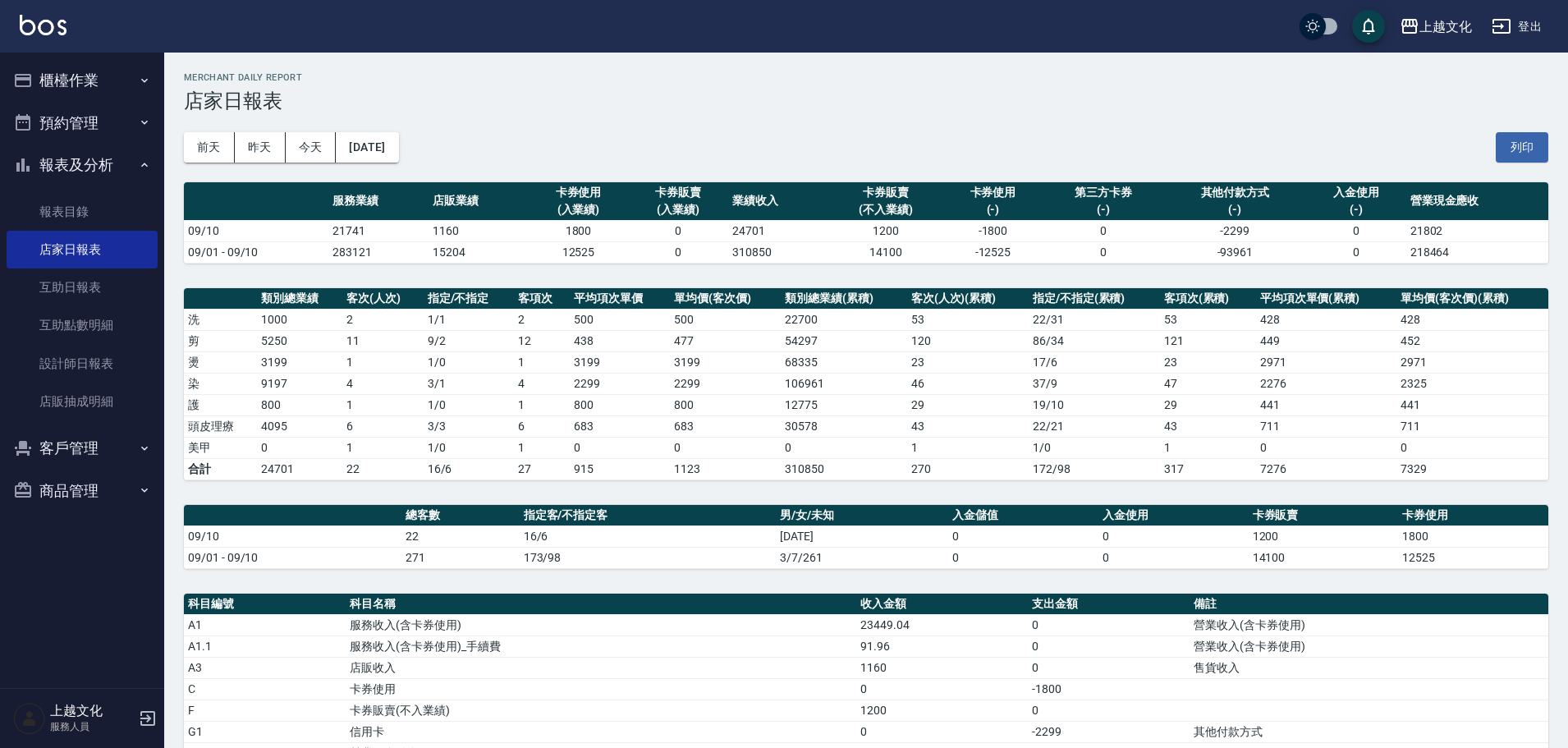
drag, startPoint x: 68, startPoint y: 73, endPoint x: 80, endPoint y: 137, distance: 65.1
click at [68, 72] on button "櫃檯作業" at bounding box center [82, 81] width 151 height 43
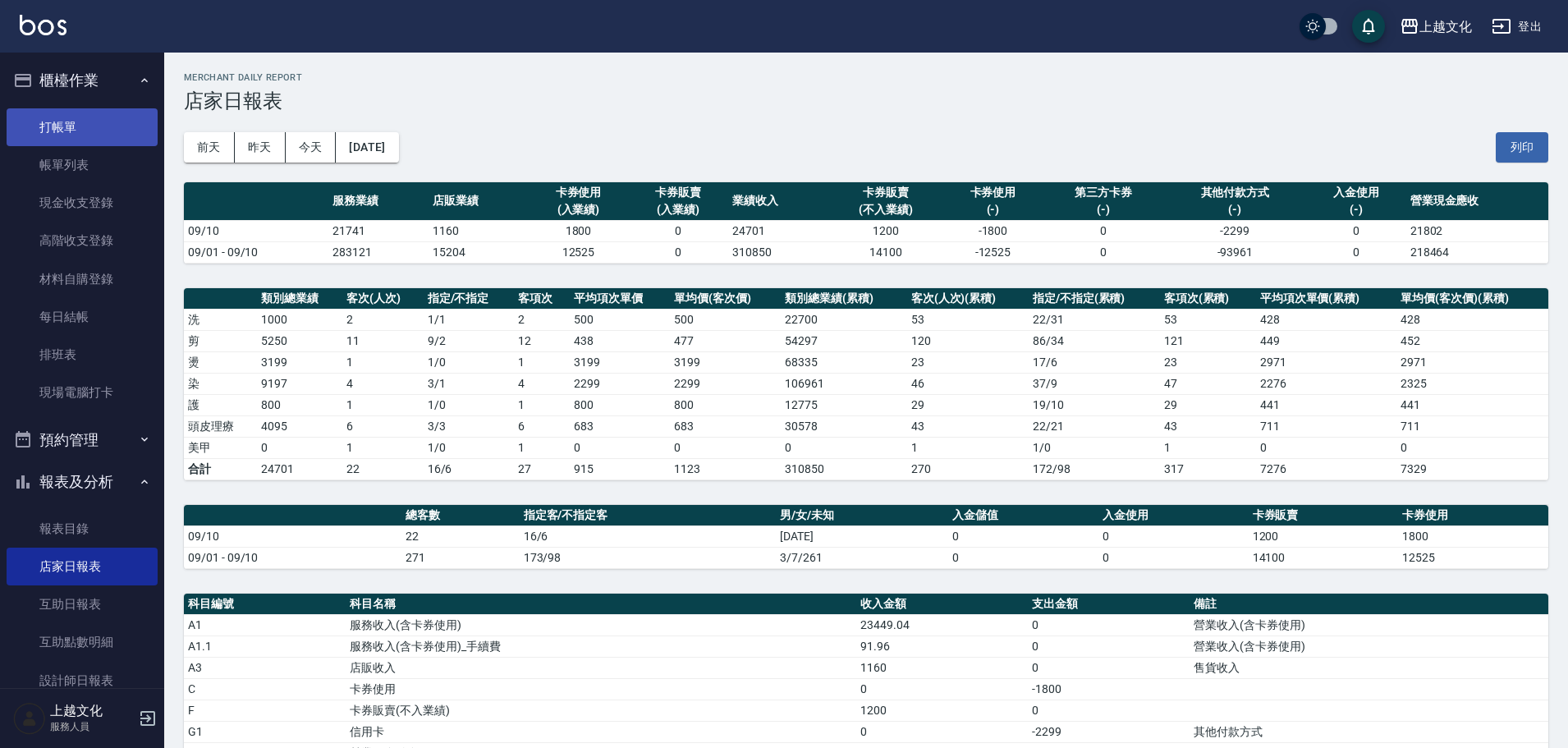
click at [82, 143] on link "打帳單" at bounding box center [82, 127] width 151 height 38
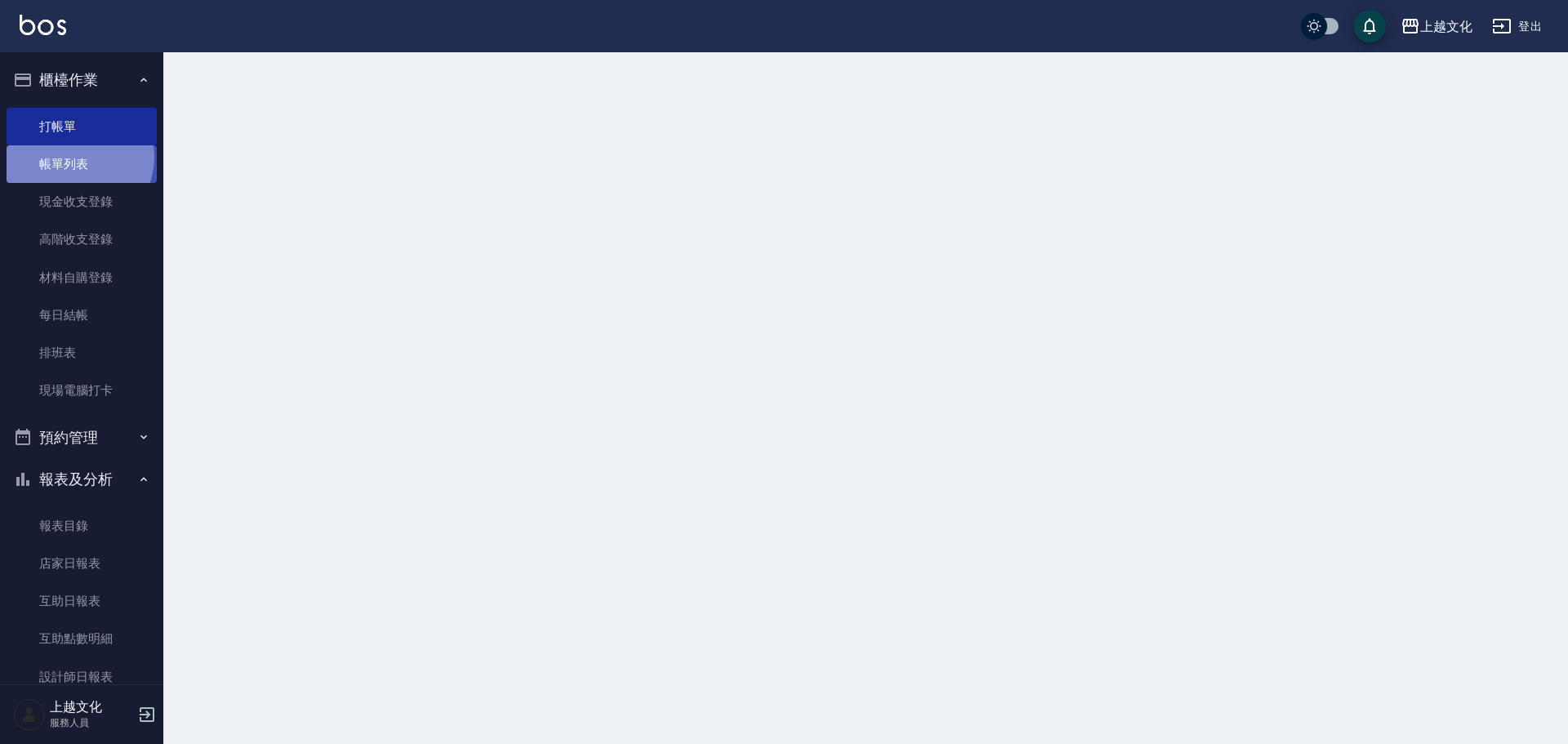
click at [77, 157] on link "帳單列表" at bounding box center [82, 164] width 151 height 38
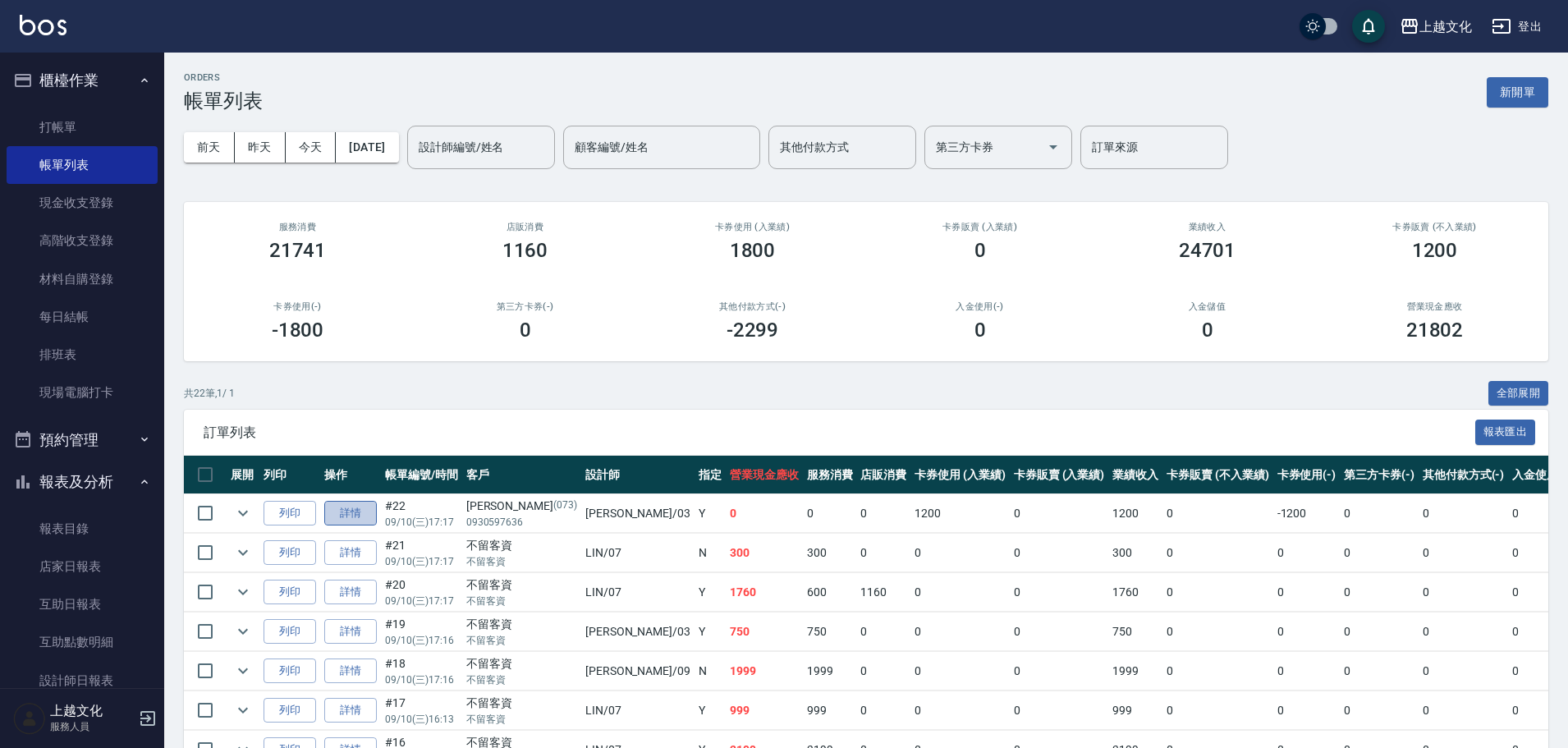
click at [344, 510] on link "詳情" at bounding box center [351, 514] width 53 height 25
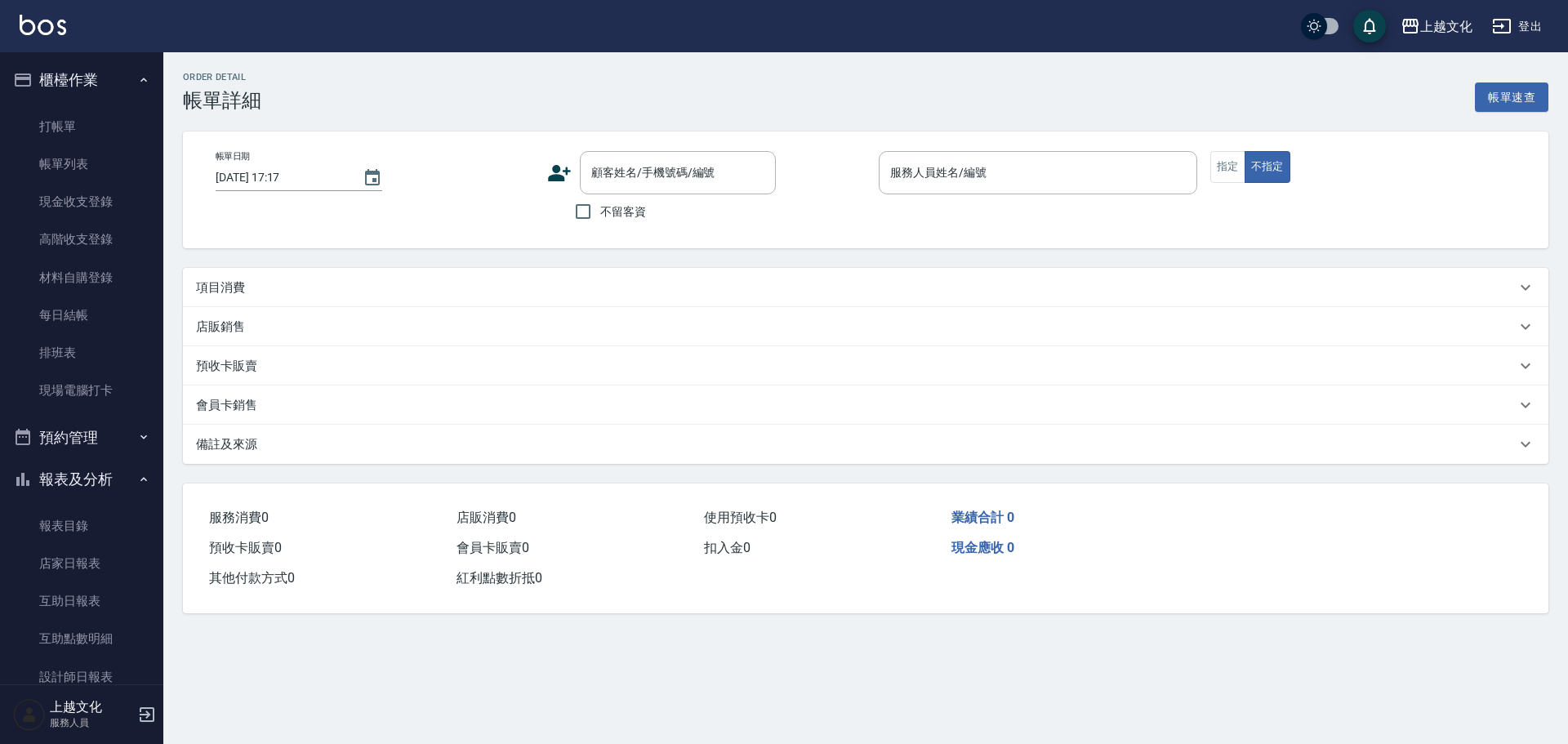
type input "[PERSON_NAME]-03"
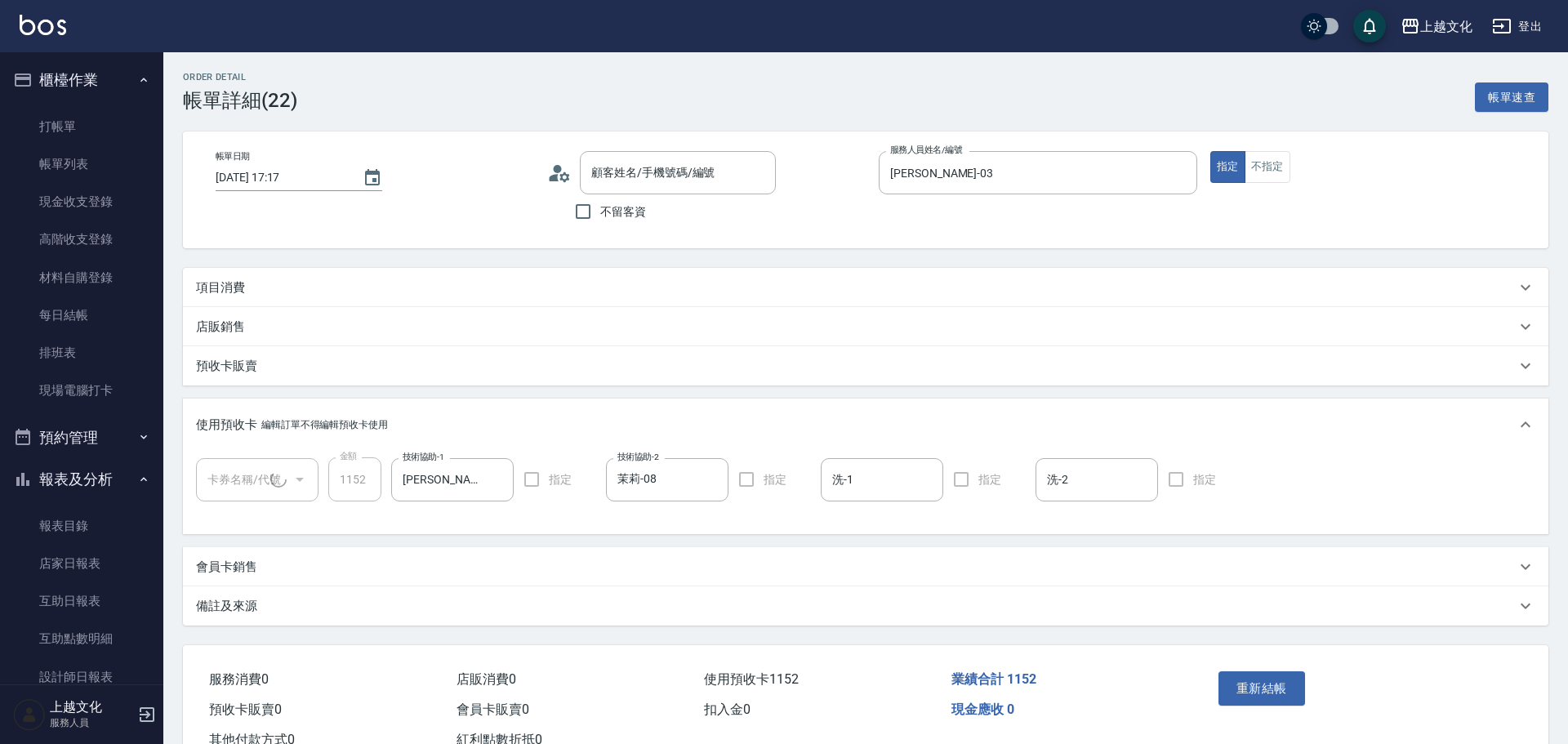
type input "[PERSON_NAME]/0930597636/073"
type input "舒活包卡(1/1)"
click at [501, 480] on icon "Clear" at bounding box center [496, 479] width 17 height 17
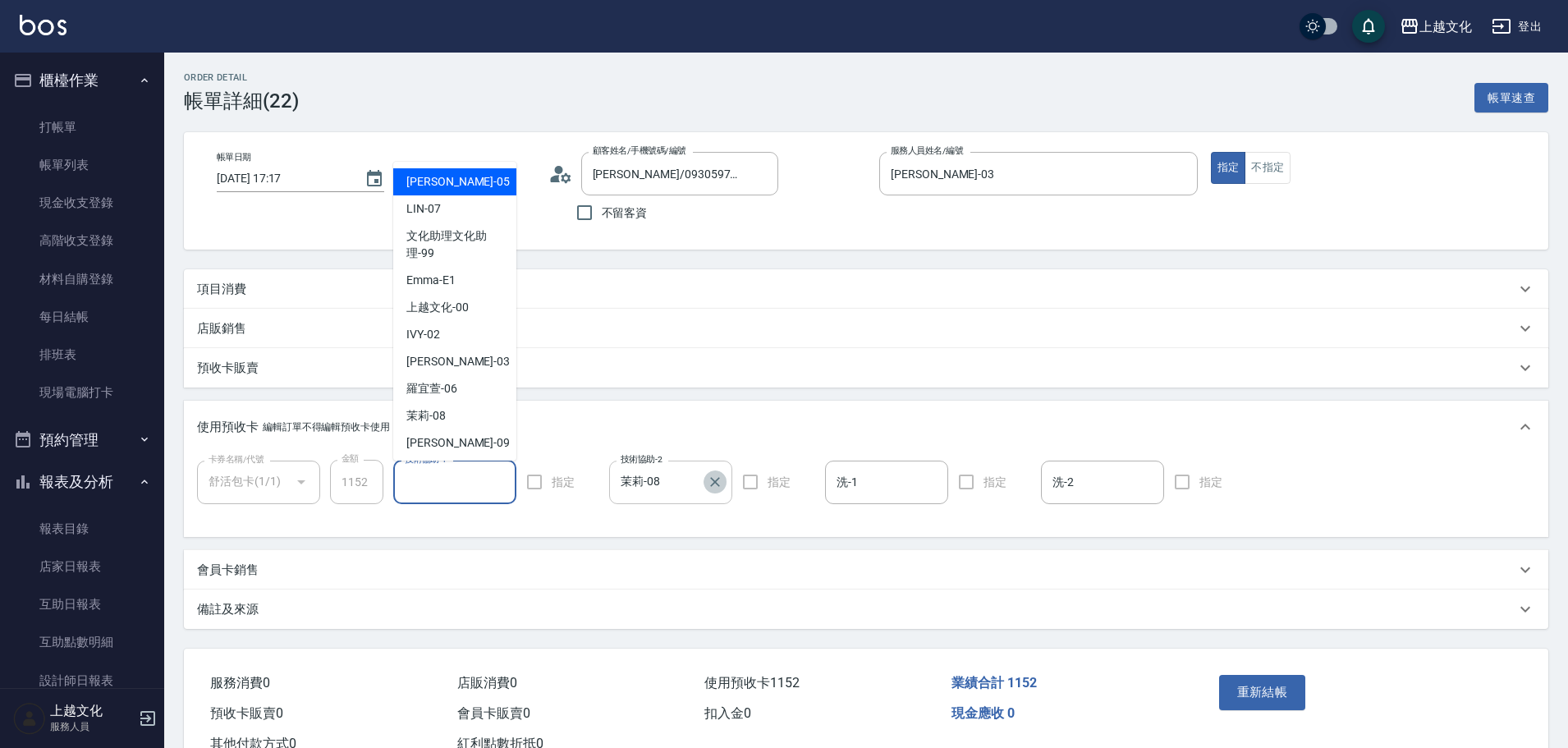
click at [721, 482] on icon "Clear" at bounding box center [715, 481] width 17 height 17
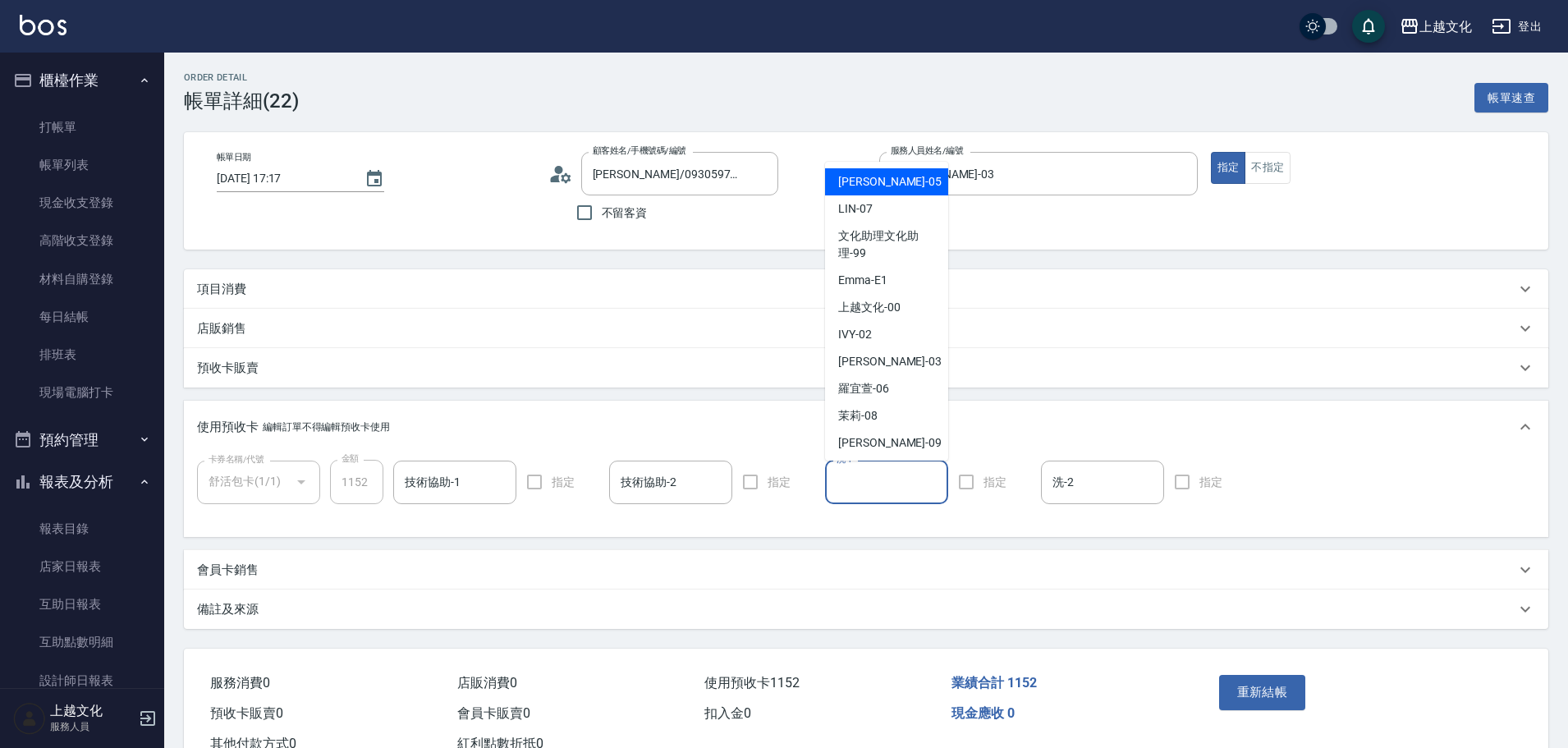
click at [841, 484] on input "洗-1" at bounding box center [886, 481] width 108 height 28
click at [858, 414] on span "茉莉 -08" at bounding box center [858, 416] width 39 height 18
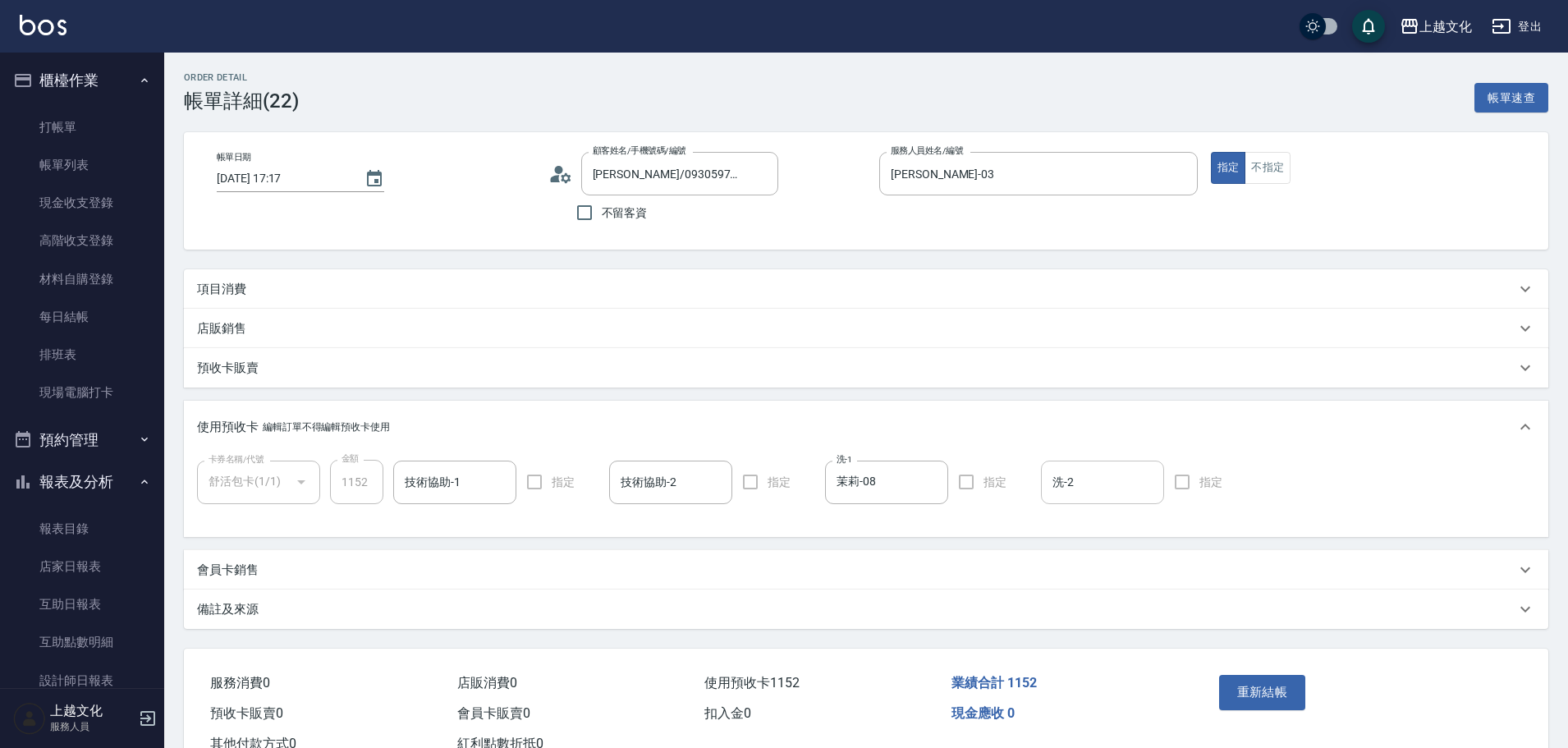
click at [1125, 482] on input "洗-2" at bounding box center [1102, 481] width 108 height 28
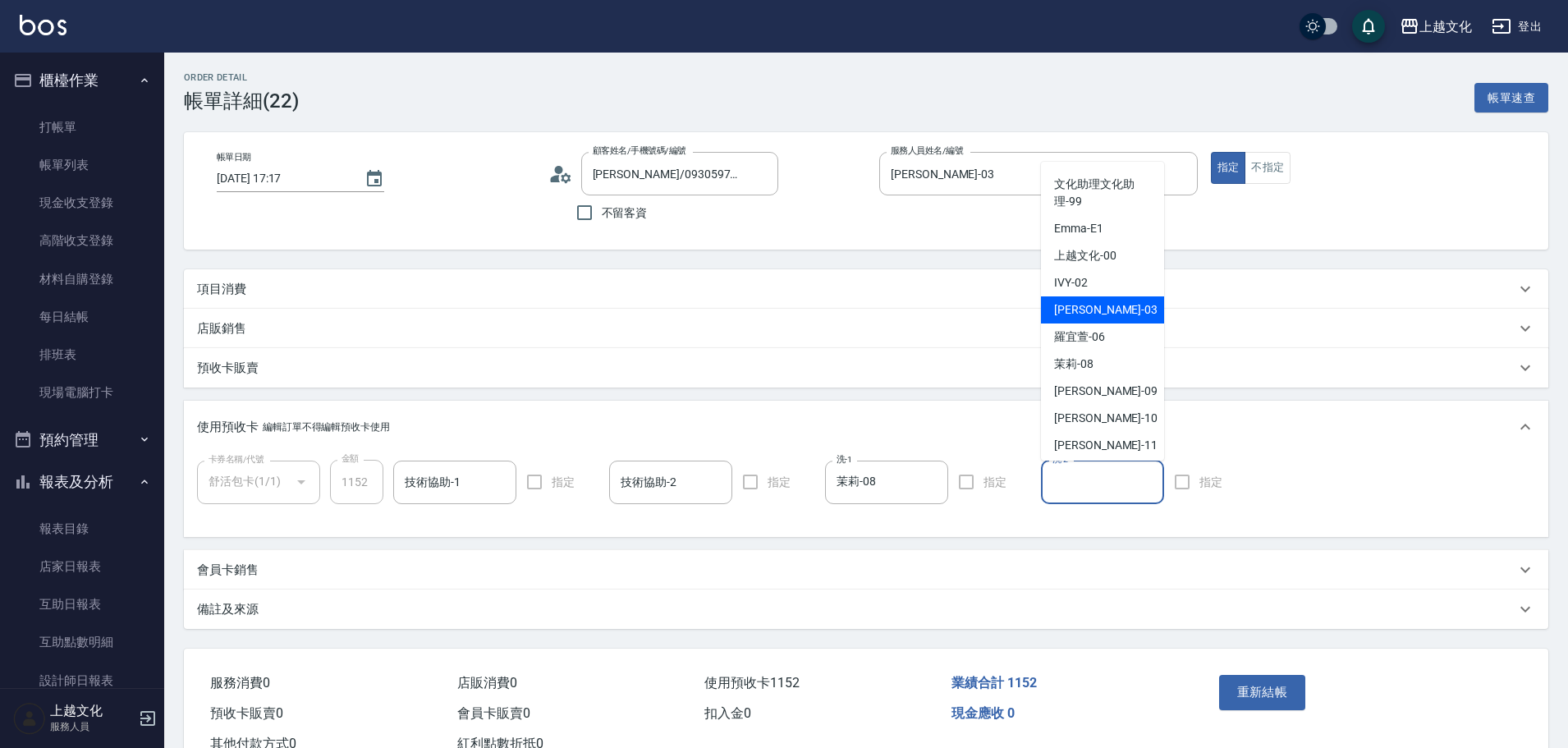
scroll to position [110, 0]
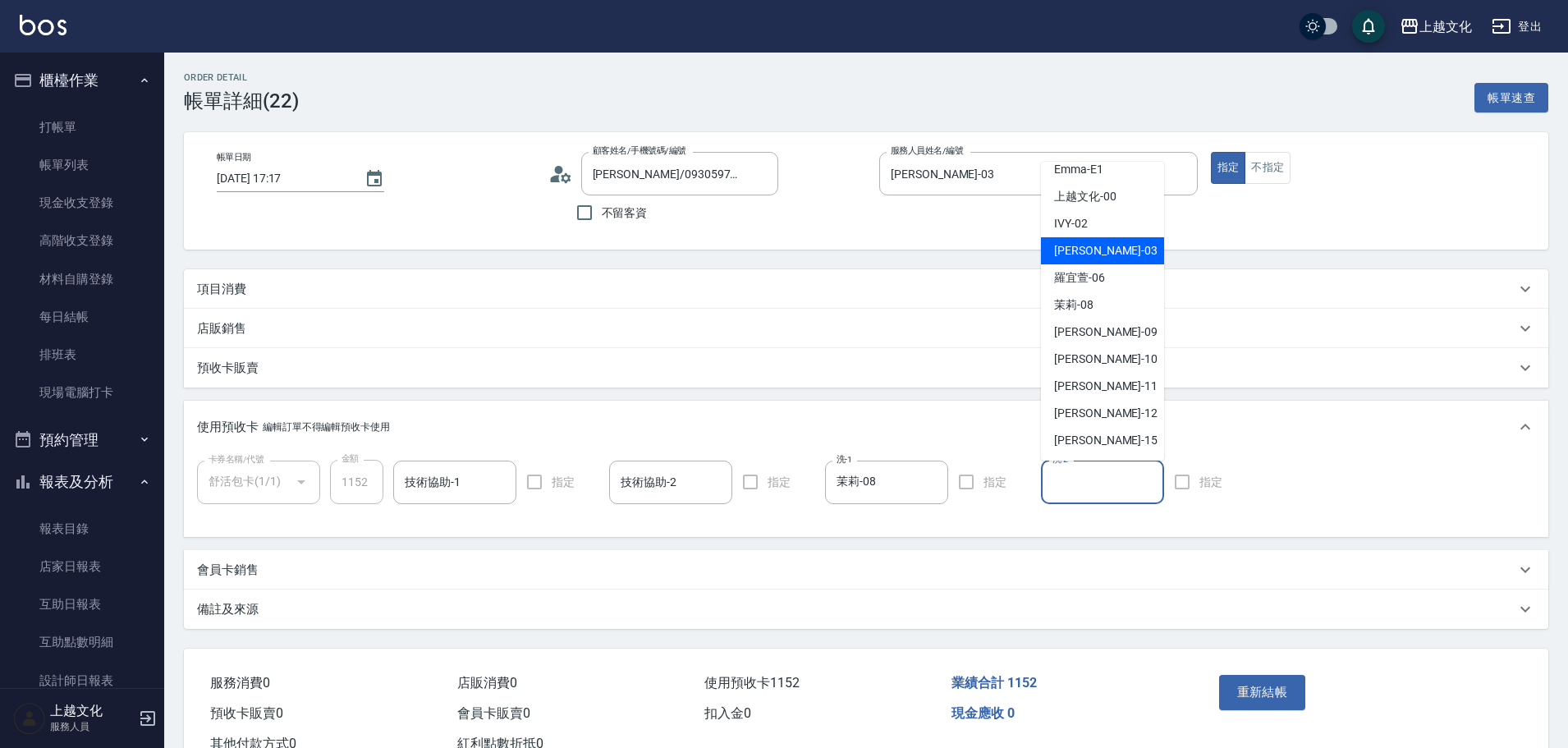
click at [1069, 239] on div "[PERSON_NAME] -03" at bounding box center [1103, 251] width 123 height 27
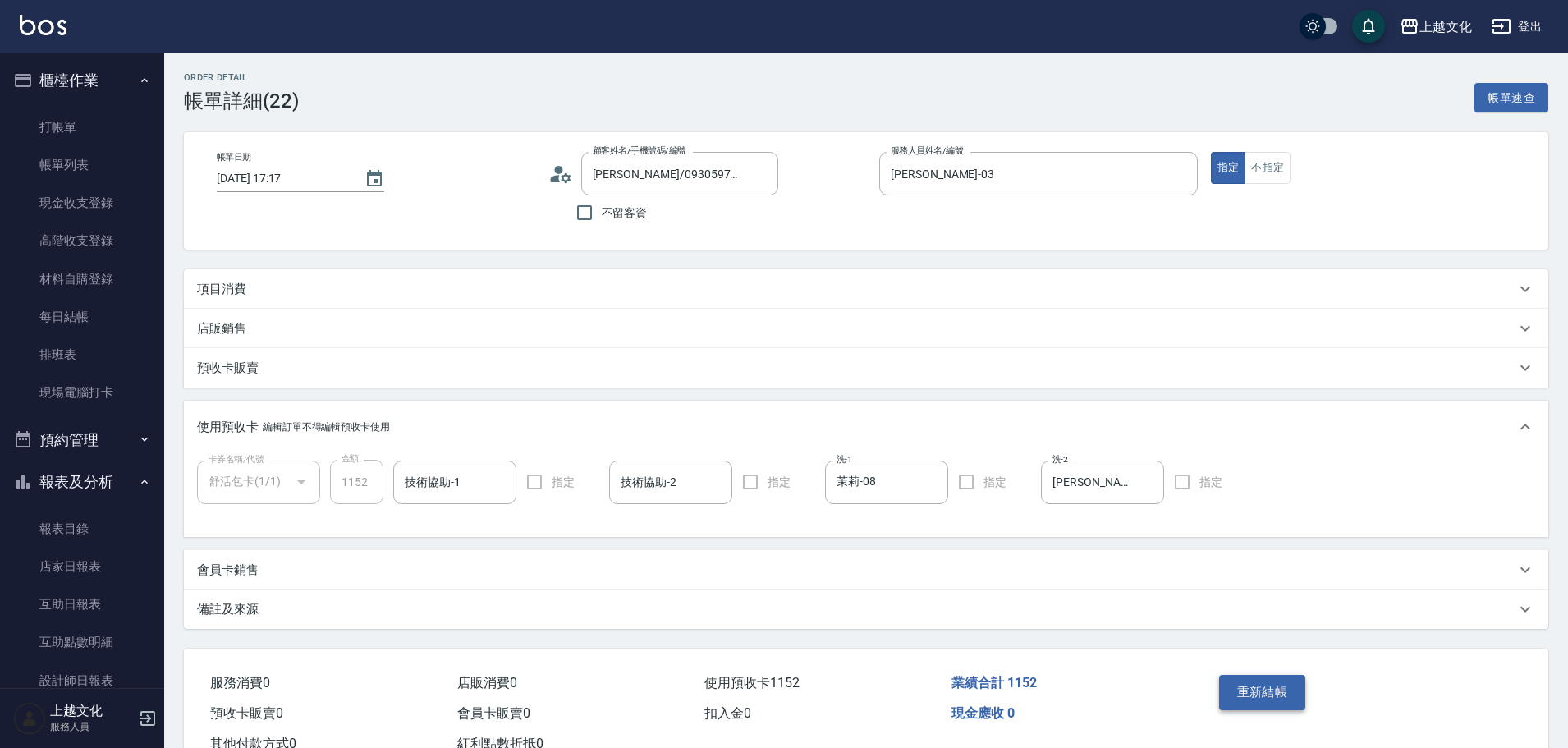
click at [1256, 696] on button "重新結帳" at bounding box center [1262, 691] width 87 height 34
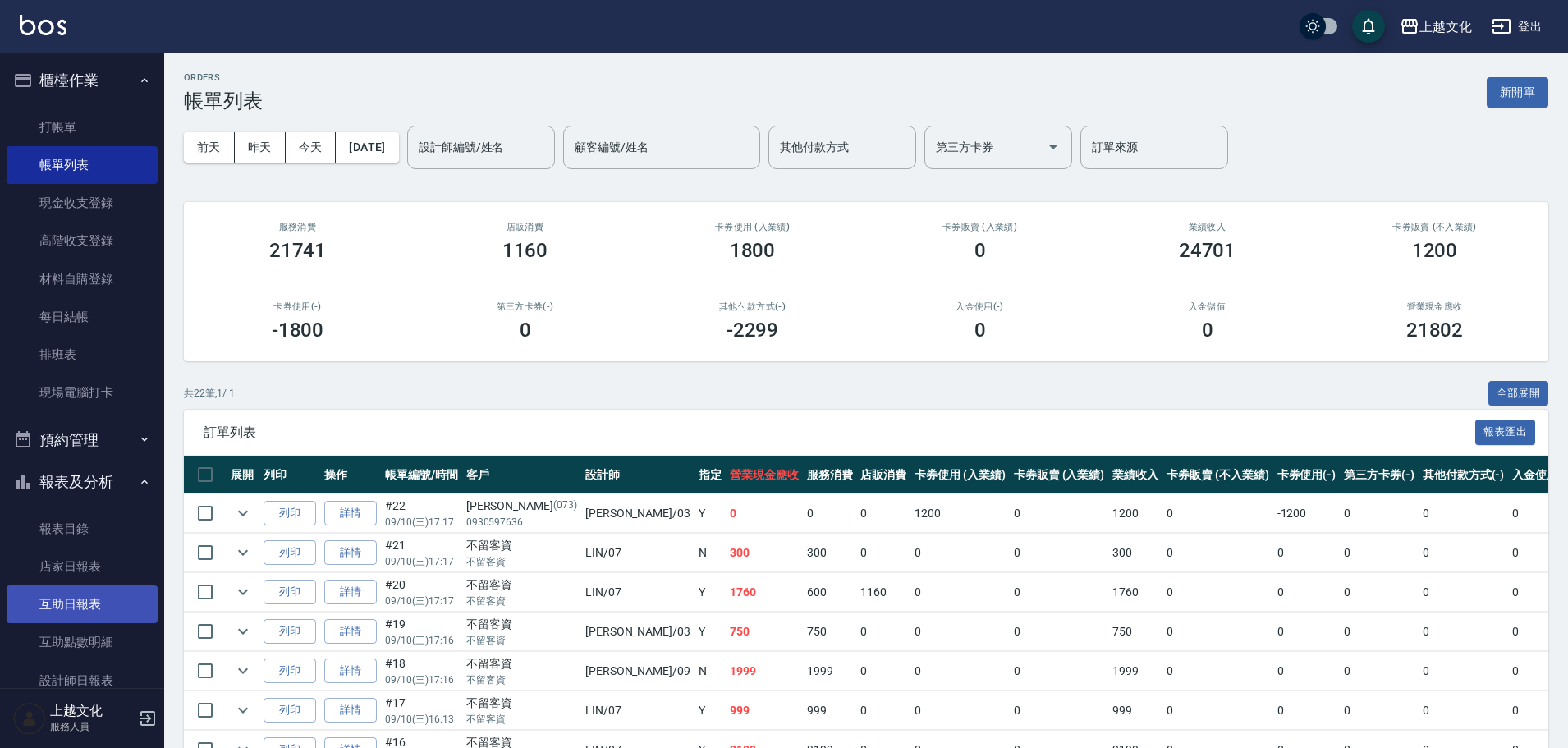
click at [78, 610] on link "互助日報表" at bounding box center [82, 603] width 151 height 38
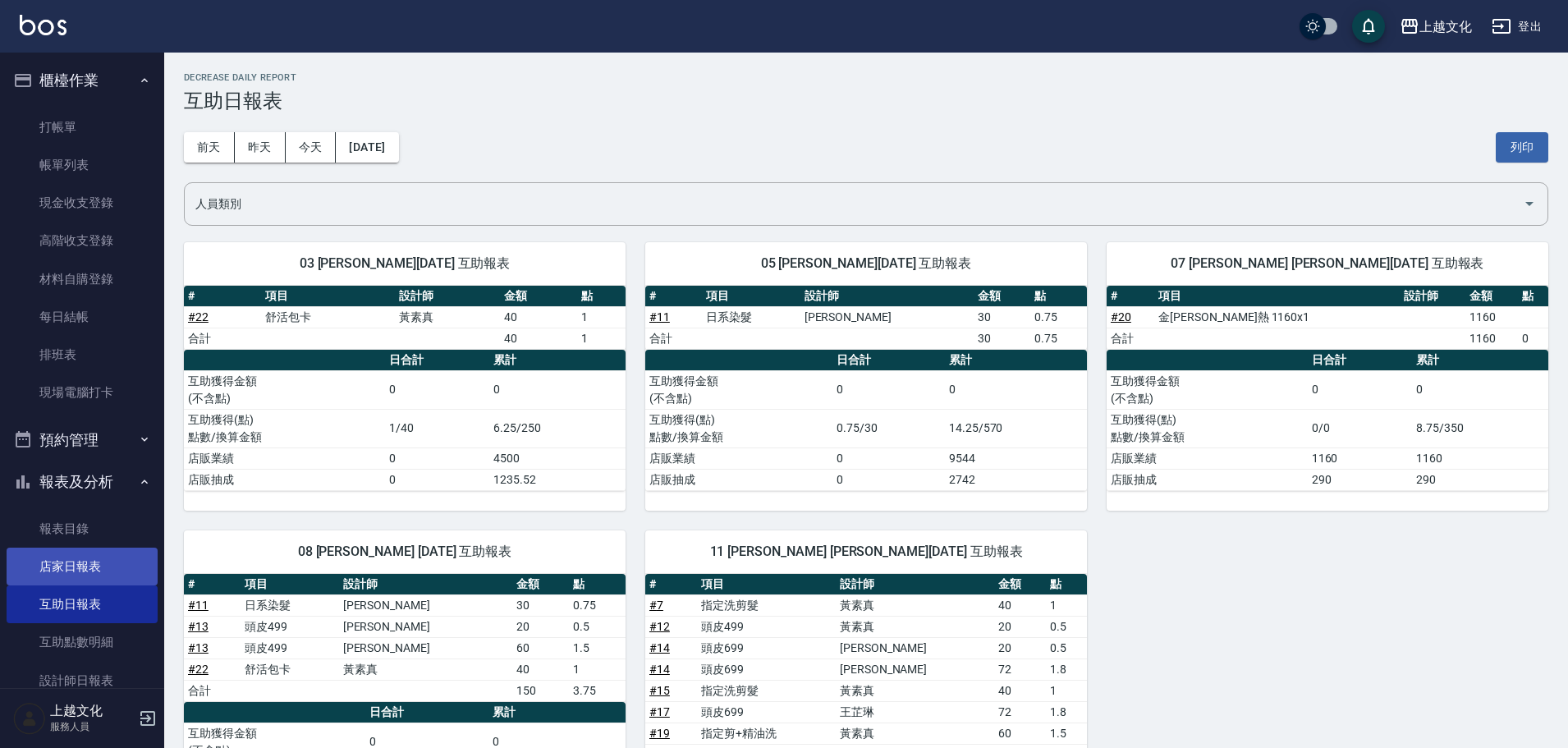
click at [68, 556] on link "店家日報表" at bounding box center [82, 566] width 151 height 38
click at [69, 556] on link "店家日報表" at bounding box center [82, 566] width 151 height 38
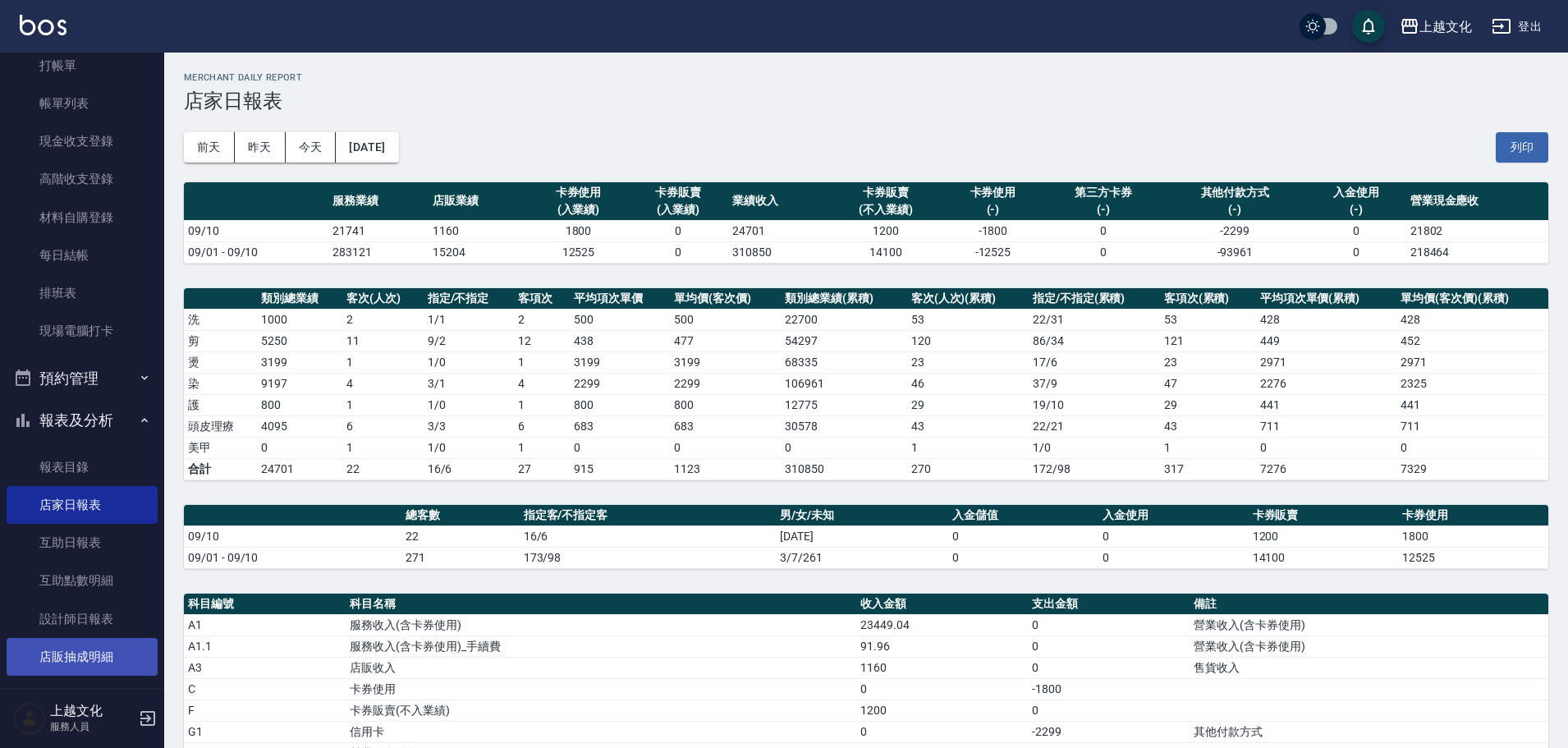
scroll to position [160, 0]
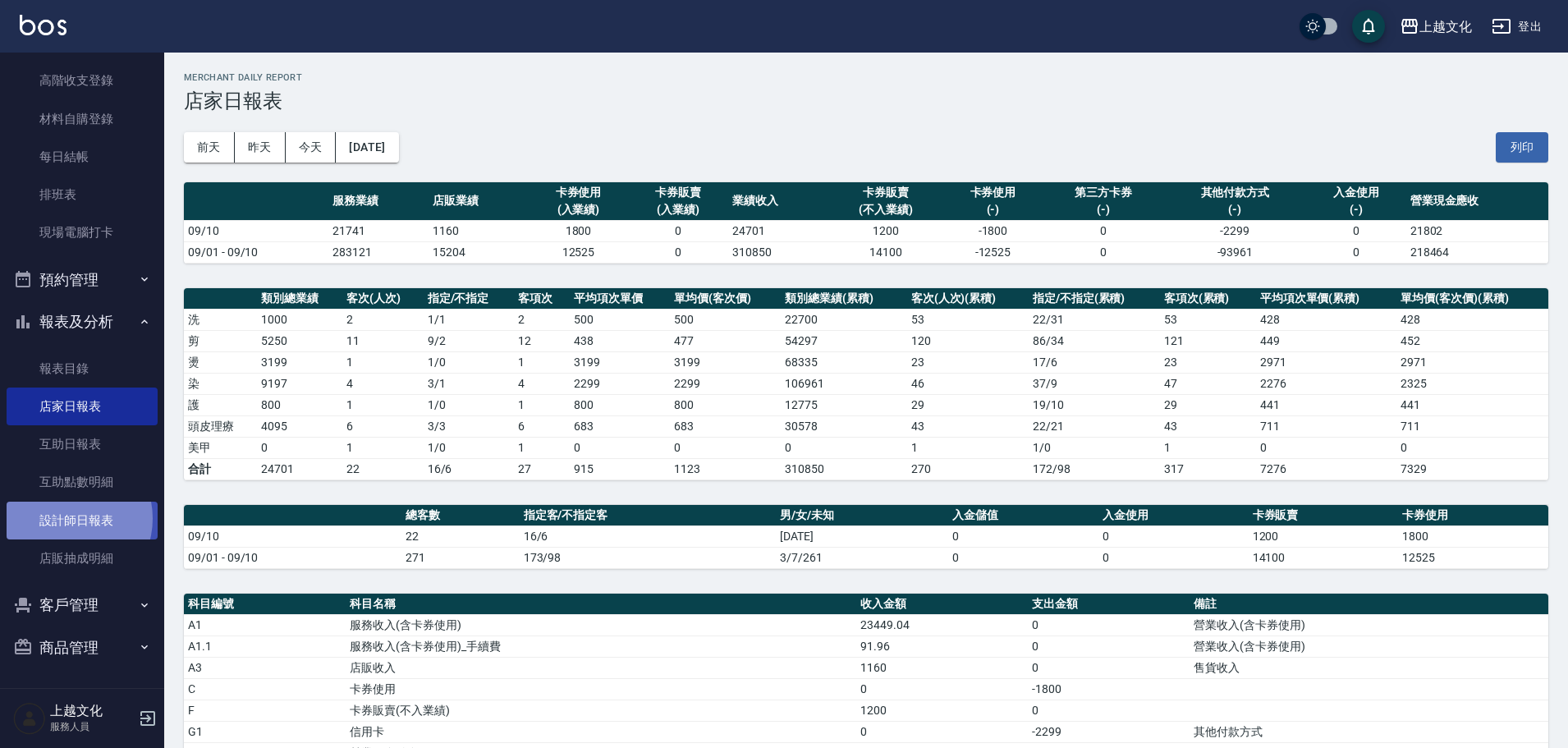
click at [67, 518] on link "設計師日報表" at bounding box center [82, 520] width 151 height 38
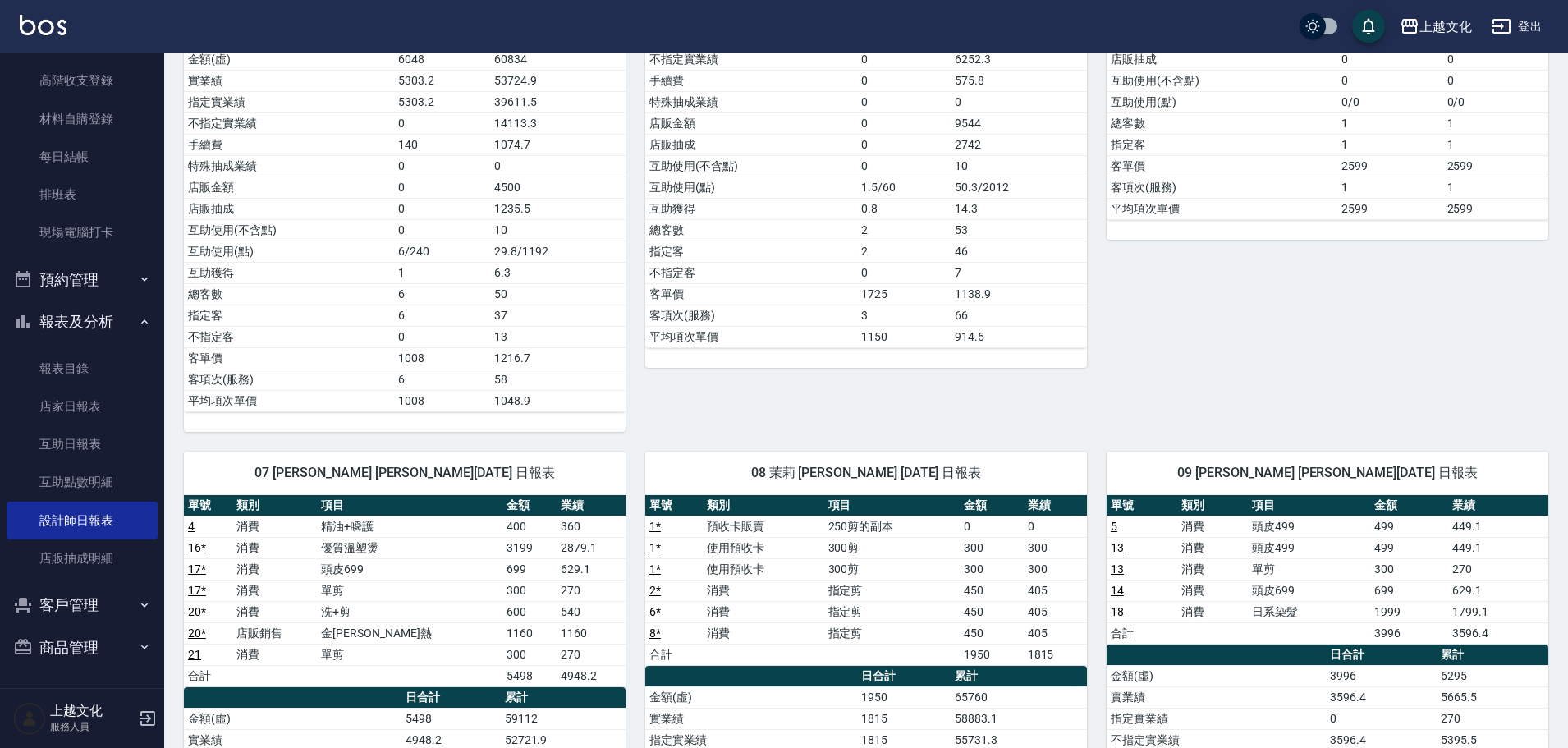
scroll to position [410, 0]
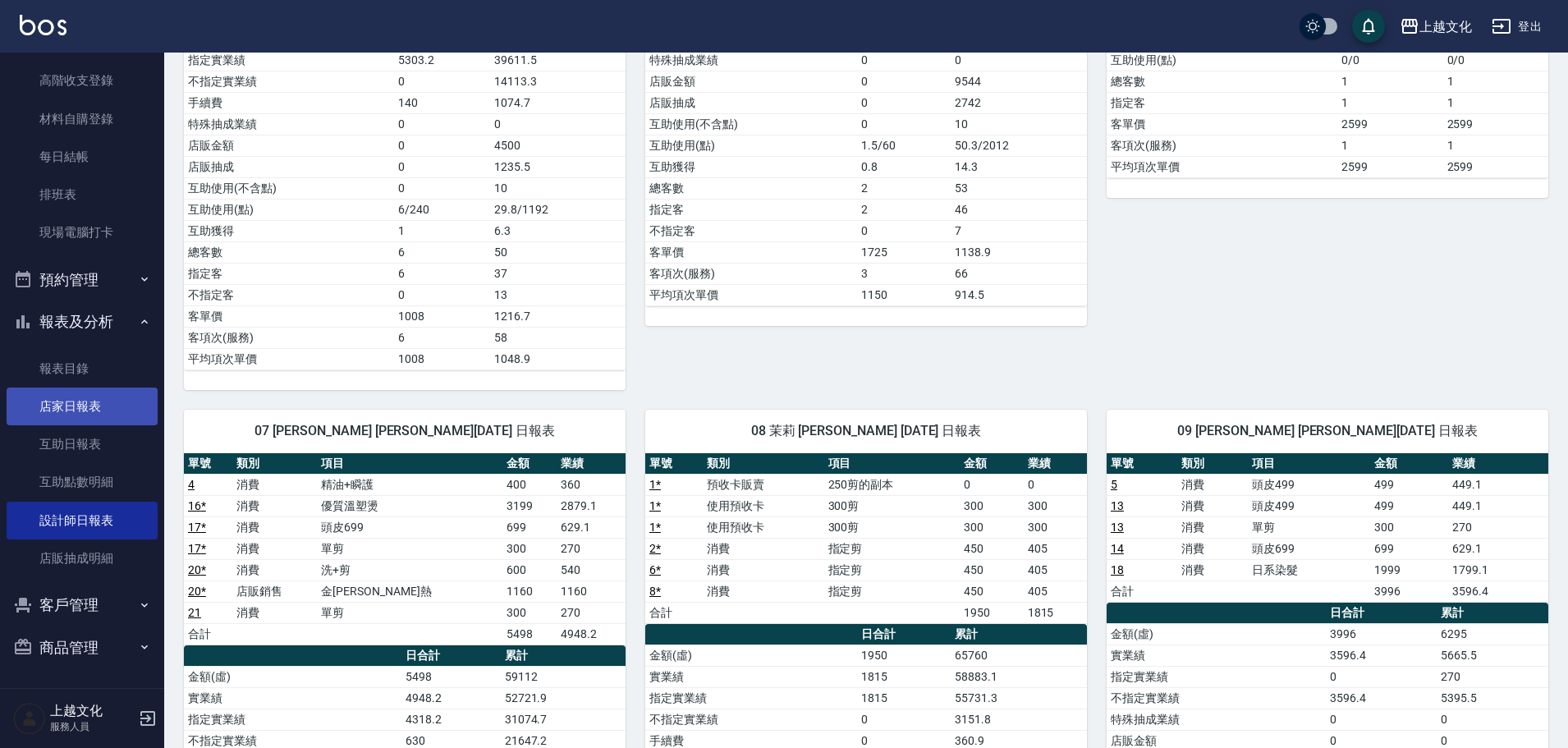
click at [79, 407] on link "店家日報表" at bounding box center [82, 406] width 151 height 38
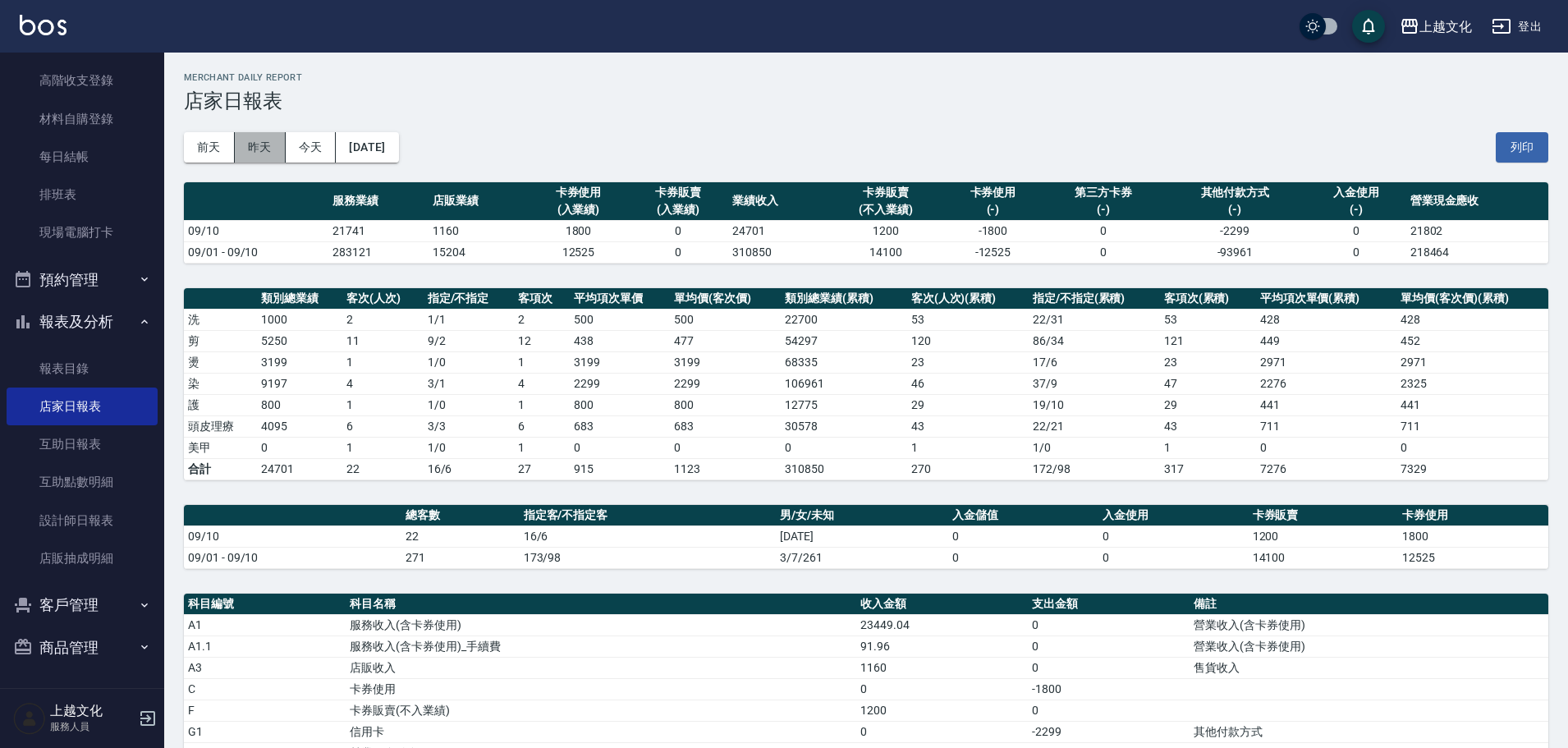
click at [252, 152] on button "昨天" at bounding box center [260, 146] width 51 height 30
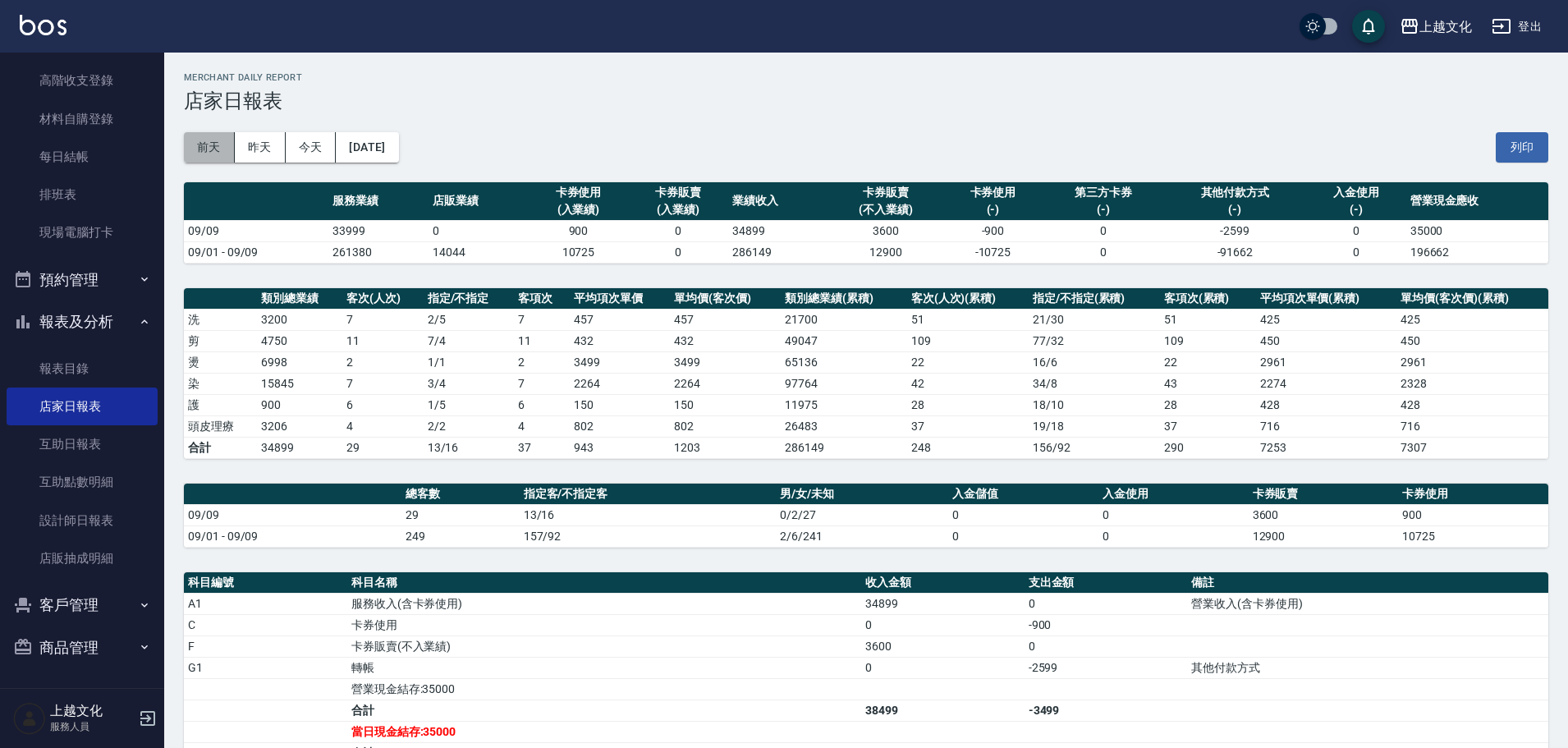
click at [224, 153] on button "前天" at bounding box center [209, 146] width 51 height 30
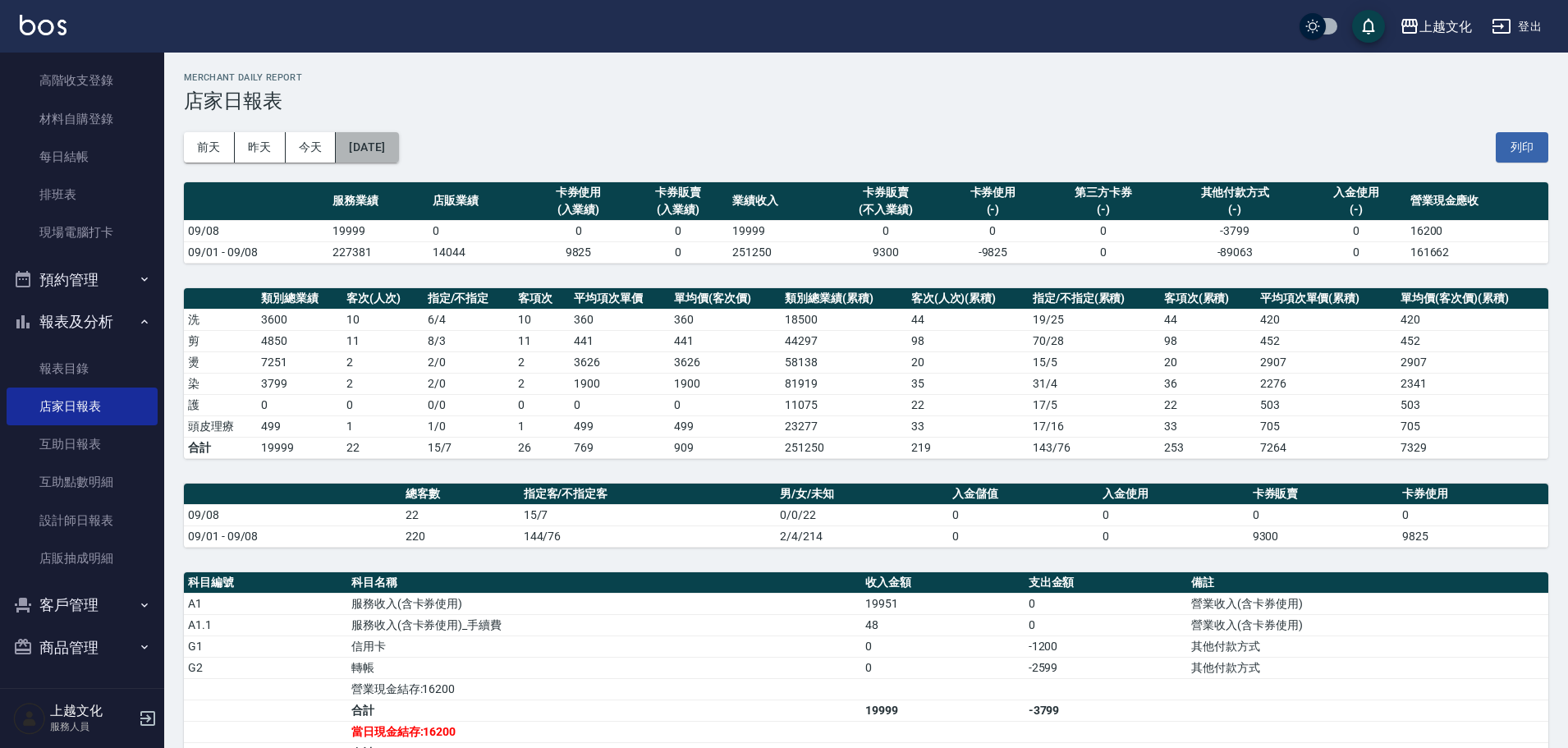
click at [372, 162] on button "[DATE]" at bounding box center [367, 146] width 63 height 30
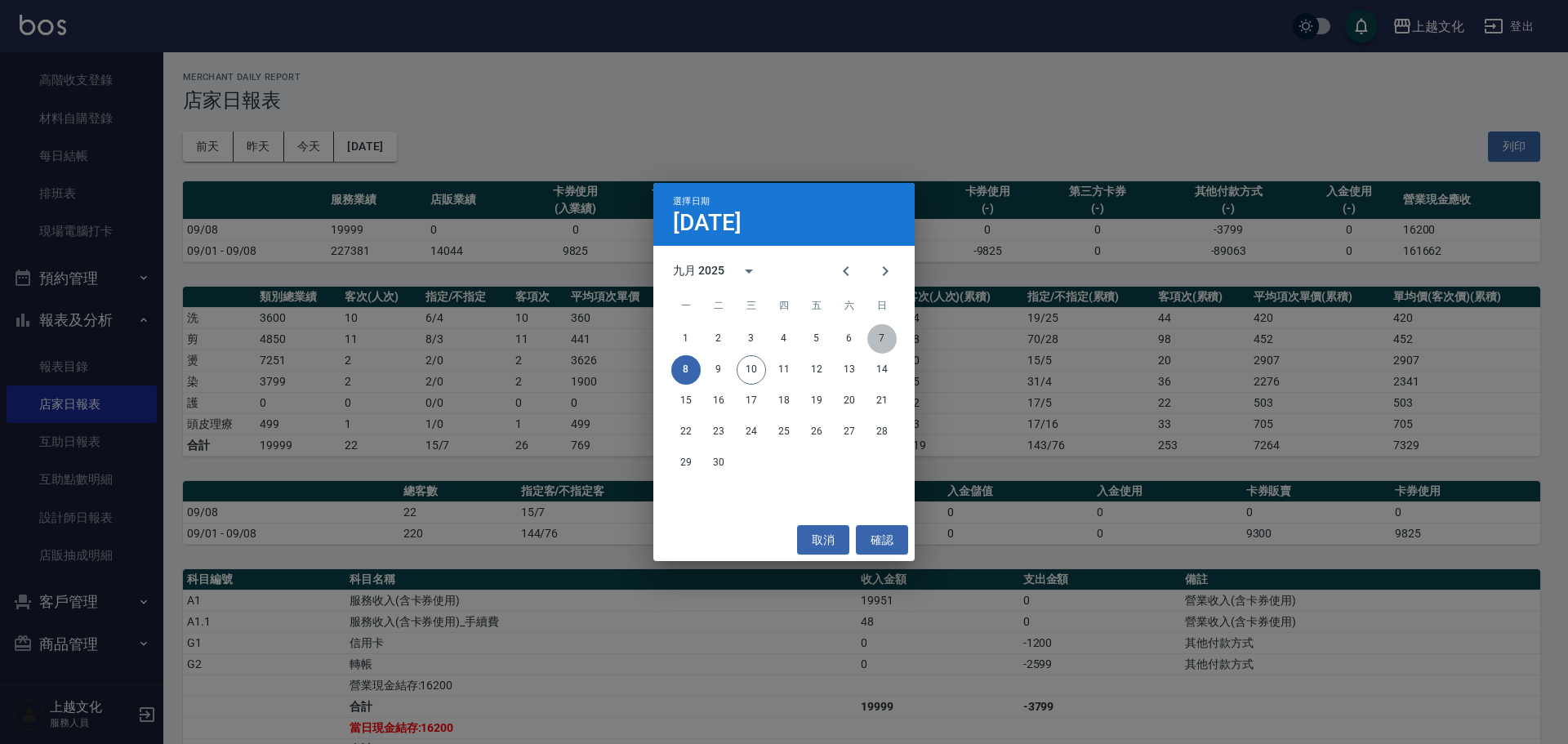
click at [882, 336] on button "7" at bounding box center [882, 339] width 29 height 29
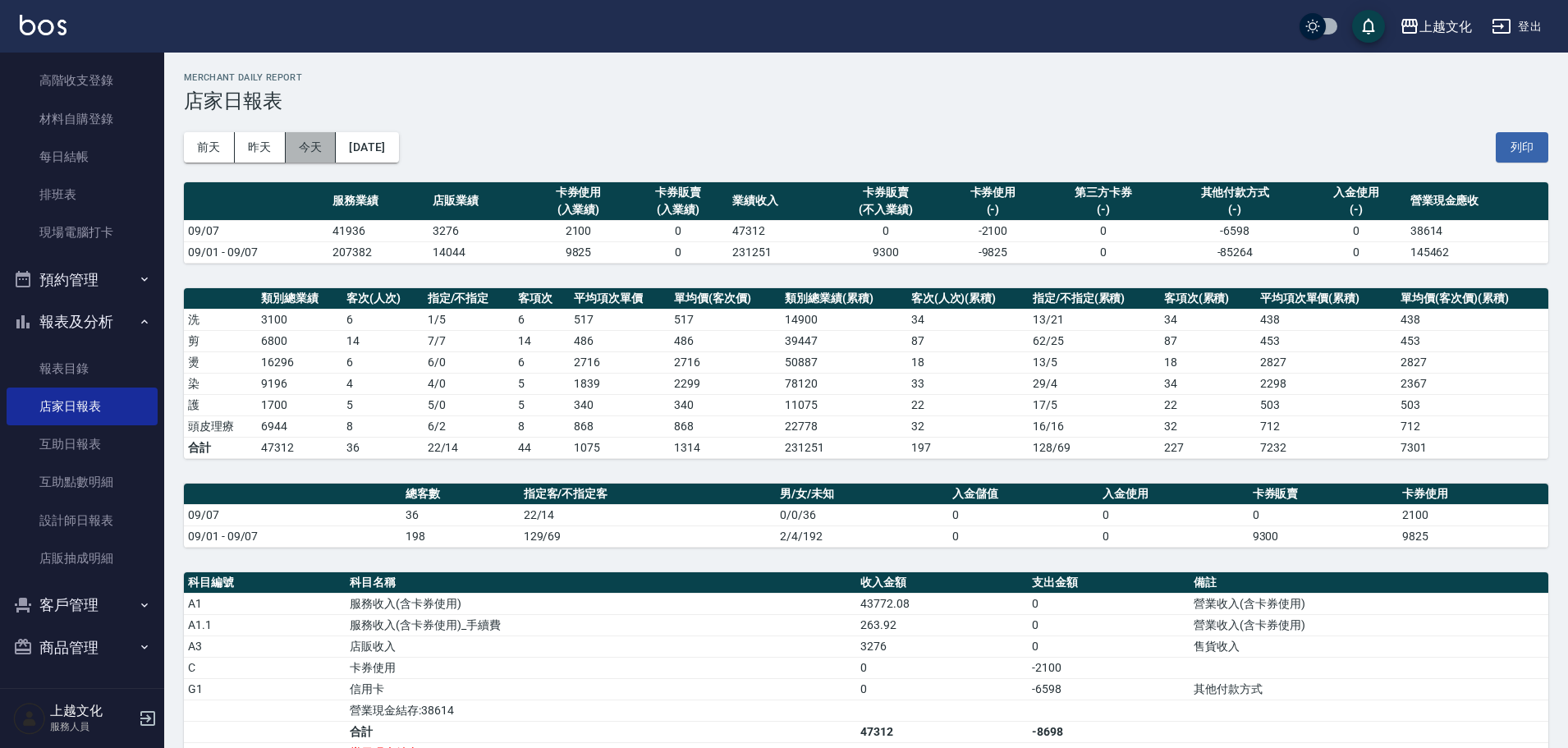
click at [310, 153] on button "今天" at bounding box center [312, 146] width 51 height 30
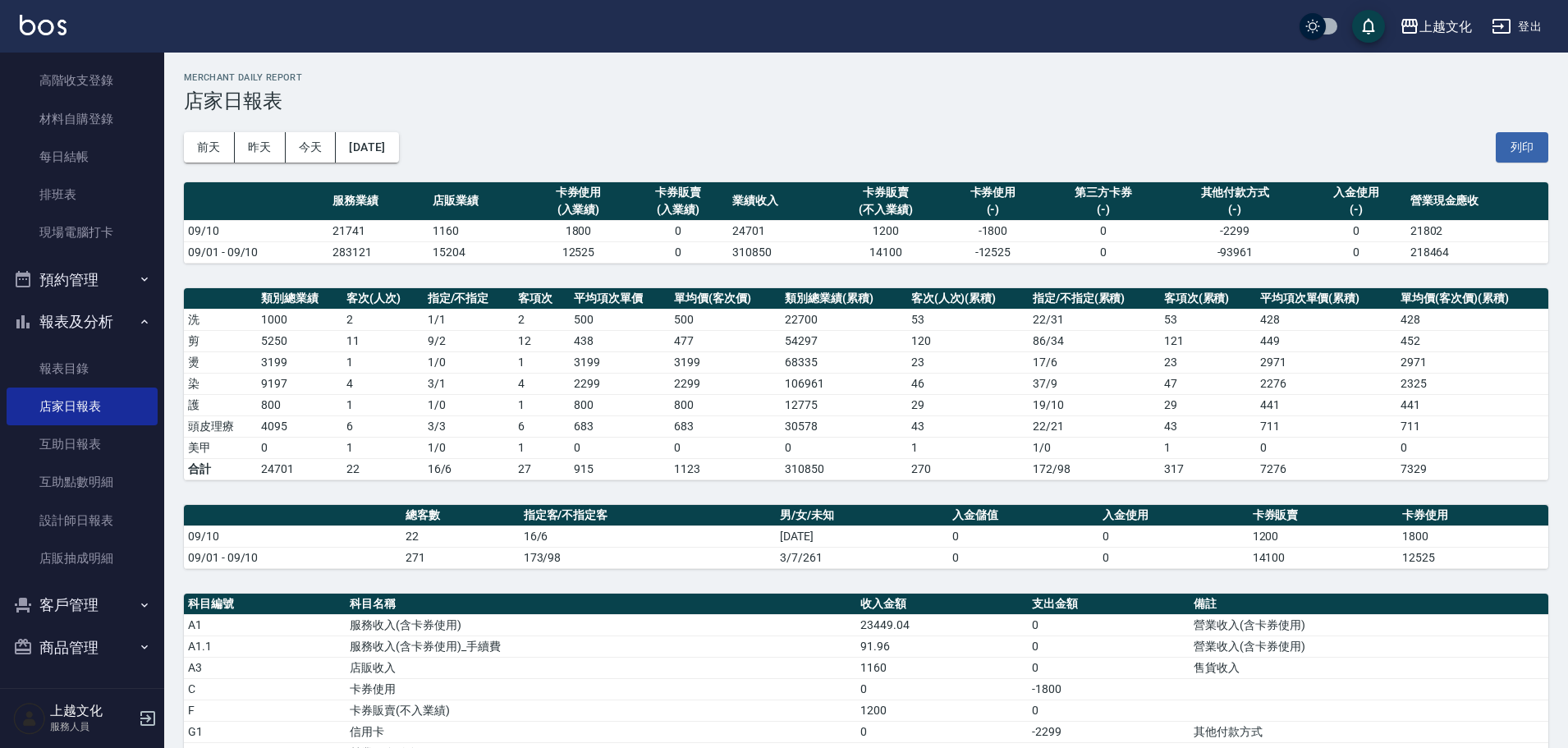
scroll to position [82, 0]
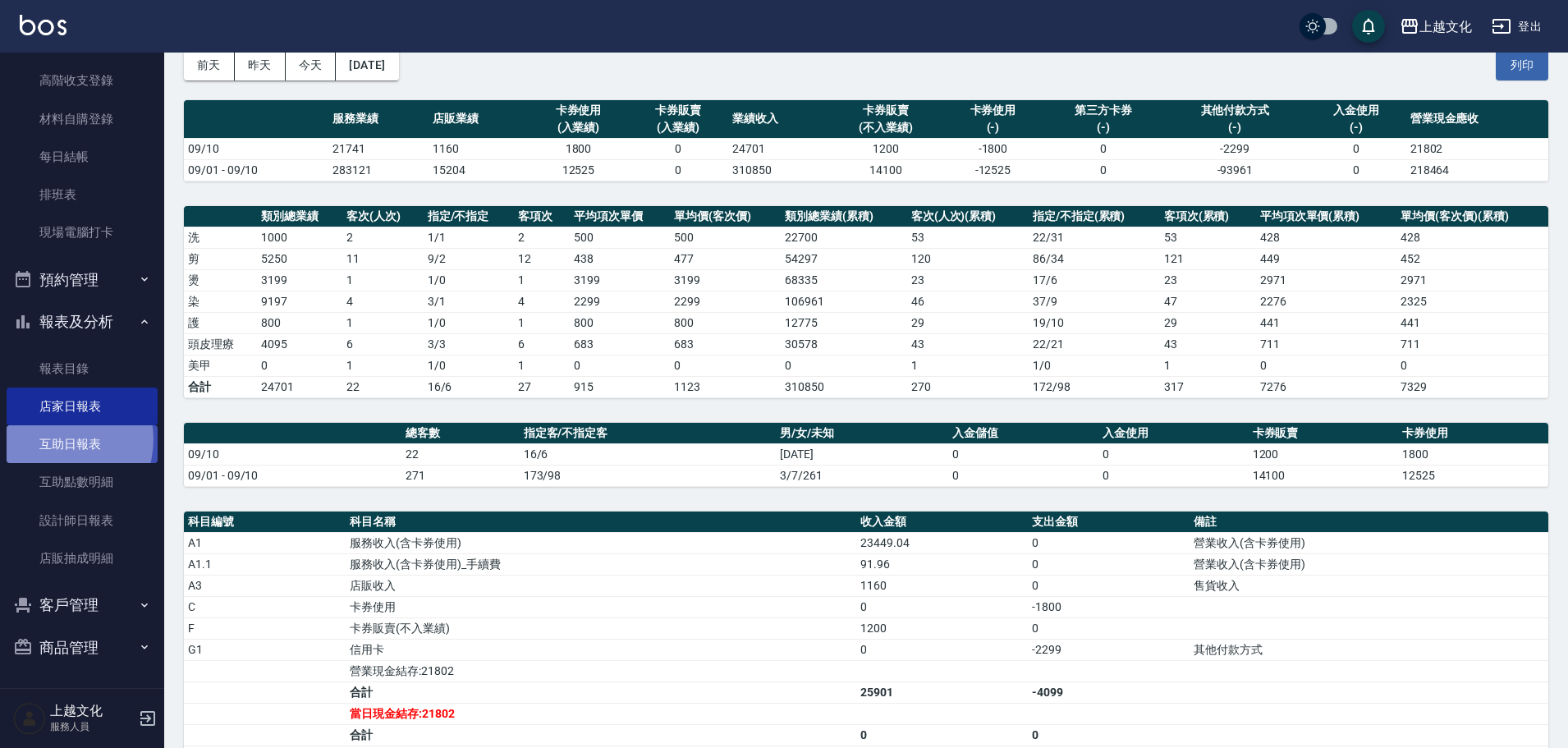
click at [58, 439] on link "互助日報表" at bounding box center [82, 443] width 151 height 38
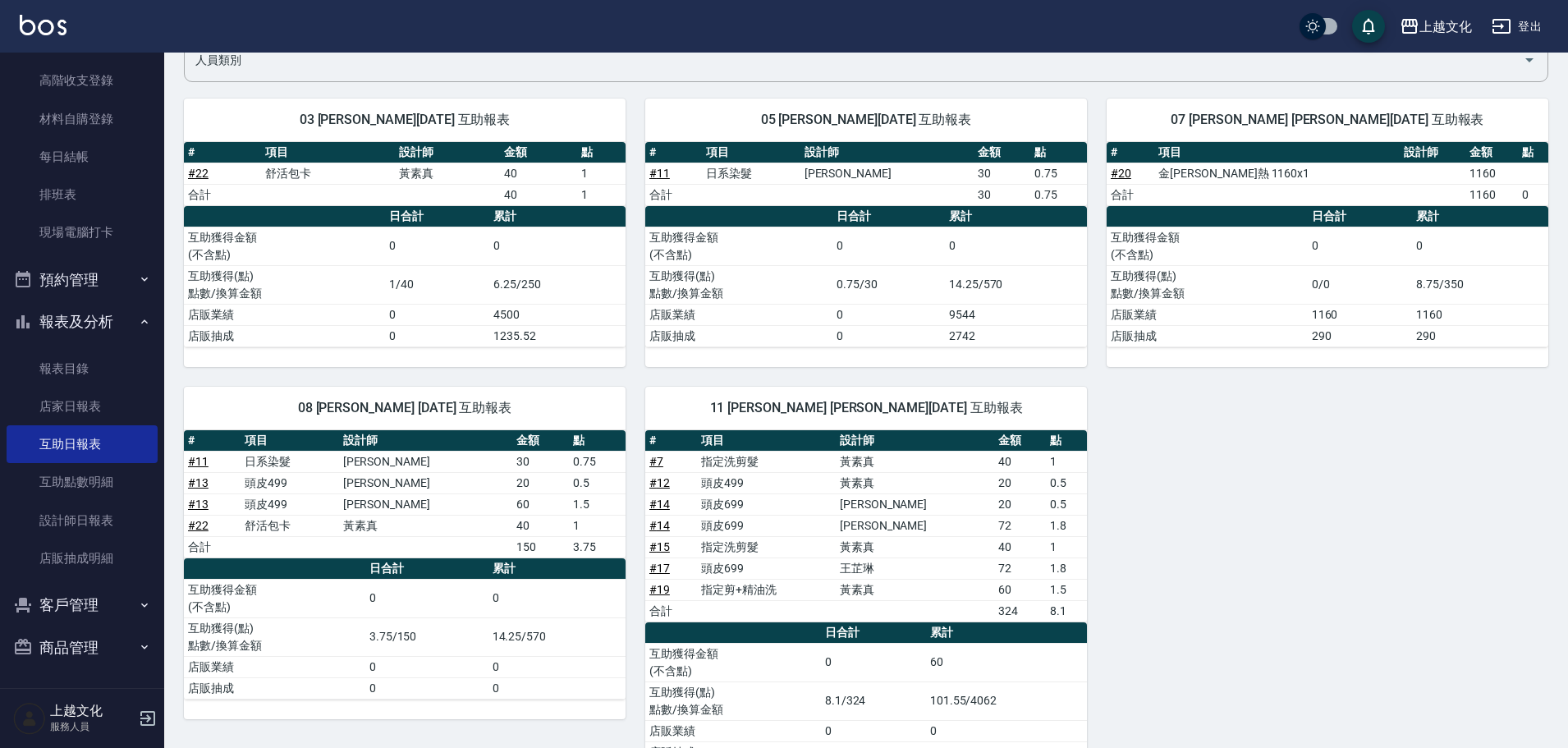
scroll to position [116, 0]
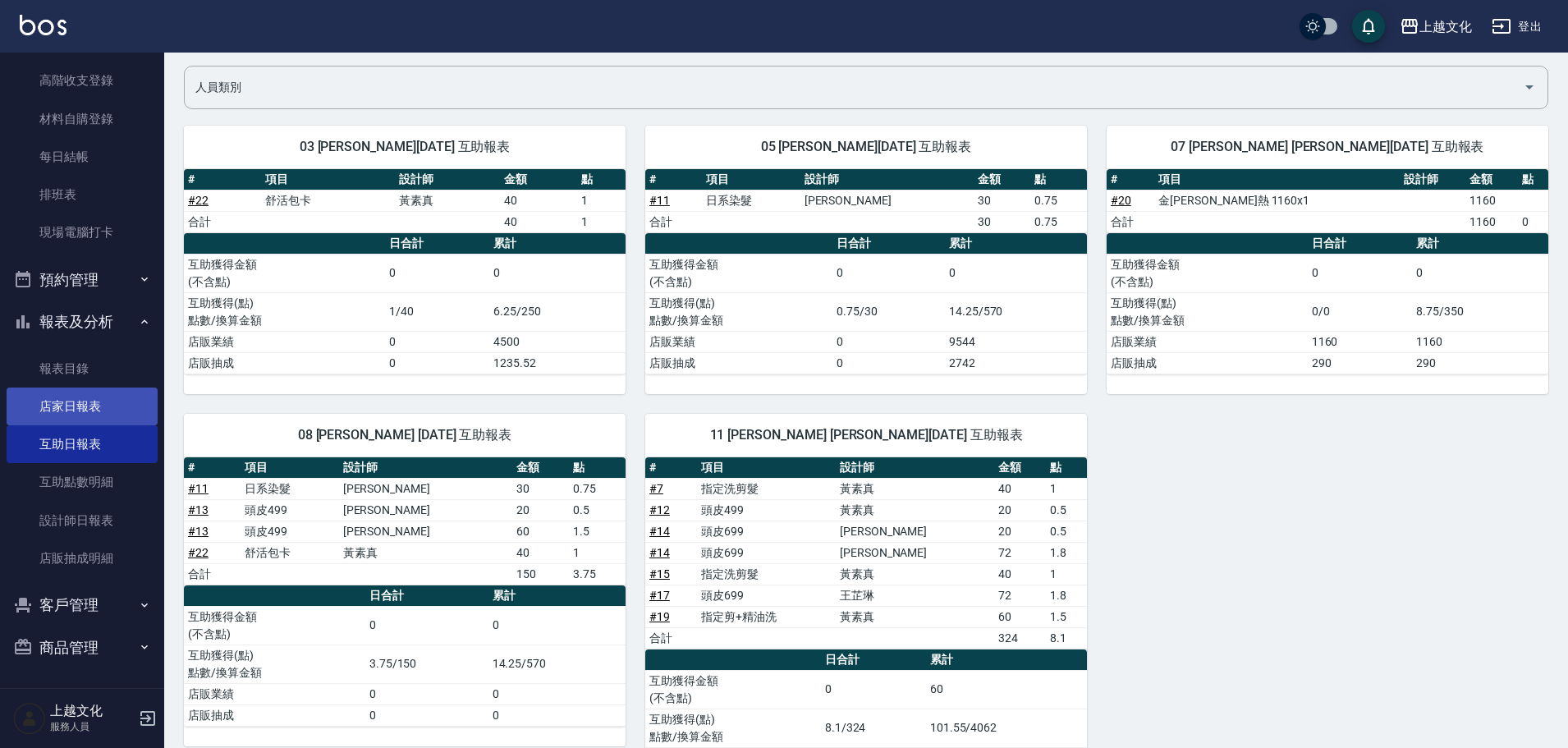
click at [96, 400] on link "店家日報表" at bounding box center [82, 406] width 151 height 38
